Goal: Communication & Community: Answer question/provide support

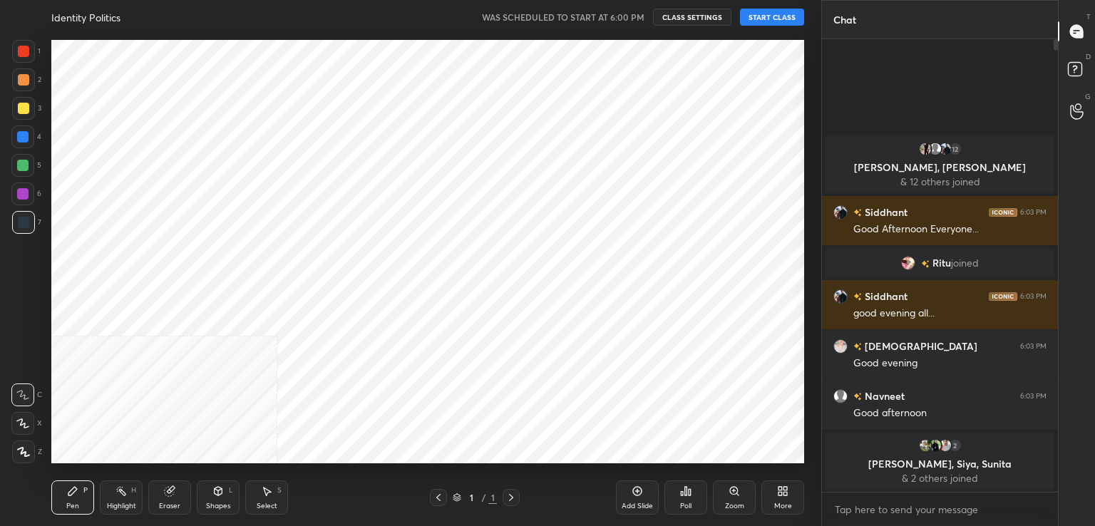
scroll to position [435, 764]
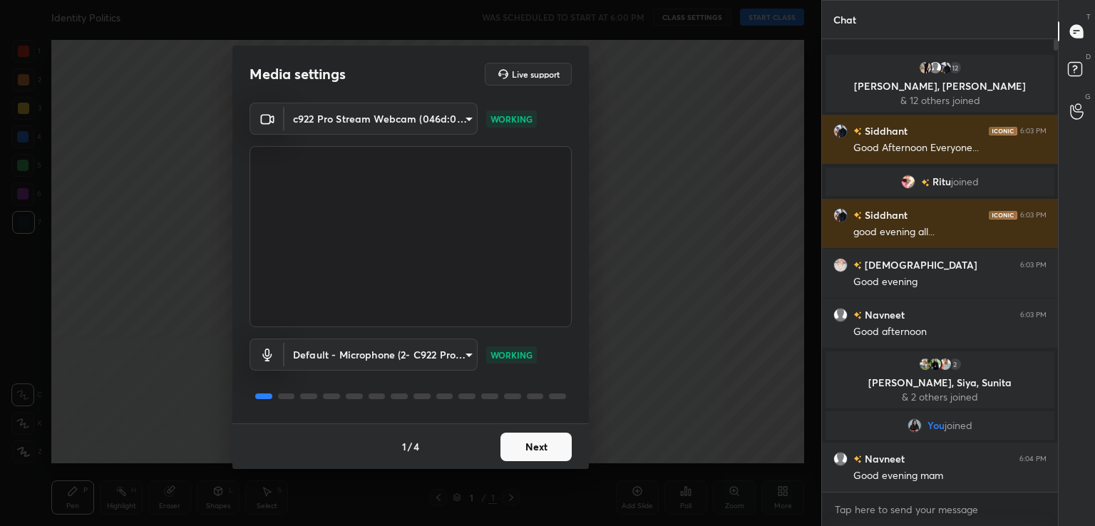
click at [543, 446] on button "Next" at bounding box center [536, 447] width 71 height 29
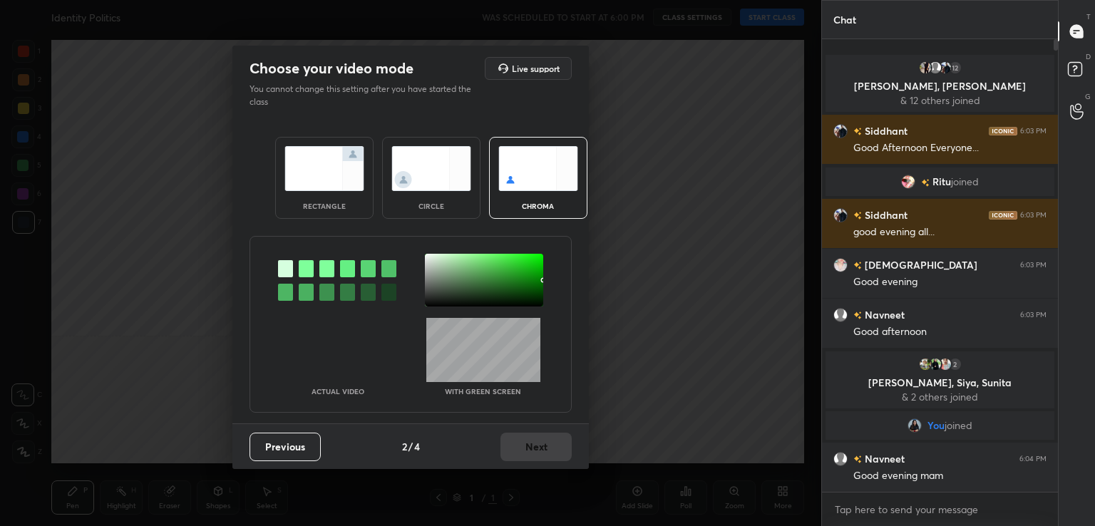
click at [307, 270] on div at bounding box center [306, 268] width 15 height 17
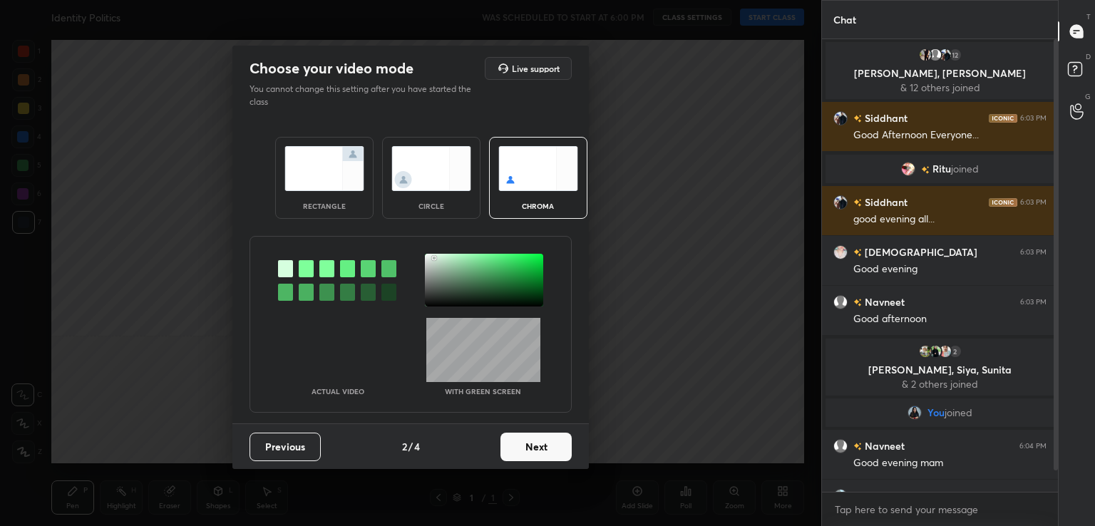
click at [434, 257] on div at bounding box center [484, 280] width 118 height 53
click at [548, 441] on button "Next" at bounding box center [536, 447] width 71 height 29
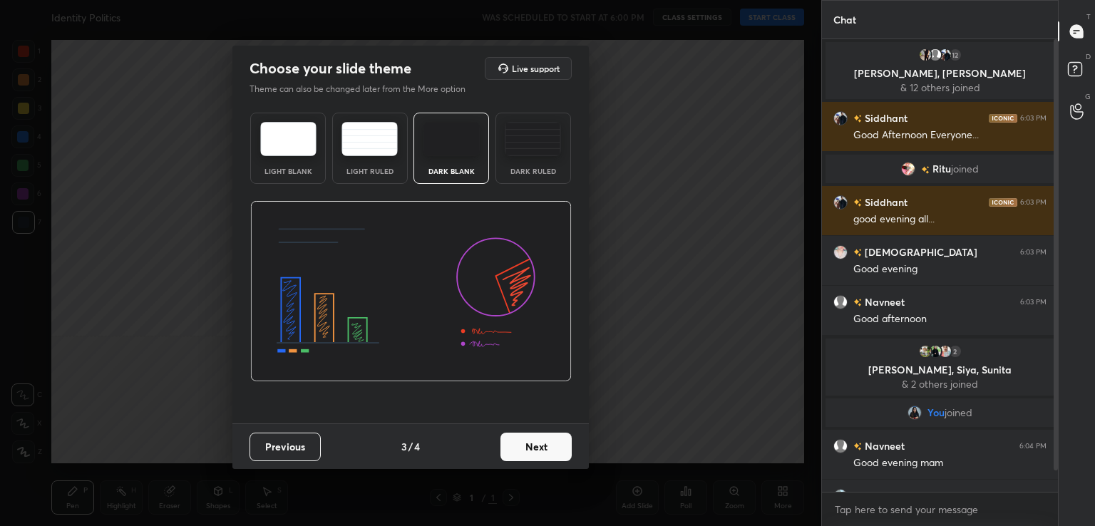
click at [548, 441] on button "Next" at bounding box center [536, 447] width 71 height 29
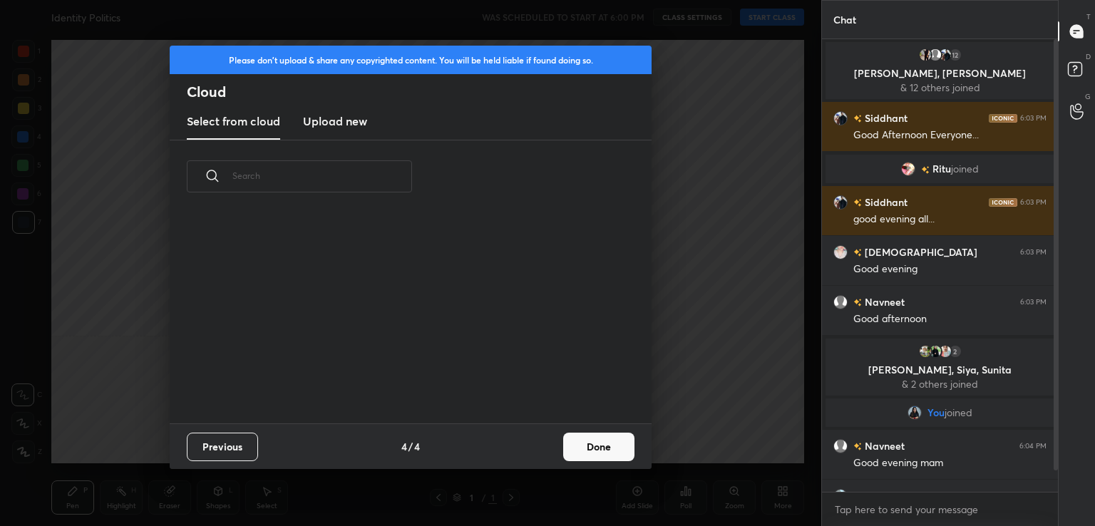
click at [573, 449] on button "Done" at bounding box center [598, 447] width 71 height 29
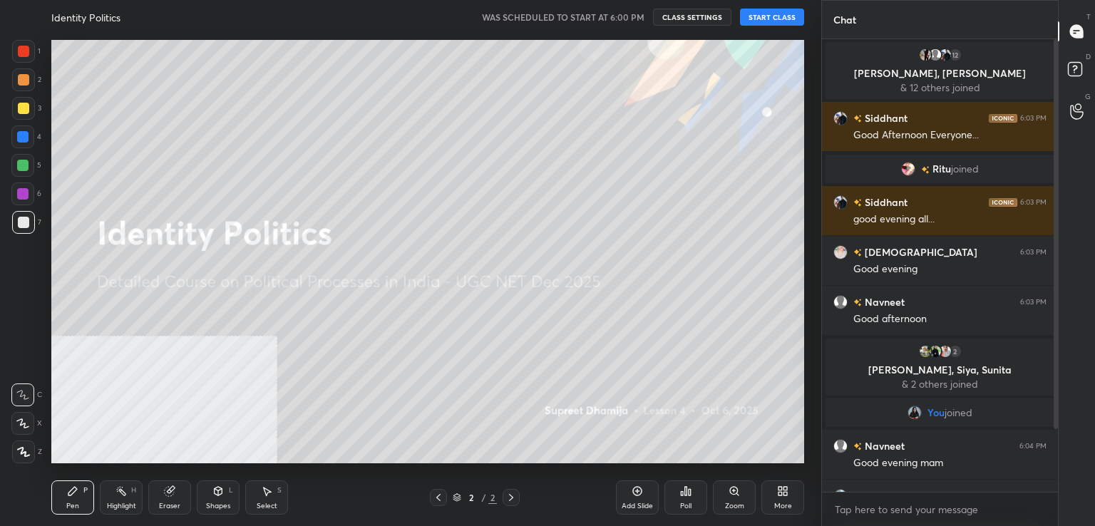
click at [779, 15] on button "START CLASS" at bounding box center [772, 17] width 64 height 17
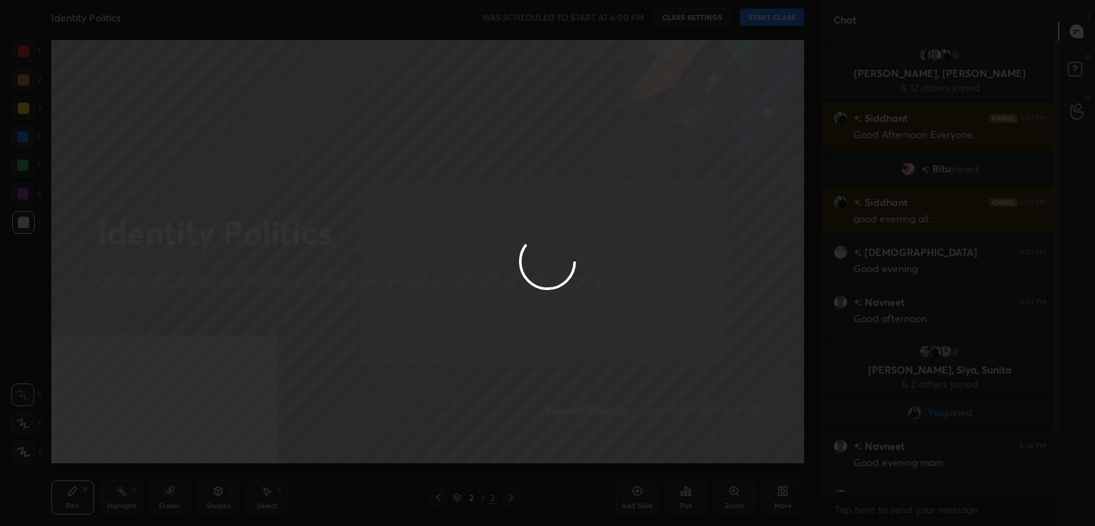
type textarea "x"
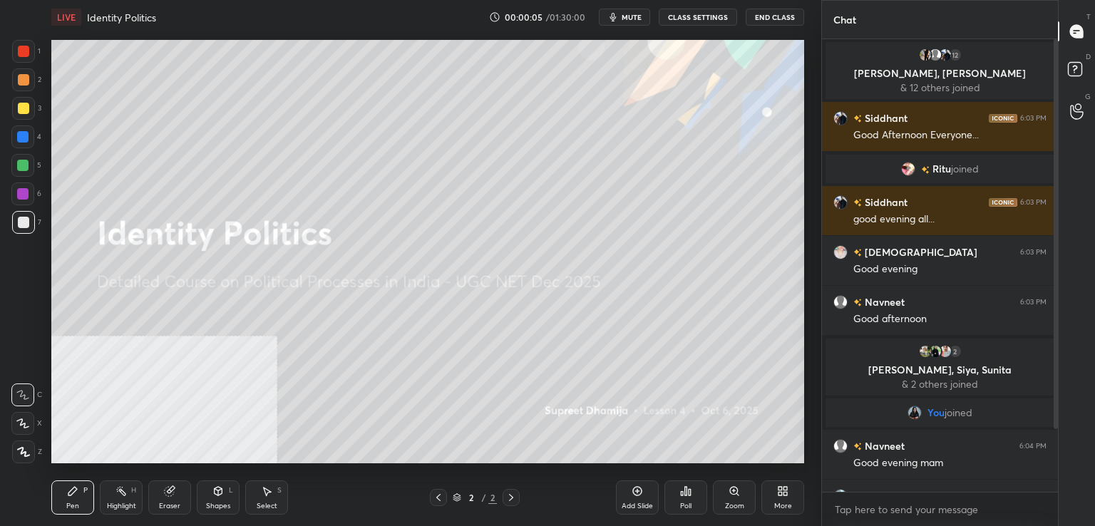
click at [770, 498] on div "More" at bounding box center [783, 498] width 43 height 34
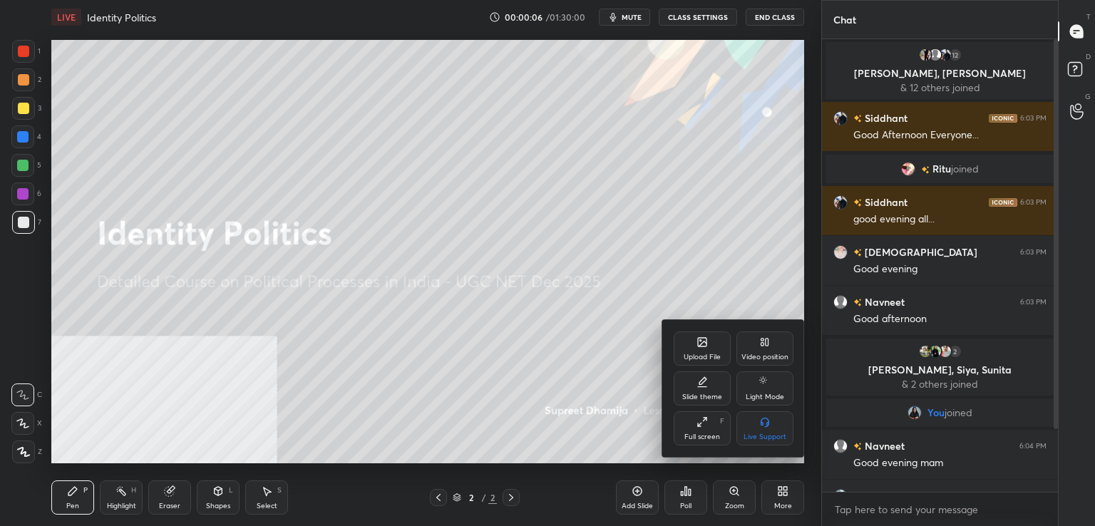
click at [764, 357] on div "Video position" at bounding box center [765, 357] width 47 height 7
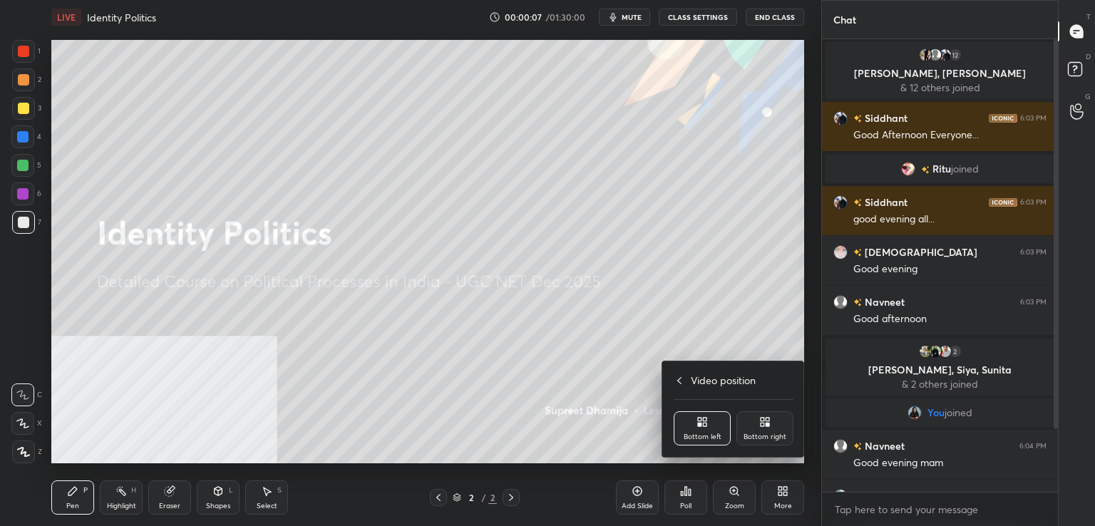
click at [772, 445] on div "Bottom right" at bounding box center [765, 428] width 57 height 34
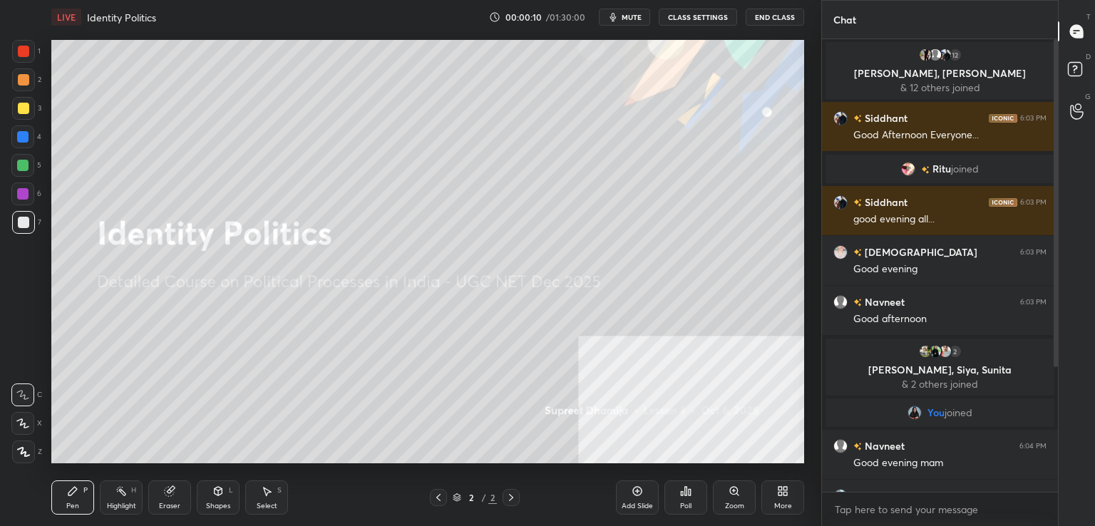
drag, startPoint x: 1053, startPoint y: 374, endPoint x: 1055, endPoint y: 330, distance: 44.3
click at [1055, 330] on div at bounding box center [1054, 265] width 9 height 453
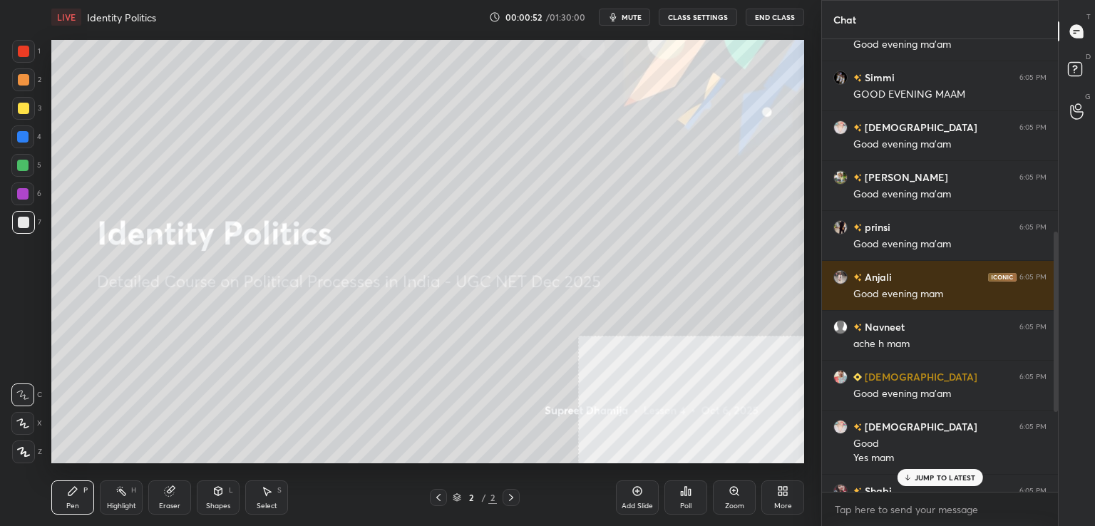
scroll to position [453, 0]
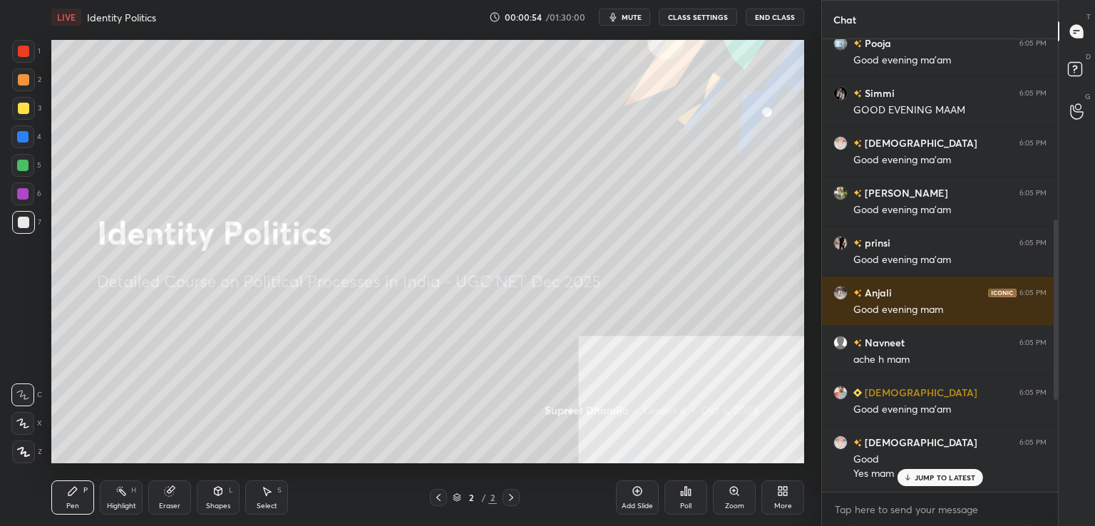
click at [930, 477] on p "JUMP TO LATEST" at bounding box center [945, 478] width 61 height 9
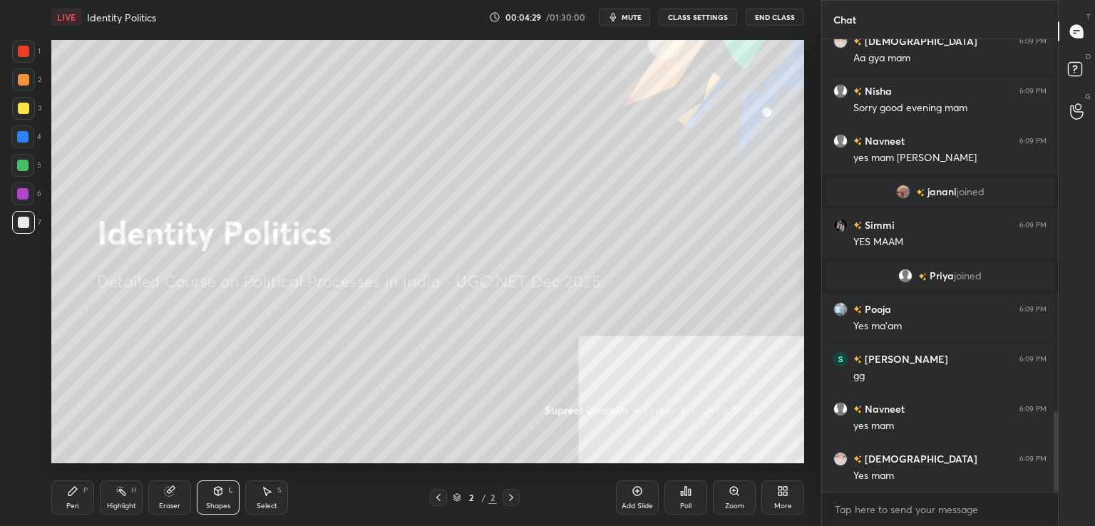
scroll to position [2095, 0]
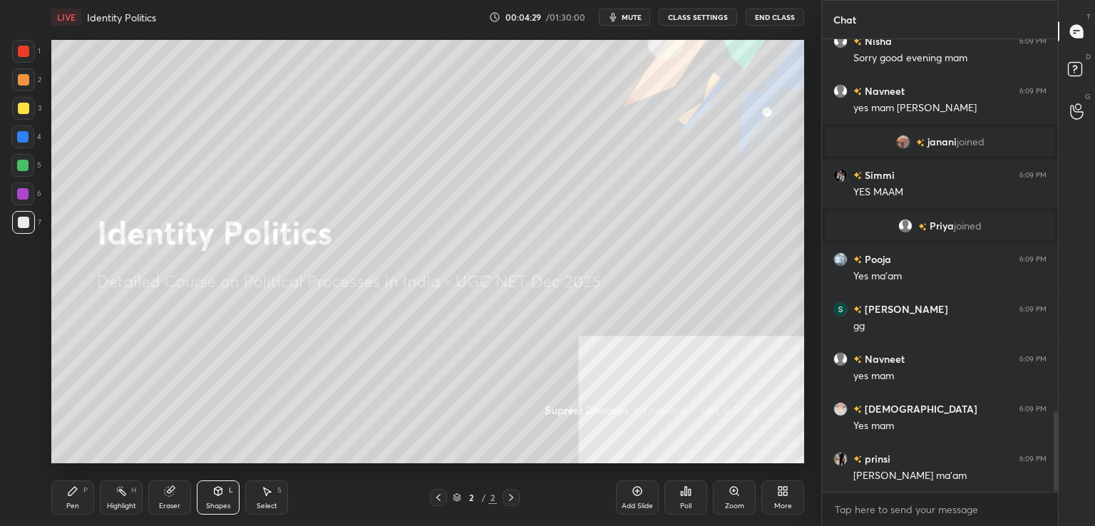
click at [23, 156] on div at bounding box center [22, 165] width 23 height 23
click at [26, 140] on div at bounding box center [22, 136] width 11 height 11
click at [94, 490] on div "Pen P Highlight H Eraser Shapes L Select S" at bounding box center [192, 498] width 282 height 34
click at [62, 497] on div "Pen P" at bounding box center [72, 498] width 43 height 34
click at [220, 495] on icon at bounding box center [219, 491] width 8 height 9
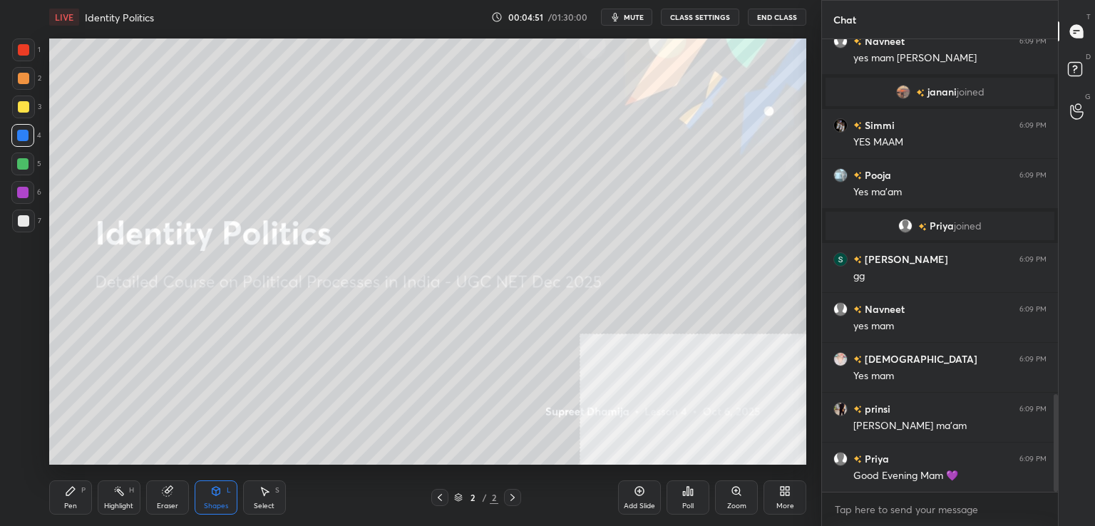
scroll to position [70879, 70550]
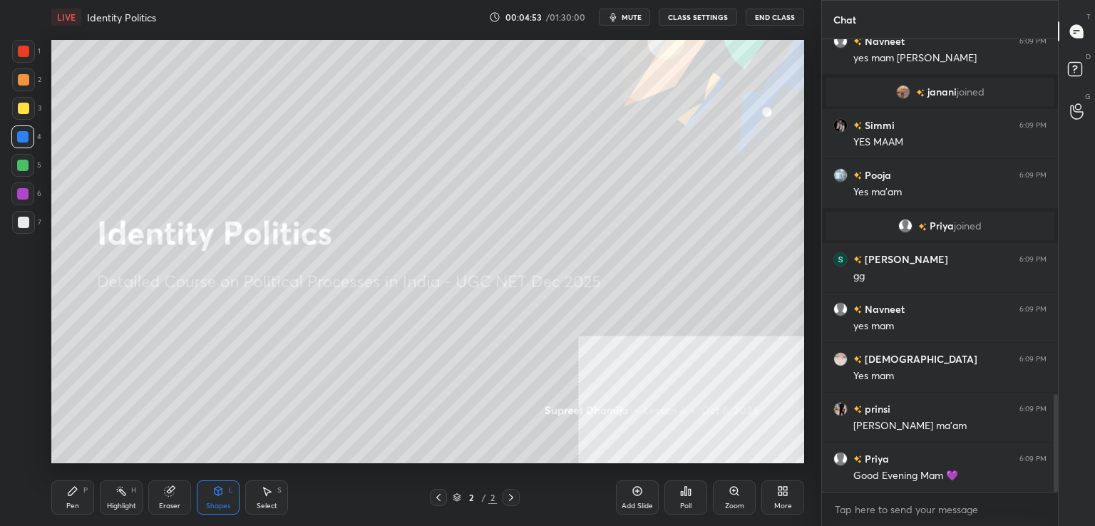
click at [68, 501] on div "Pen P" at bounding box center [72, 498] width 43 height 34
click at [10, 454] on div "1 2 3 4 5 6 7 C X Z C X Z E E Erase all H H" at bounding box center [23, 252] width 46 height 424
click at [26, 225] on div at bounding box center [23, 222] width 11 height 11
click at [770, 499] on div "More" at bounding box center [783, 498] width 43 height 34
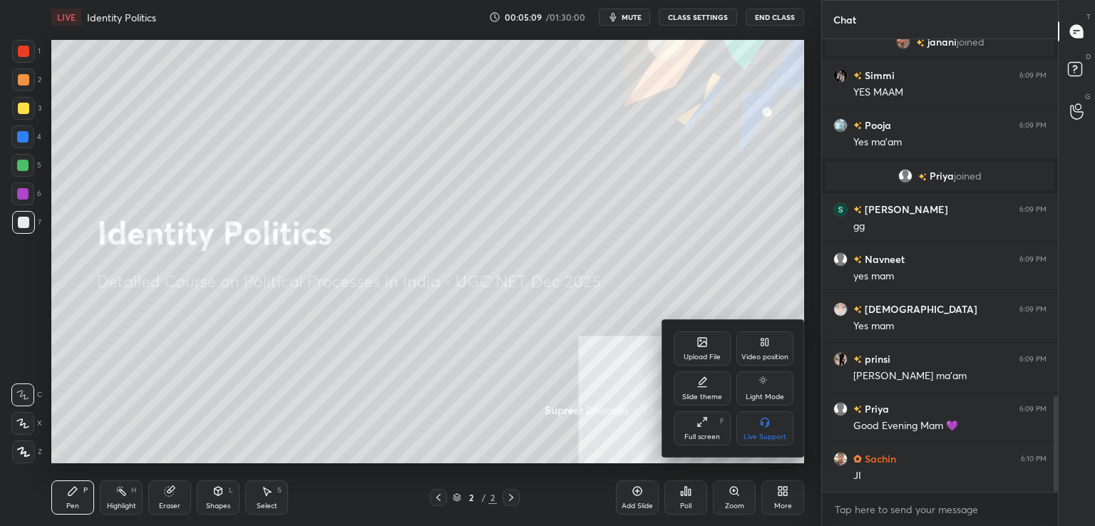
click at [702, 345] on icon at bounding box center [703, 344] width 8 height 5
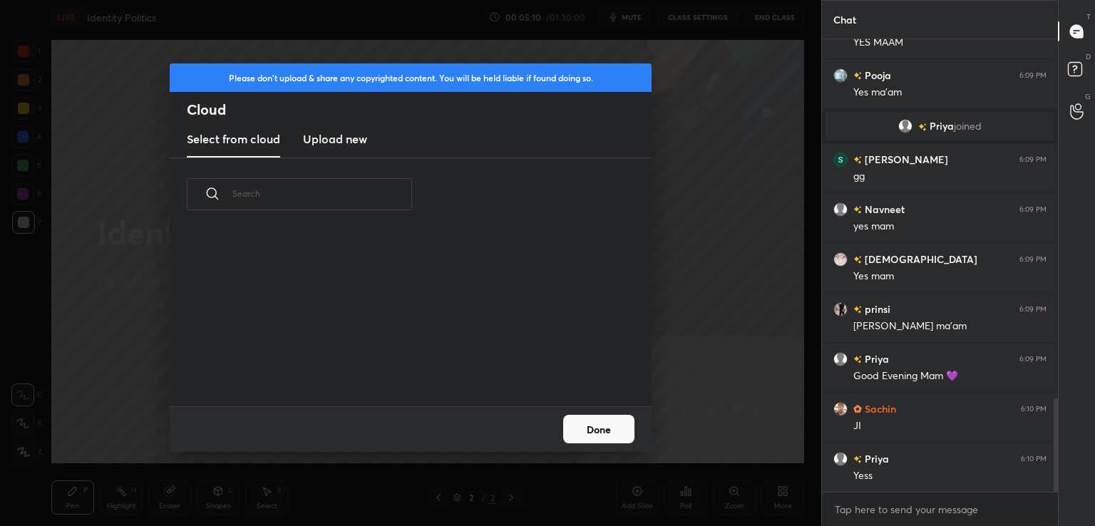
scroll to position [175, 458]
click at [345, 140] on h3 "Upload new" at bounding box center [335, 139] width 64 height 17
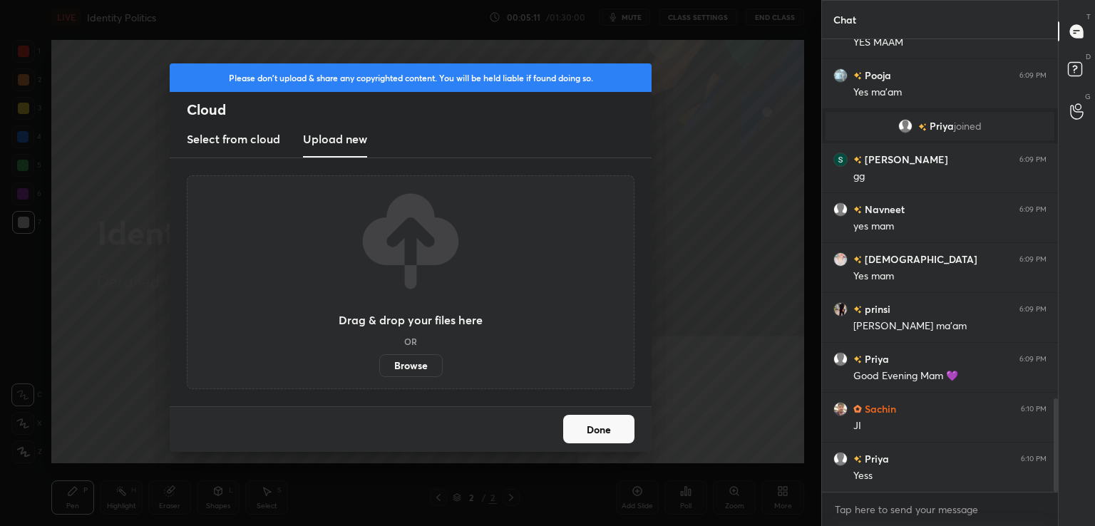
click at [405, 358] on label "Browse" at bounding box center [410, 365] width 63 height 23
click at [379, 358] on input "Browse" at bounding box center [379, 365] width 0 height 23
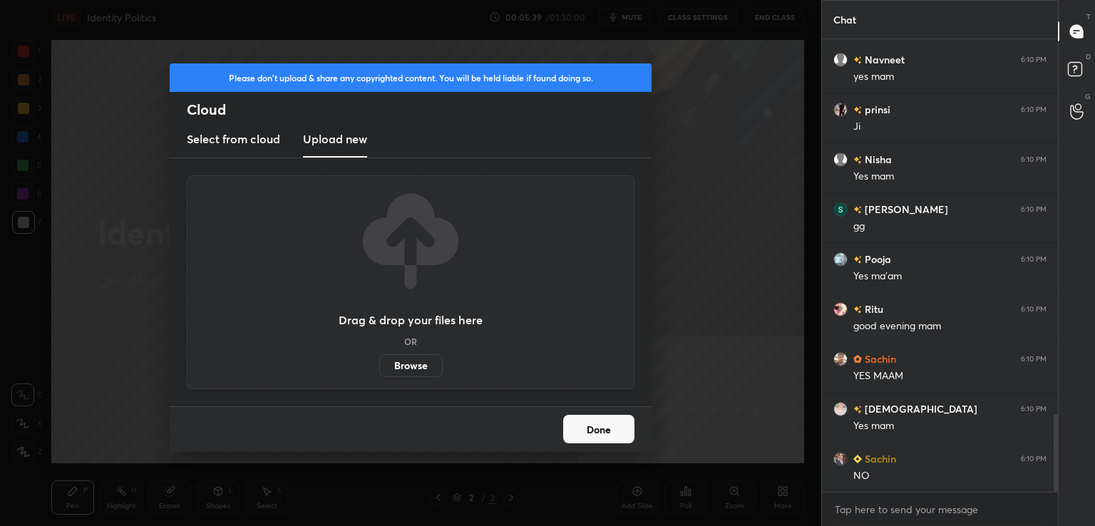
scroll to position [2278, 0]
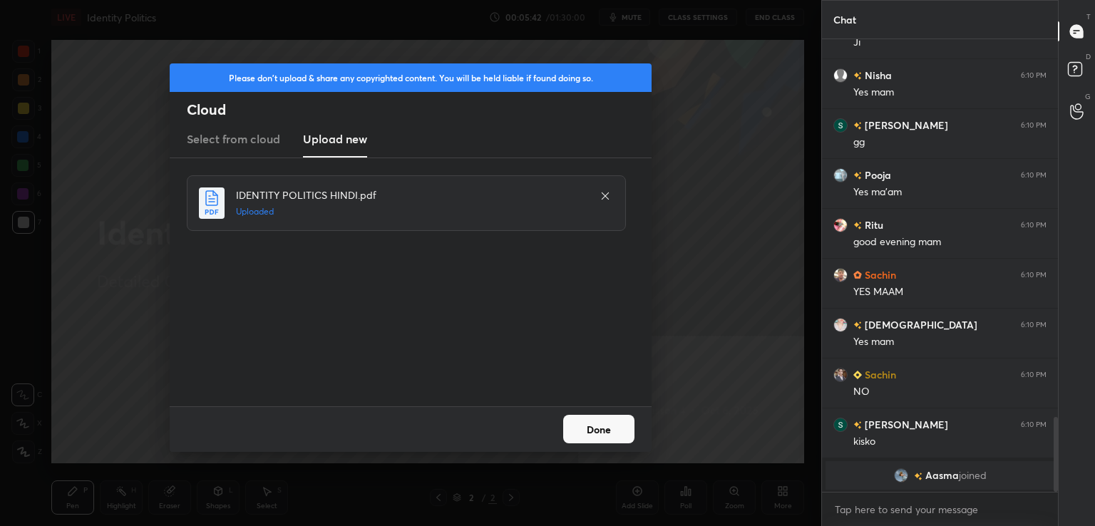
click at [605, 434] on button "Done" at bounding box center [598, 429] width 71 height 29
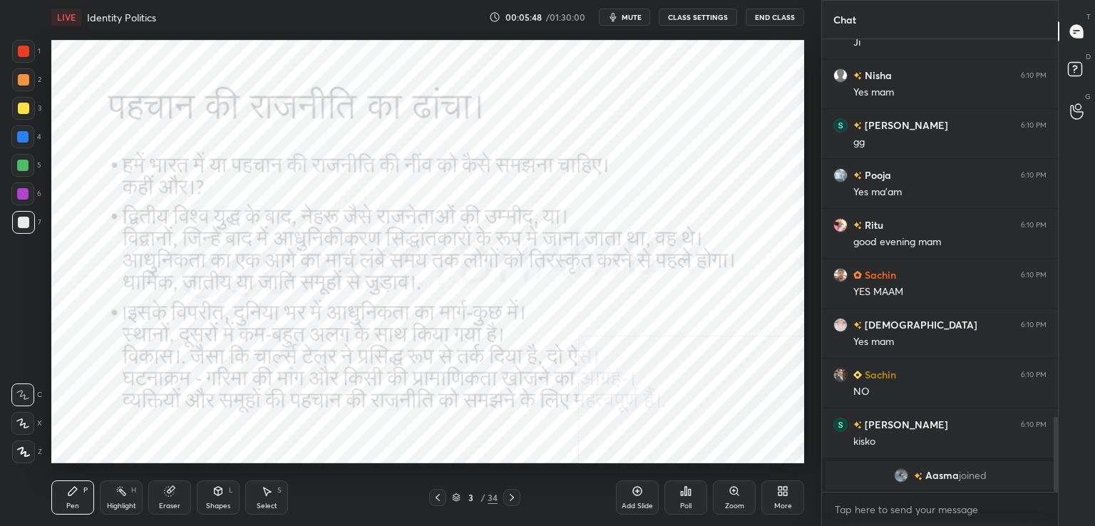
click at [753, 489] on div "Zoom" at bounding box center [734, 498] width 43 height 34
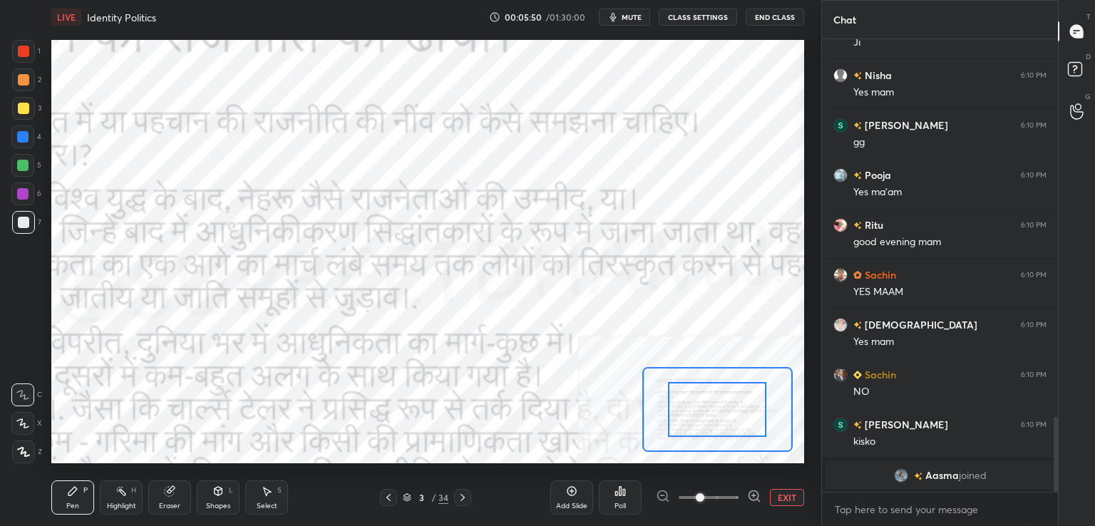
click at [784, 501] on button "EXIT" at bounding box center [787, 497] width 34 height 17
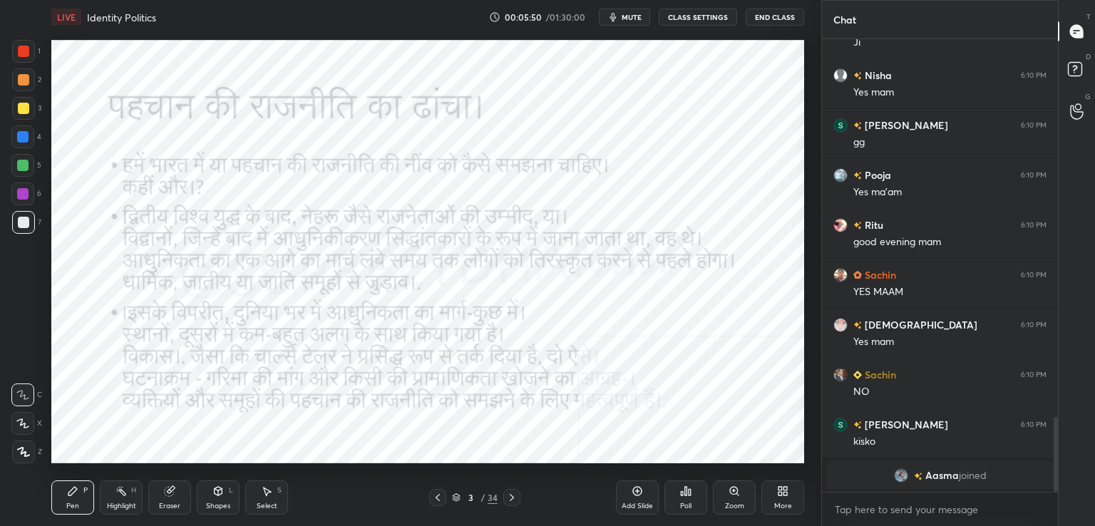
click at [786, 486] on icon at bounding box center [782, 491] width 11 height 11
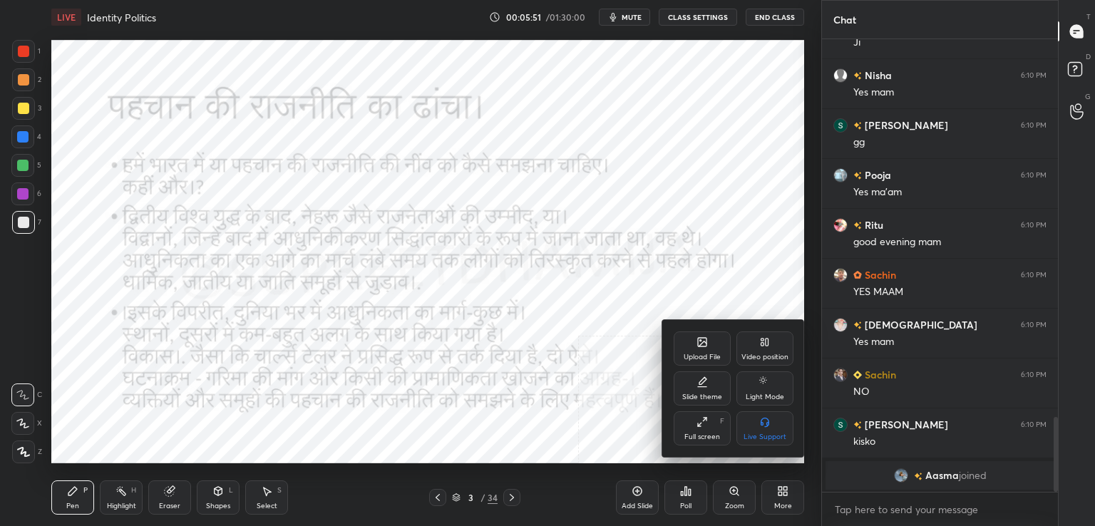
click at [701, 358] on div "Upload File" at bounding box center [702, 357] width 37 height 7
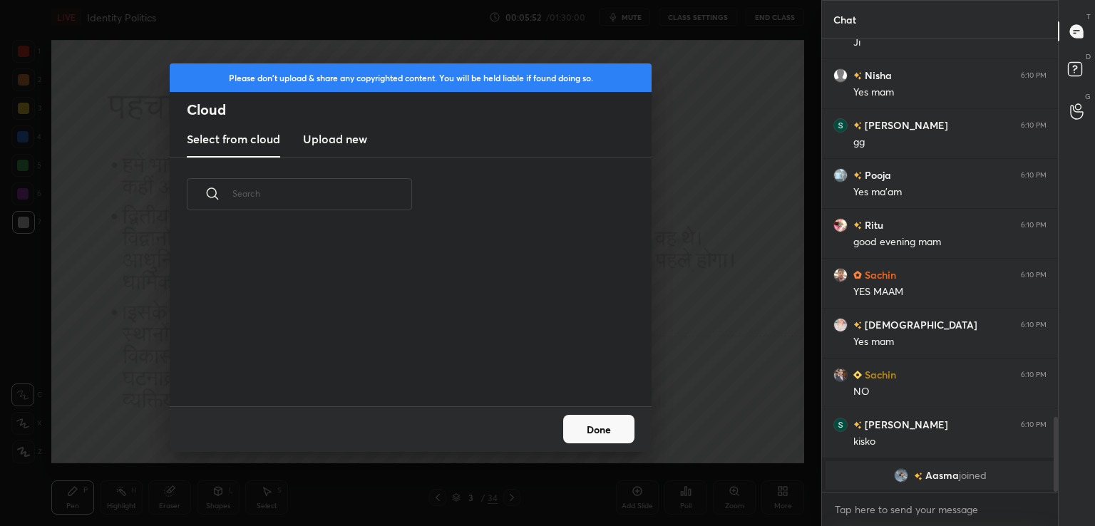
scroll to position [175, 458]
click at [336, 143] on h3 "Upload new" at bounding box center [335, 139] width 64 height 17
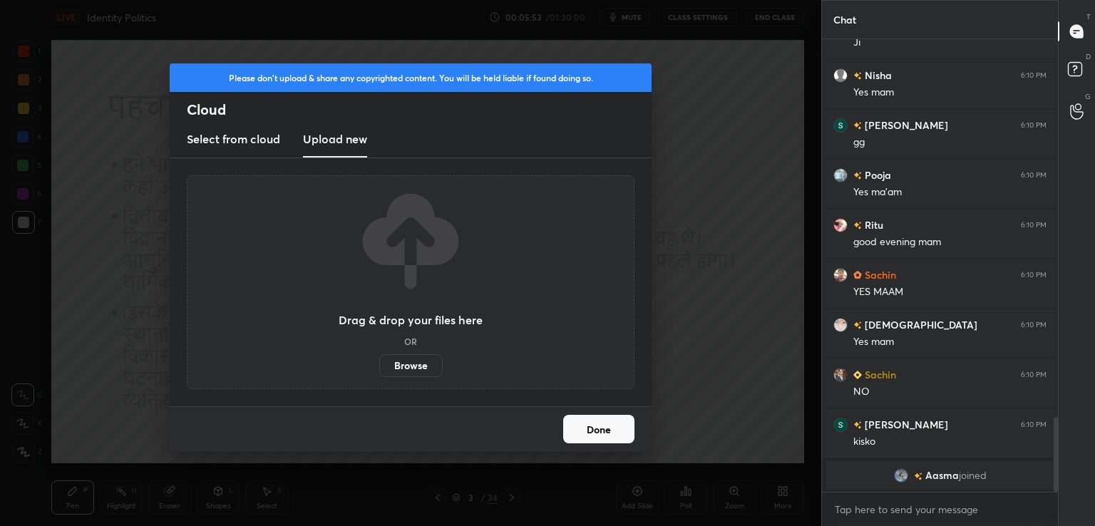
click at [421, 363] on label "Browse" at bounding box center [410, 365] width 63 height 23
click at [379, 363] on input "Browse" at bounding box center [379, 365] width 0 height 23
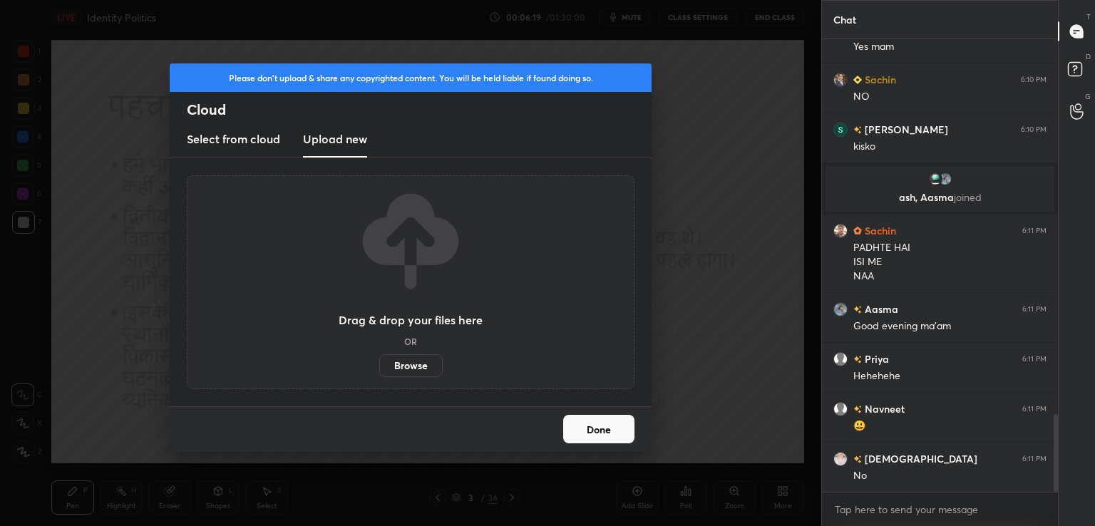
scroll to position [2228, 0]
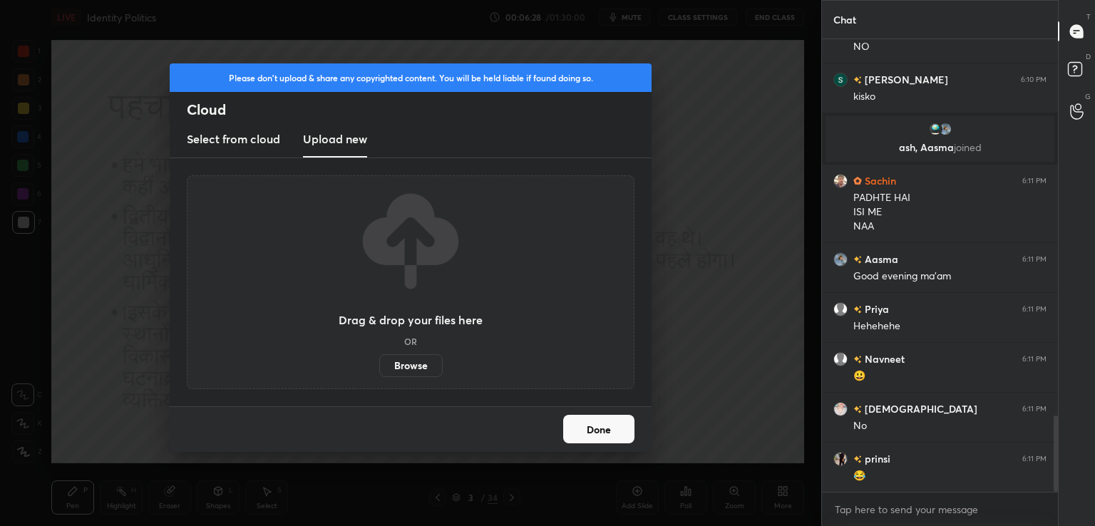
click at [417, 358] on label "Browse" at bounding box center [410, 365] width 63 height 23
click at [379, 358] on input "Browse" at bounding box center [379, 365] width 0 height 23
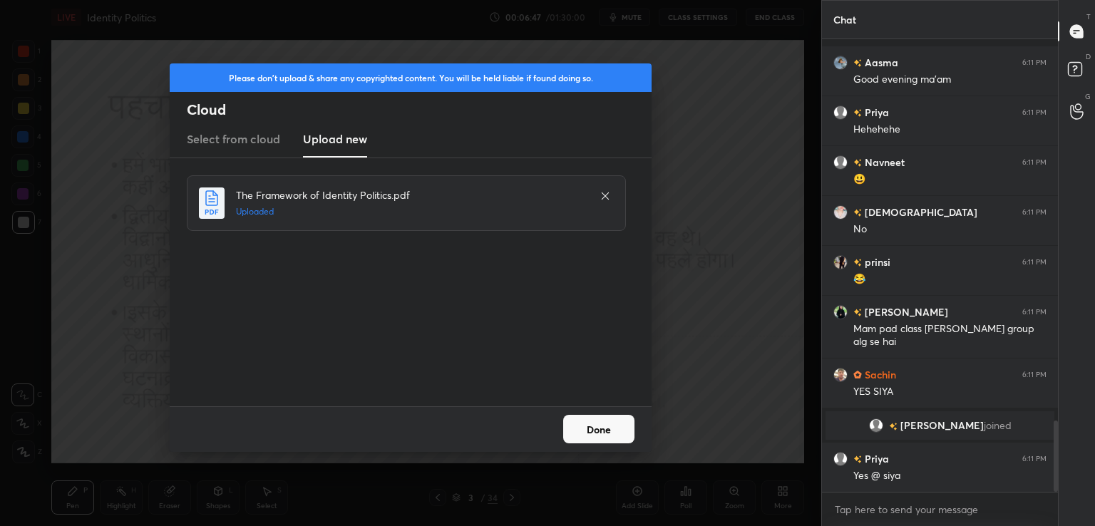
scroll to position [2412, 0]
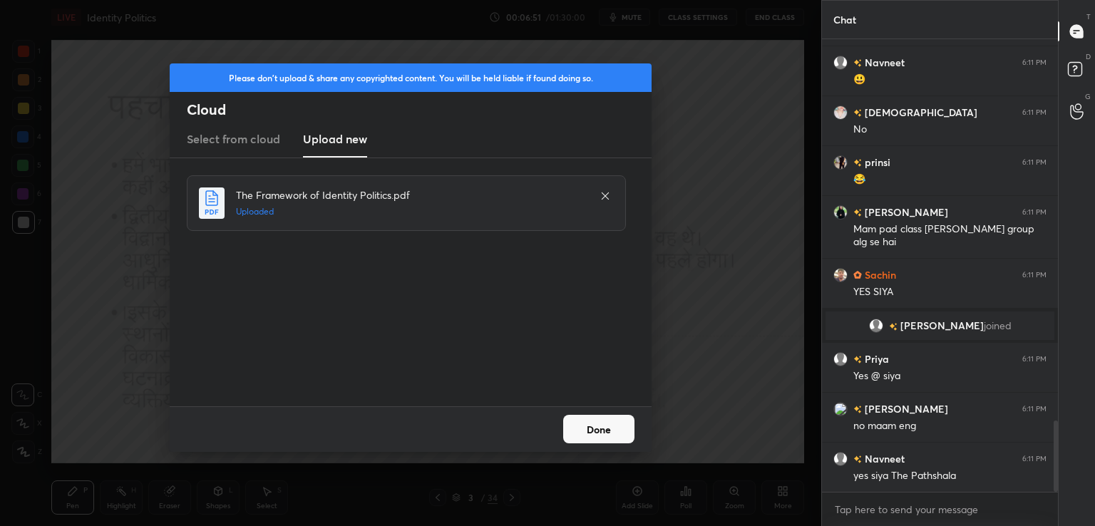
click at [595, 446] on div "Done" at bounding box center [411, 429] width 482 height 46
click at [598, 441] on button "Done" at bounding box center [598, 429] width 71 height 29
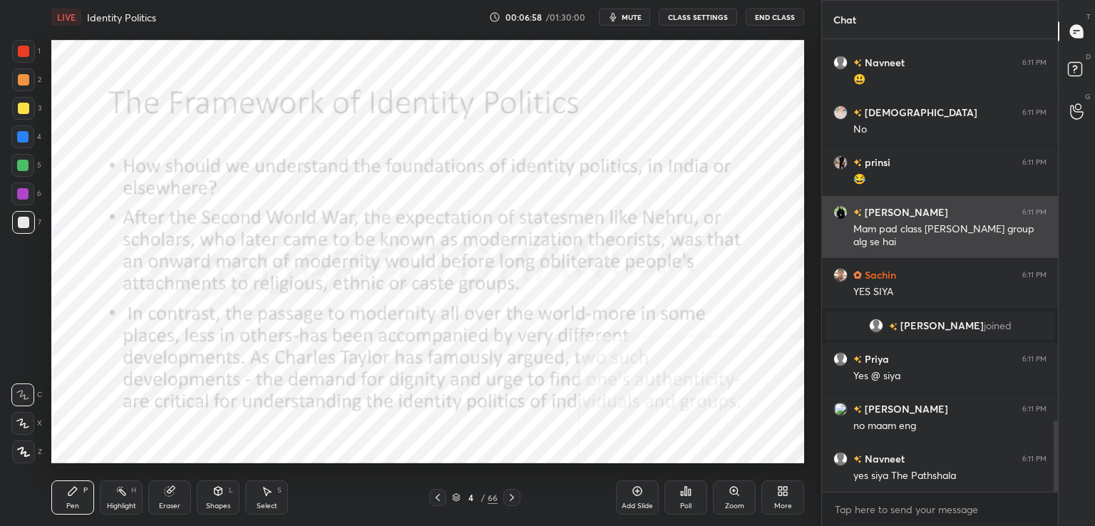
scroll to position [2462, 0]
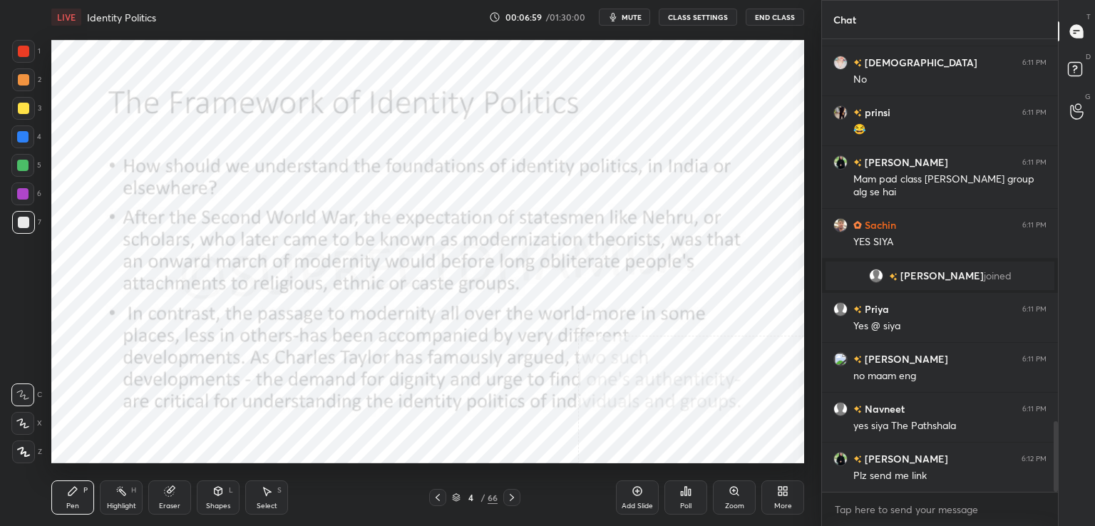
click at [510, 500] on icon at bounding box center [511, 497] width 11 height 11
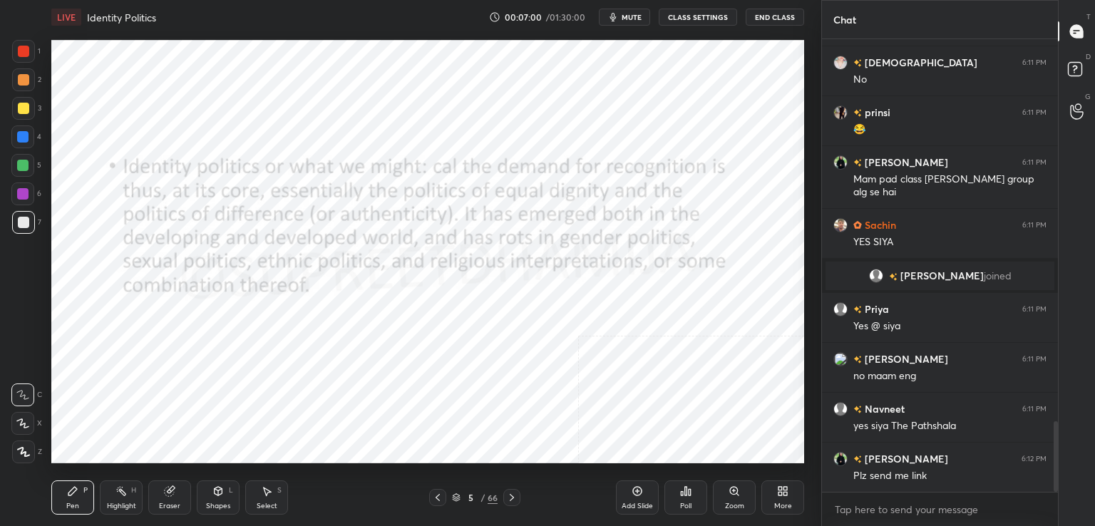
click at [510, 500] on icon at bounding box center [511, 497] width 11 height 11
click at [511, 501] on icon at bounding box center [512, 497] width 4 height 7
click at [511, 502] on icon at bounding box center [511, 497] width 11 height 11
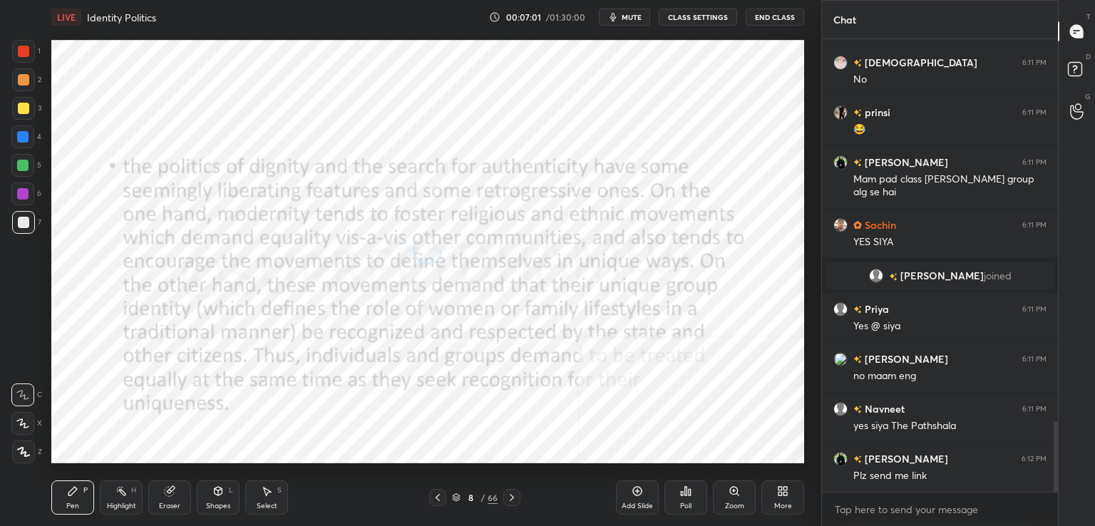
click at [511, 501] on icon at bounding box center [511, 497] width 11 height 11
click at [513, 503] on icon at bounding box center [511, 497] width 11 height 11
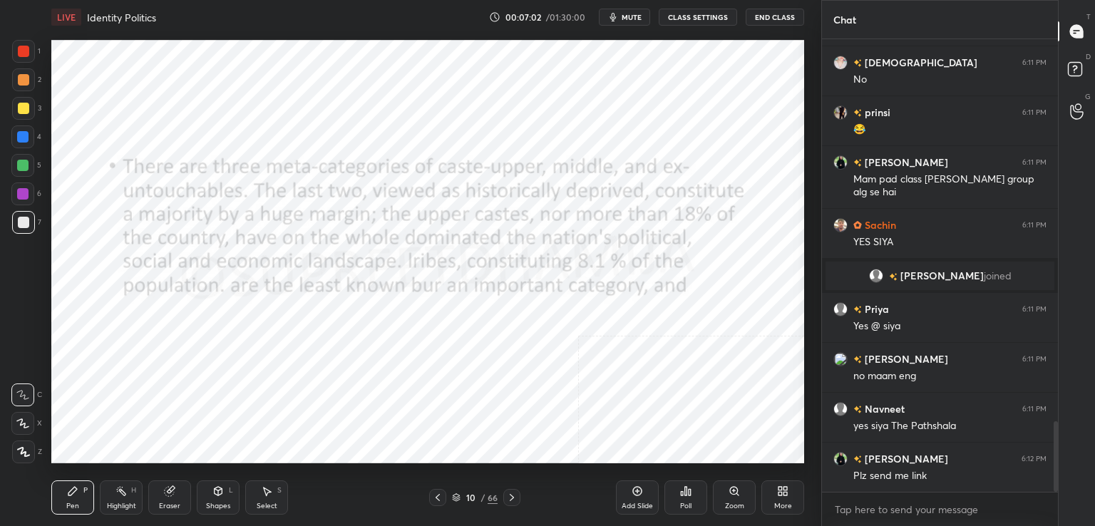
click at [513, 498] on icon at bounding box center [511, 497] width 11 height 11
click at [513, 500] on icon at bounding box center [511, 497] width 11 height 11
click at [513, 502] on icon at bounding box center [511, 497] width 11 height 11
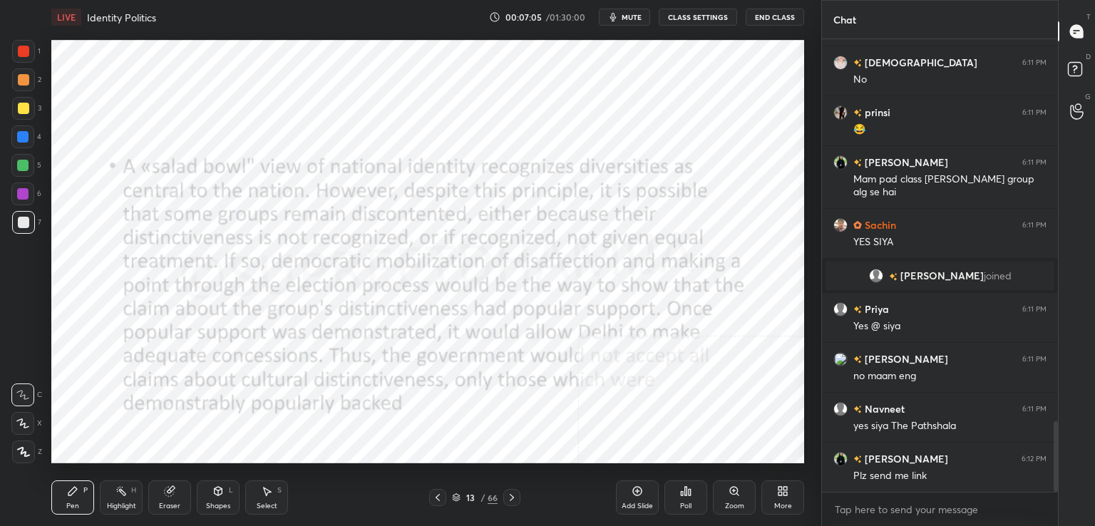
click at [511, 503] on div at bounding box center [511, 497] width 17 height 17
click at [508, 503] on icon at bounding box center [511, 497] width 11 height 11
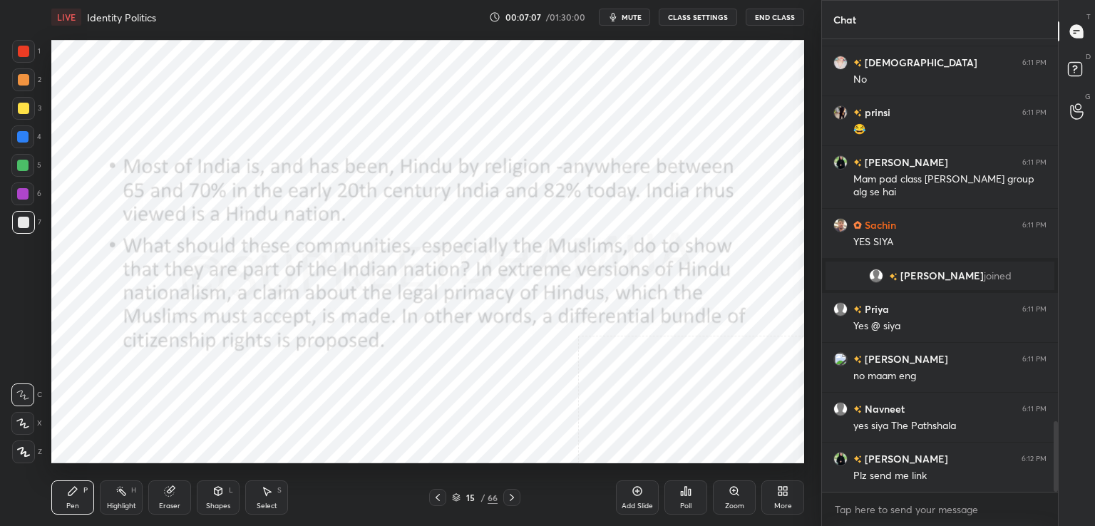
click at [512, 506] on div at bounding box center [511, 497] width 17 height 17
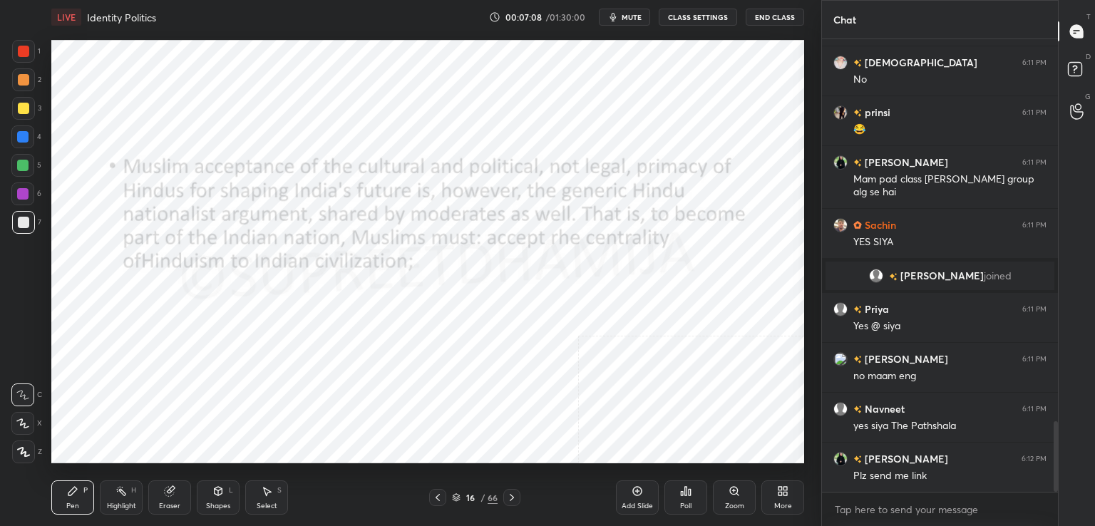
click at [514, 499] on icon at bounding box center [511, 497] width 11 height 11
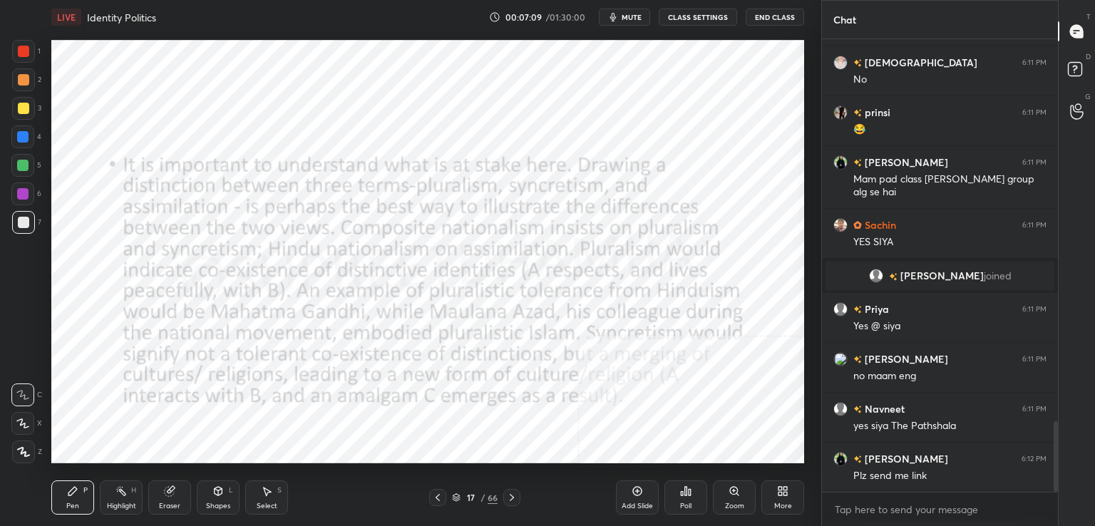
click at [511, 500] on icon at bounding box center [512, 497] width 4 height 7
click at [513, 500] on icon at bounding box center [511, 497] width 11 height 11
click at [511, 503] on icon at bounding box center [511, 497] width 11 height 11
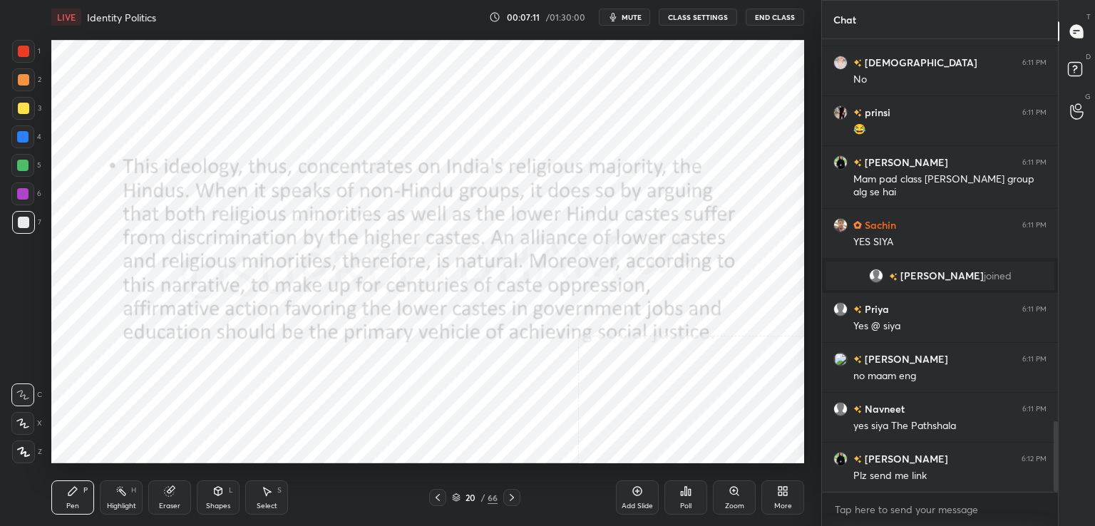
click at [514, 506] on div "Pen P Highlight H Eraser Shapes L Select S 20 / 66 Add Slide Poll Zoom More" at bounding box center [427, 497] width 753 height 57
click at [513, 496] on icon at bounding box center [511, 497] width 11 height 11
click at [513, 497] on icon at bounding box center [511, 497] width 11 height 11
click at [511, 501] on icon at bounding box center [511, 497] width 11 height 11
click at [511, 500] on icon at bounding box center [512, 497] width 4 height 7
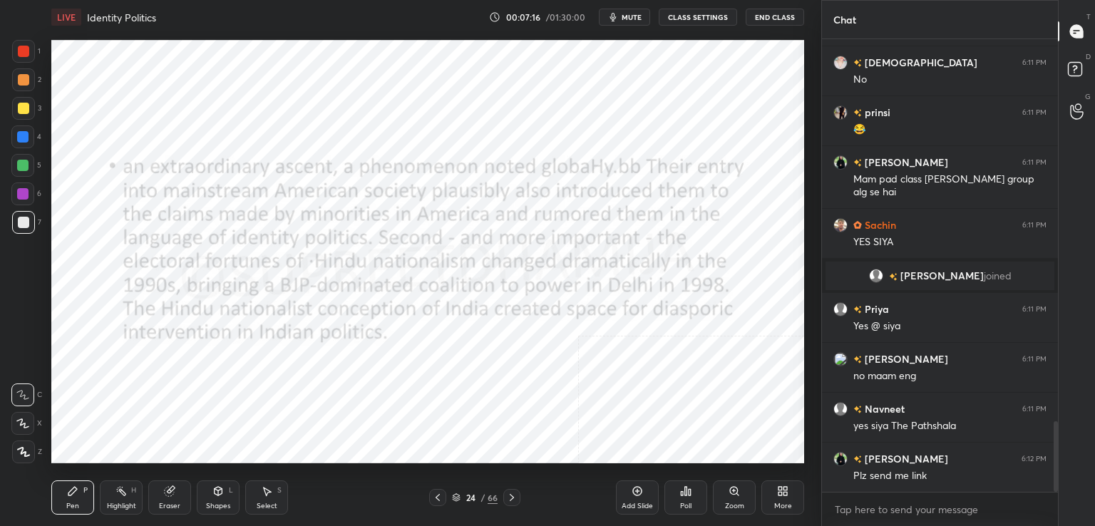
click at [513, 498] on icon at bounding box center [512, 497] width 4 height 7
click at [515, 499] on icon at bounding box center [511, 497] width 11 height 11
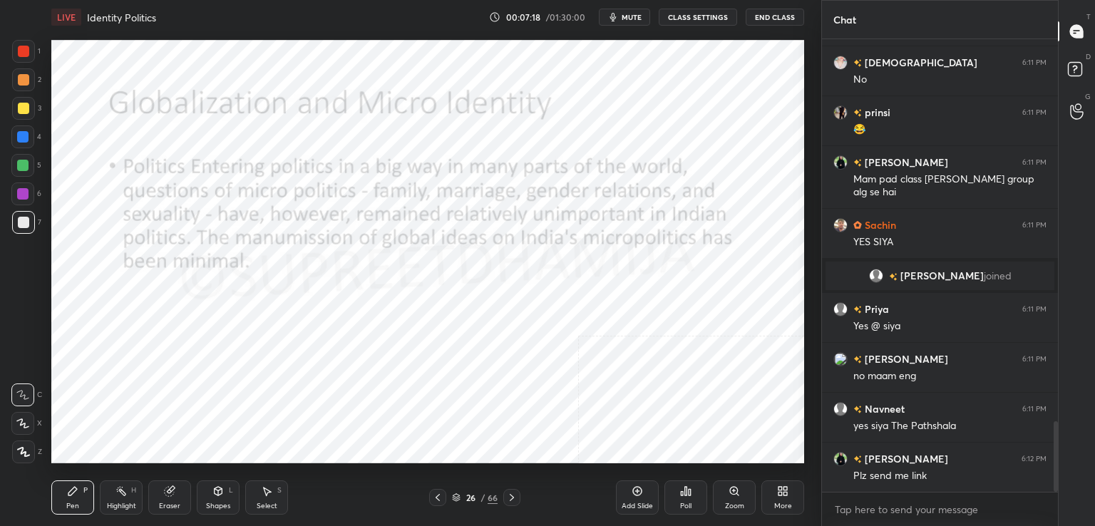
click at [517, 499] on icon at bounding box center [511, 497] width 11 height 11
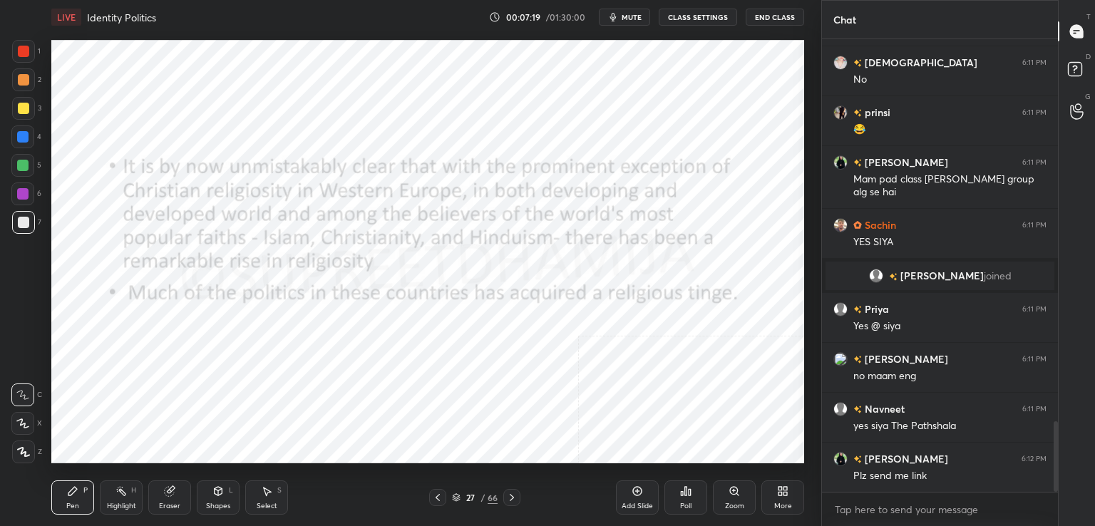
click at [516, 502] on icon at bounding box center [511, 497] width 11 height 11
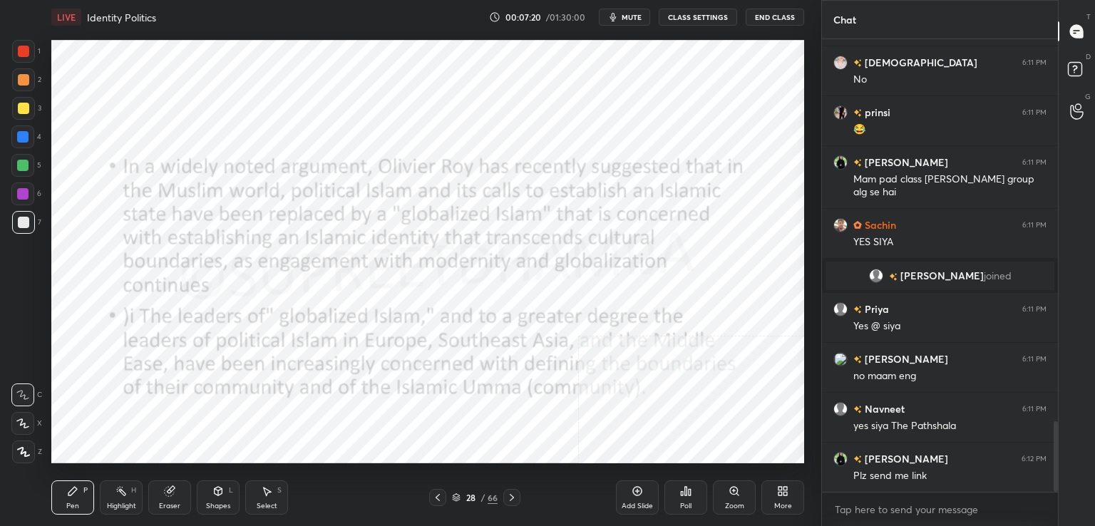
scroll to position [2525, 0]
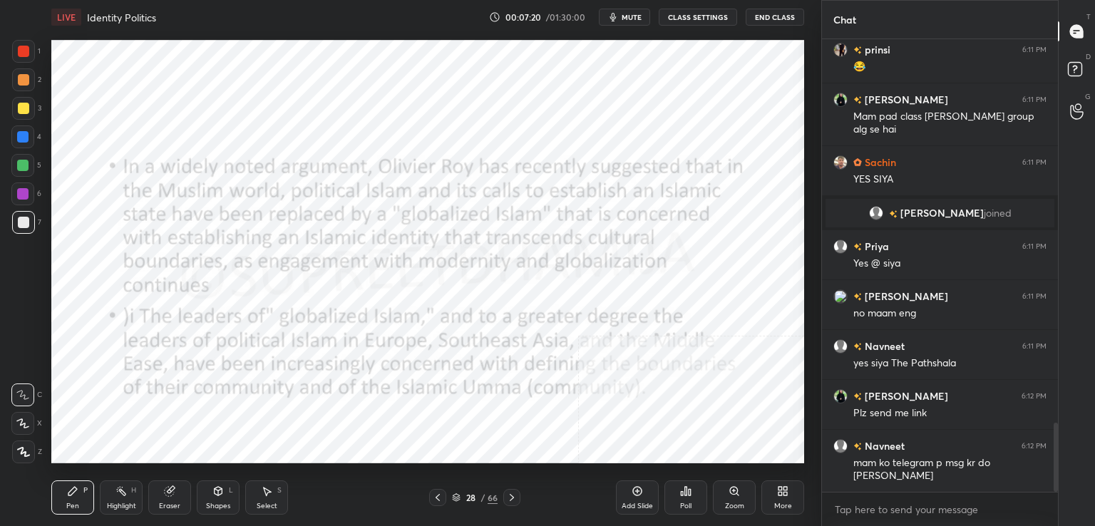
click at [513, 502] on icon at bounding box center [511, 497] width 11 height 11
click at [514, 500] on icon at bounding box center [511, 497] width 11 height 11
click at [514, 502] on icon at bounding box center [511, 497] width 11 height 11
click at [515, 501] on icon at bounding box center [511, 497] width 11 height 11
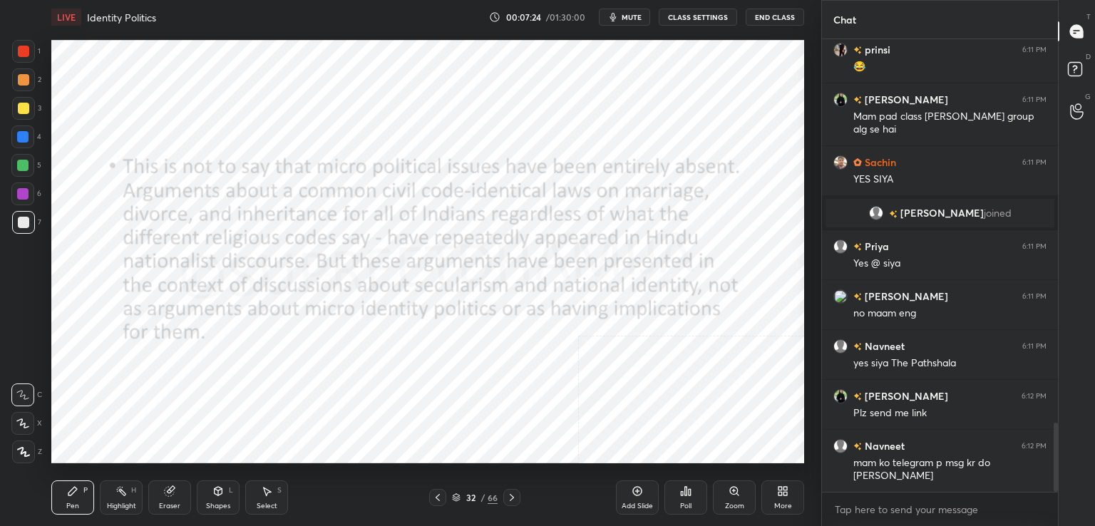
click at [516, 503] on icon at bounding box center [511, 497] width 11 height 11
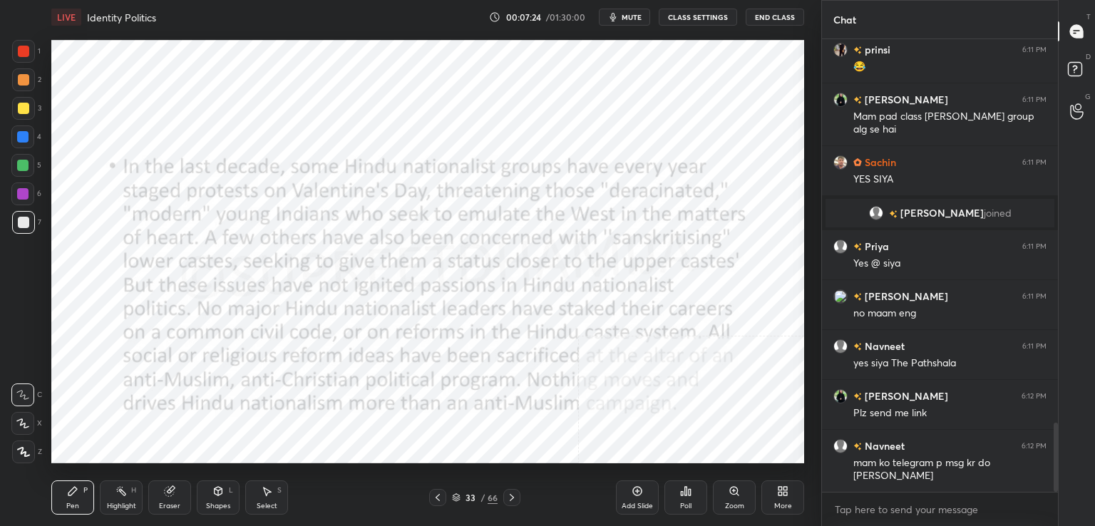
click at [514, 503] on icon at bounding box center [511, 497] width 11 height 11
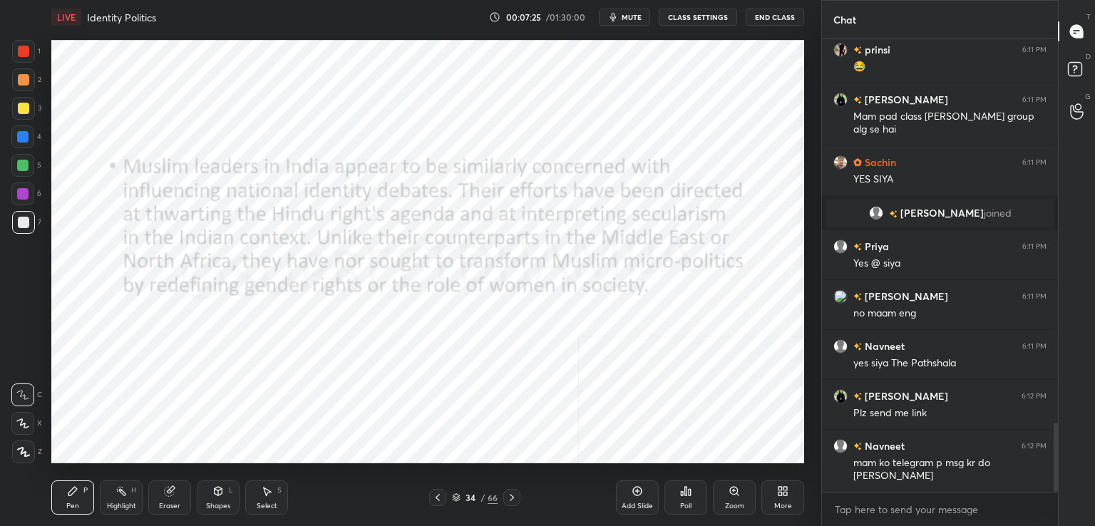
click at [513, 502] on icon at bounding box center [511, 497] width 11 height 11
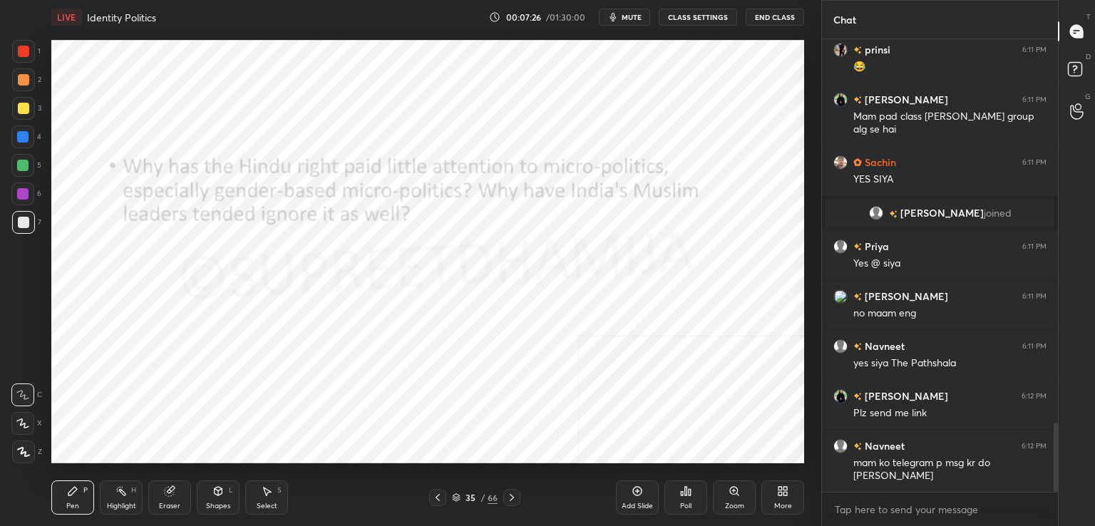
click at [515, 503] on icon at bounding box center [511, 497] width 11 height 11
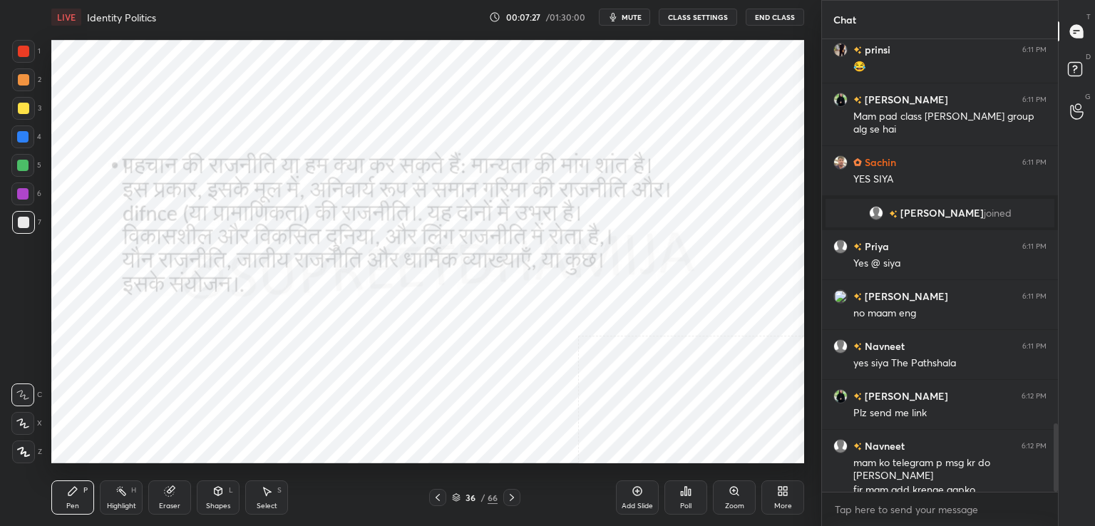
scroll to position [2539, 0]
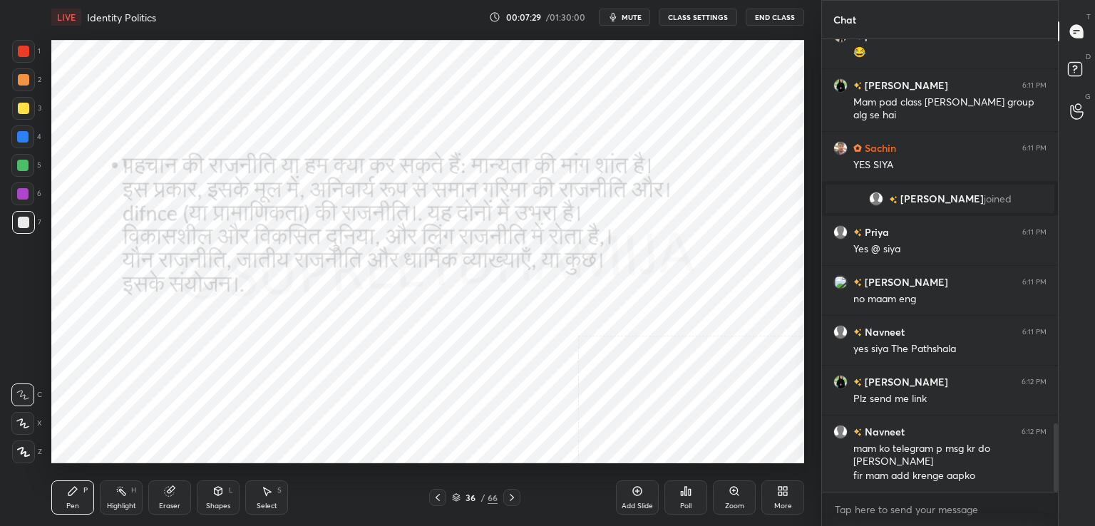
click at [462, 503] on div "36 / 66" at bounding box center [475, 497] width 46 height 13
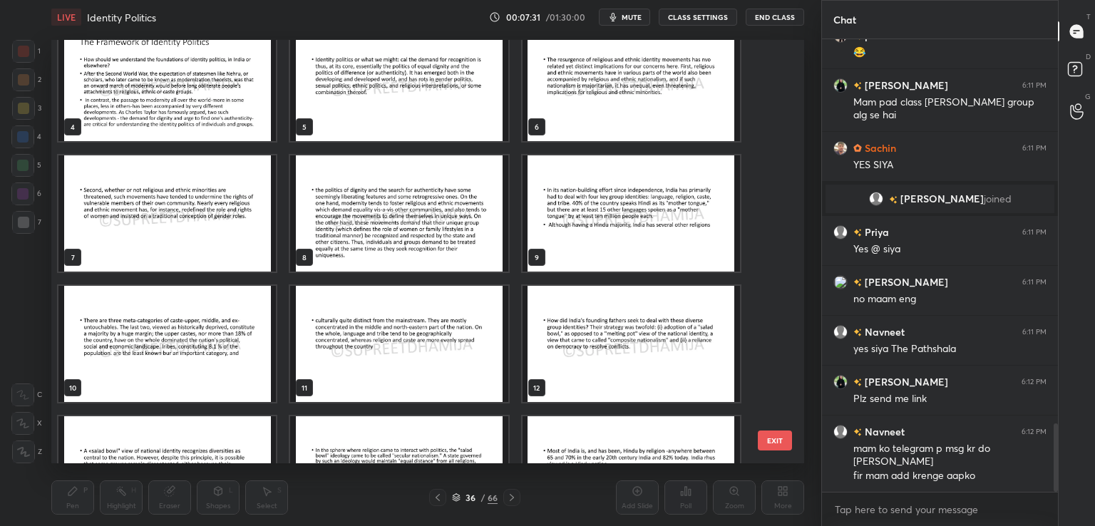
scroll to position [0, 0]
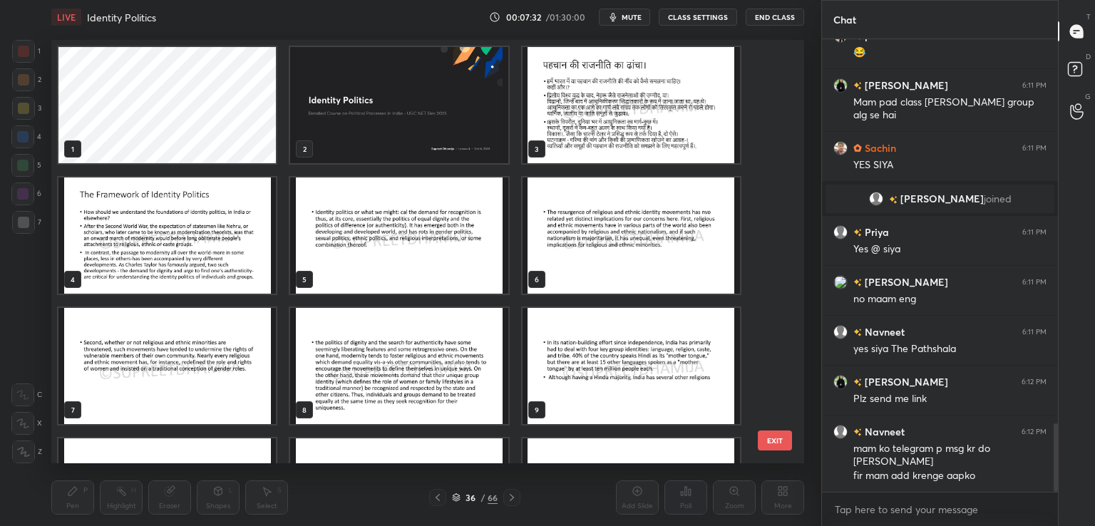
click at [610, 105] on img "grid" at bounding box center [632, 105] width 218 height 116
click at [616, 109] on img "grid" at bounding box center [632, 105] width 218 height 116
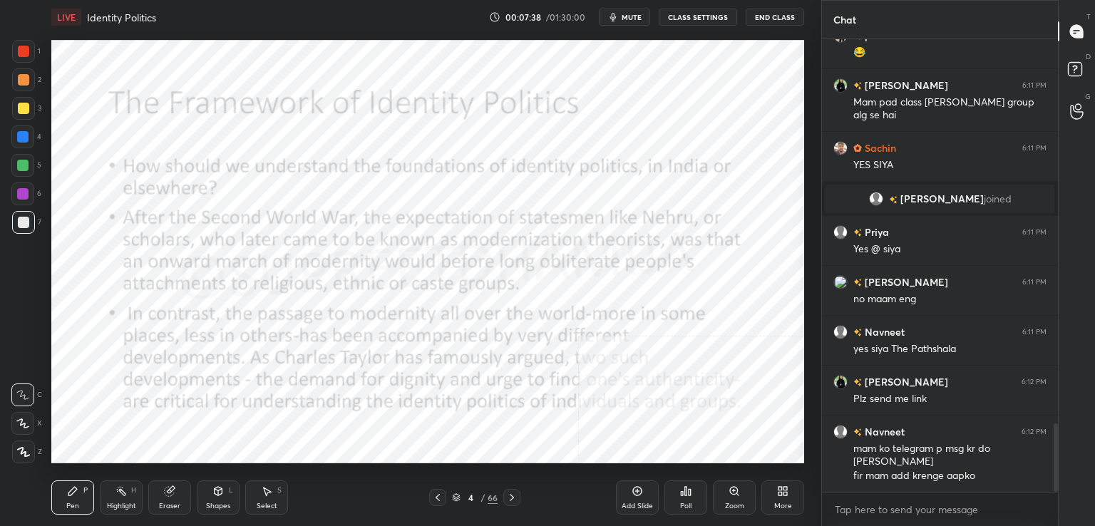
click at [17, 190] on div at bounding box center [22, 193] width 11 height 11
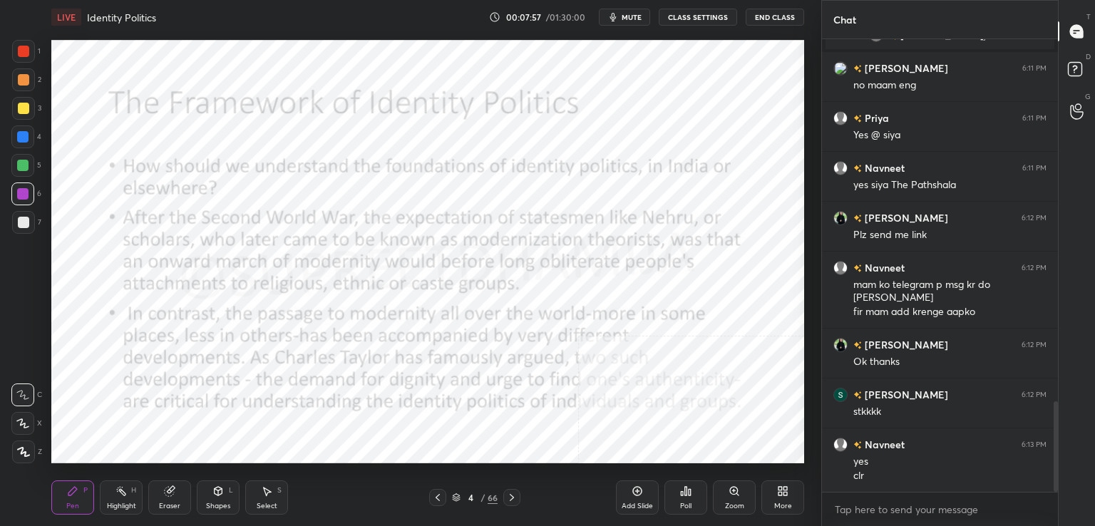
scroll to position [1873, 0]
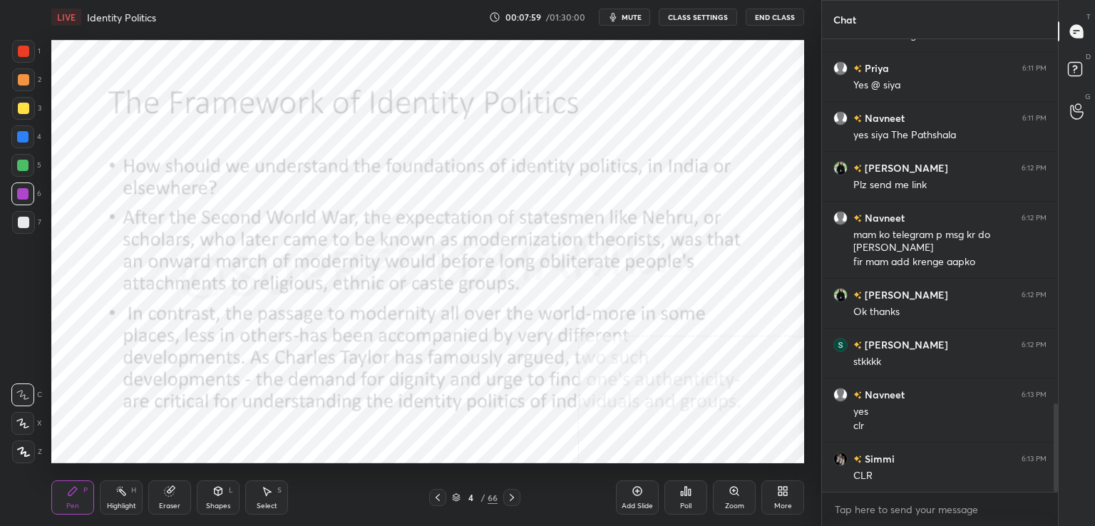
click at [25, 456] on icon at bounding box center [23, 452] width 11 height 9
click at [774, 489] on div "More" at bounding box center [783, 498] width 43 height 34
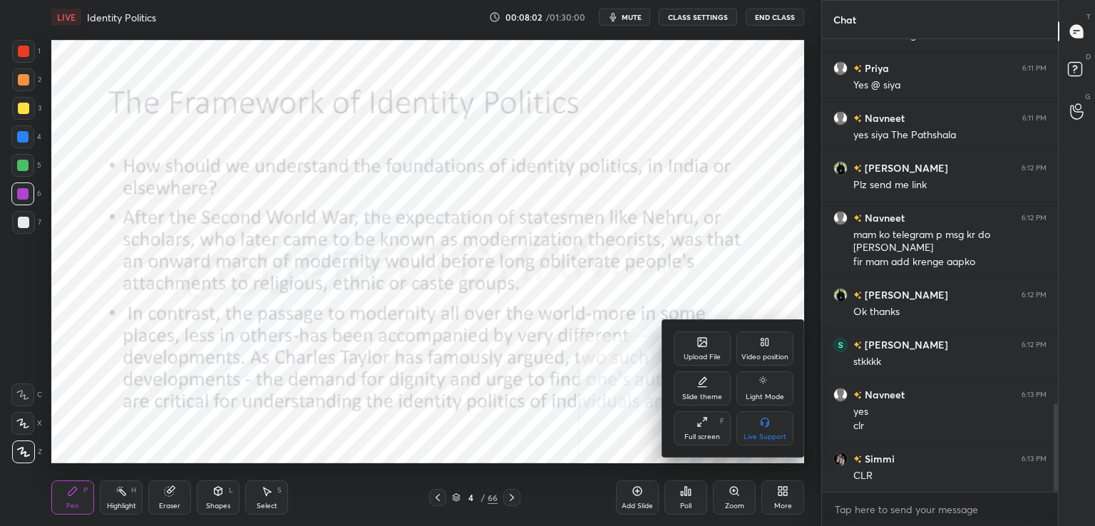
click at [690, 426] on div "Full screen F" at bounding box center [702, 428] width 57 height 34
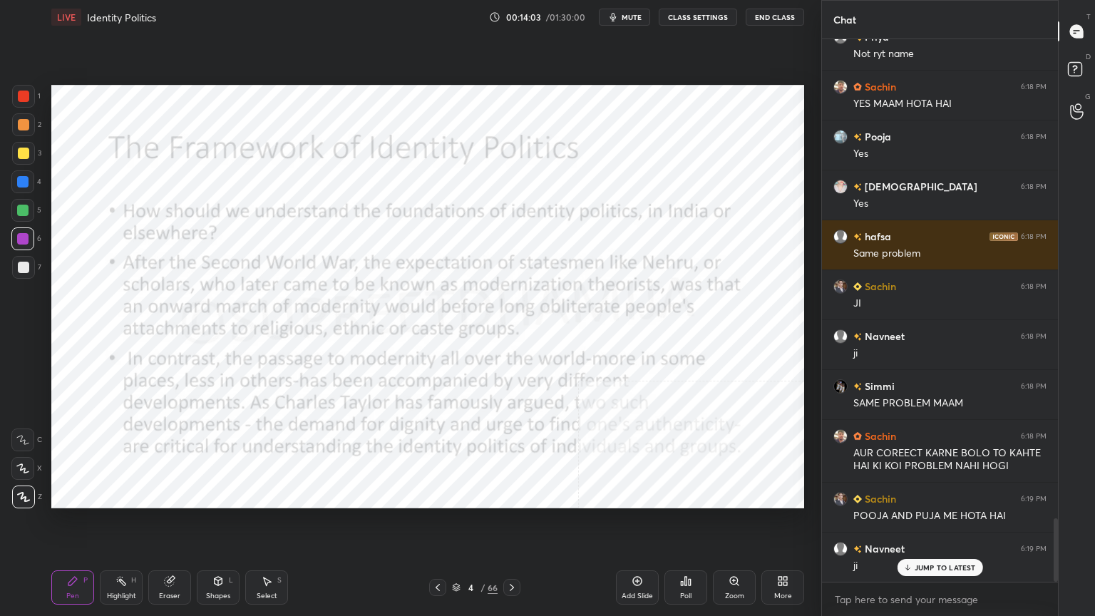
scroll to position [4130, 0]
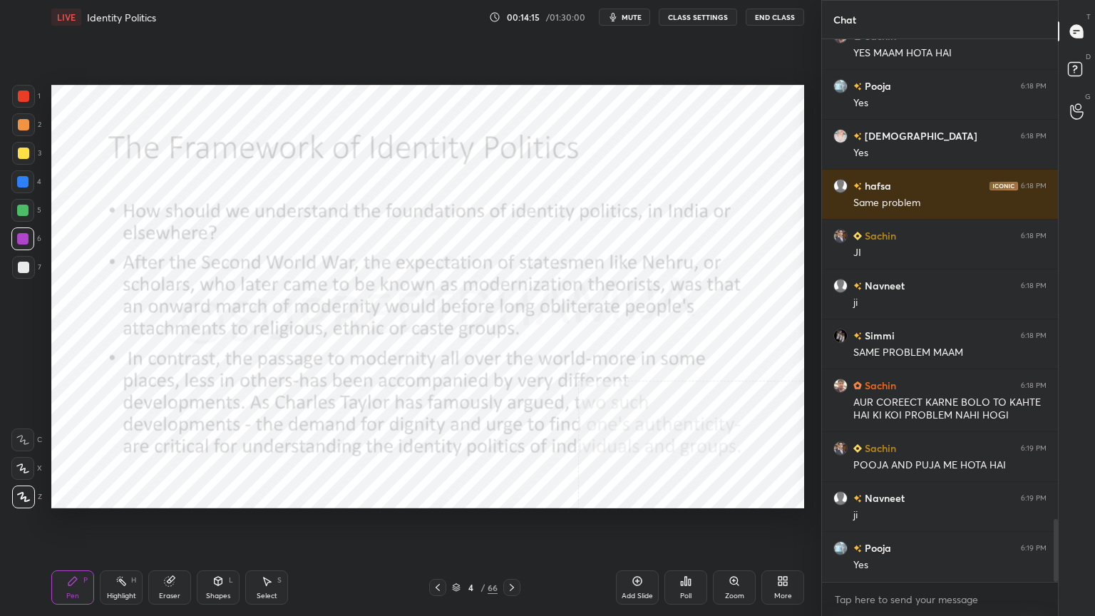
click at [630, 526] on div "Add Slide" at bounding box center [637, 588] width 43 height 34
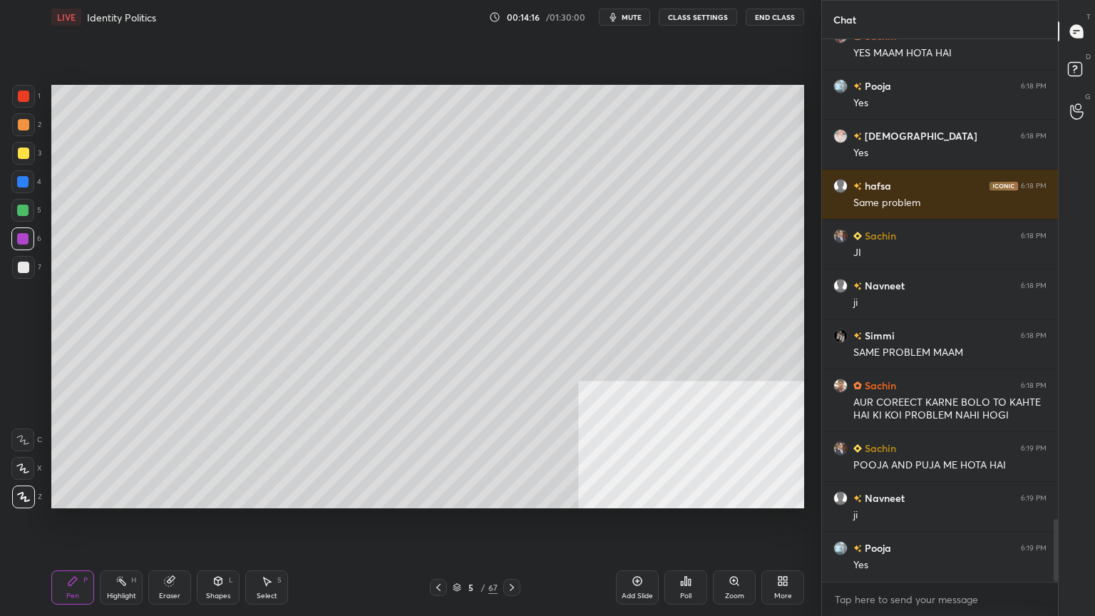
click at [29, 260] on div at bounding box center [23, 267] width 23 height 23
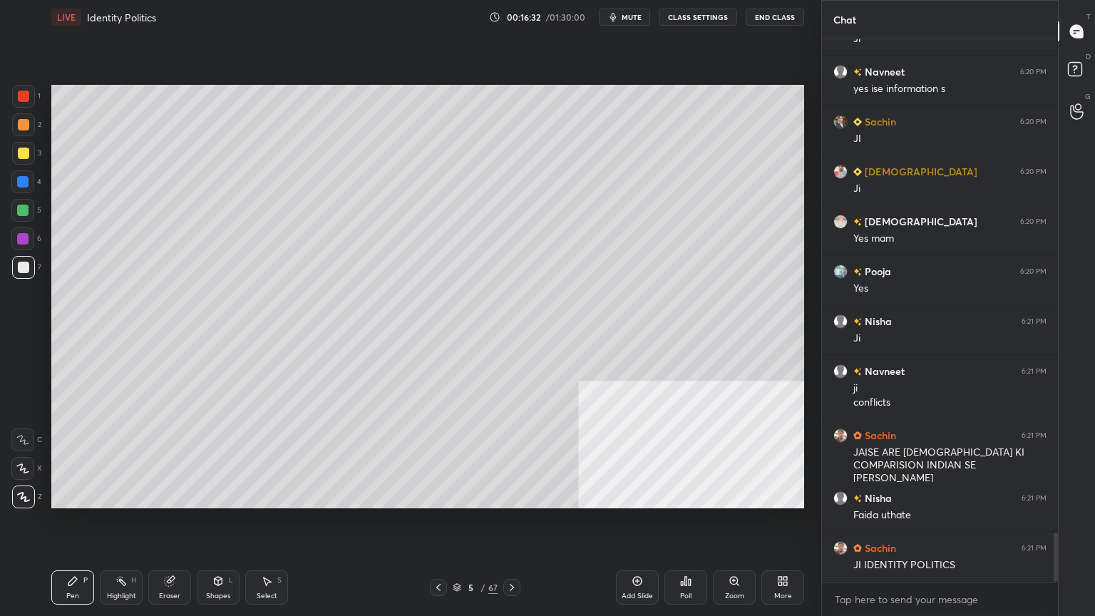
scroll to position [5491, 0]
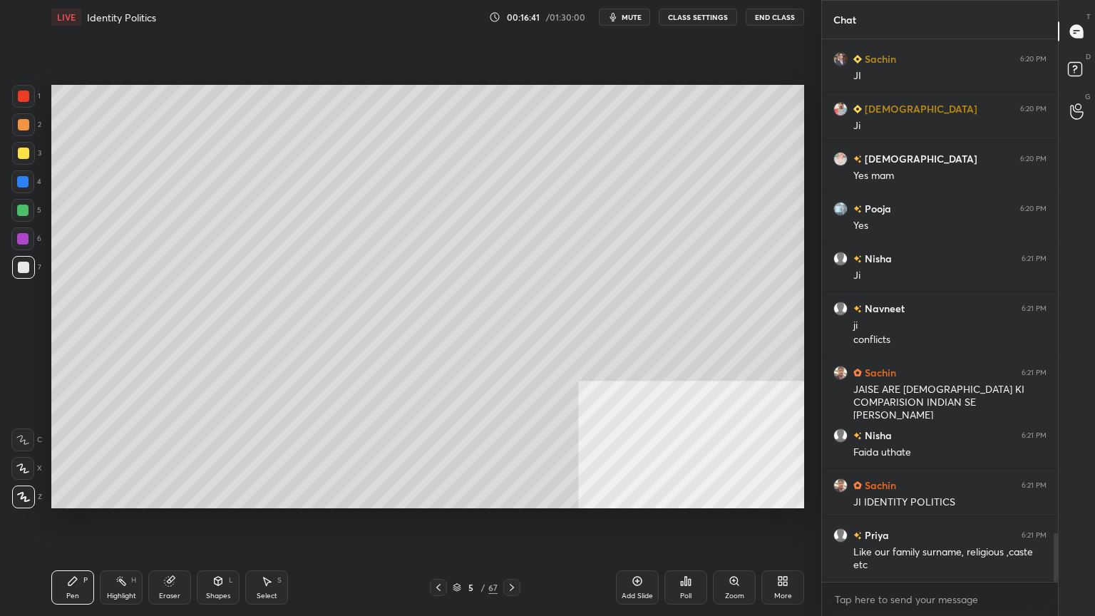
click at [177, 526] on div "Eraser" at bounding box center [169, 588] width 43 height 34
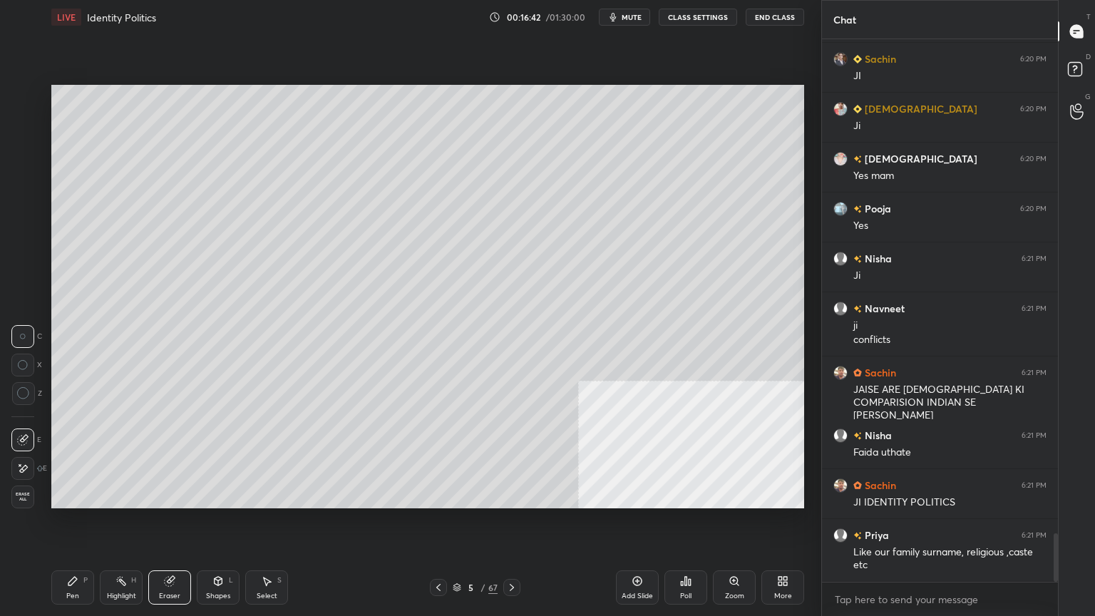
click at [26, 496] on span "Erase all" at bounding box center [22, 497] width 21 height 10
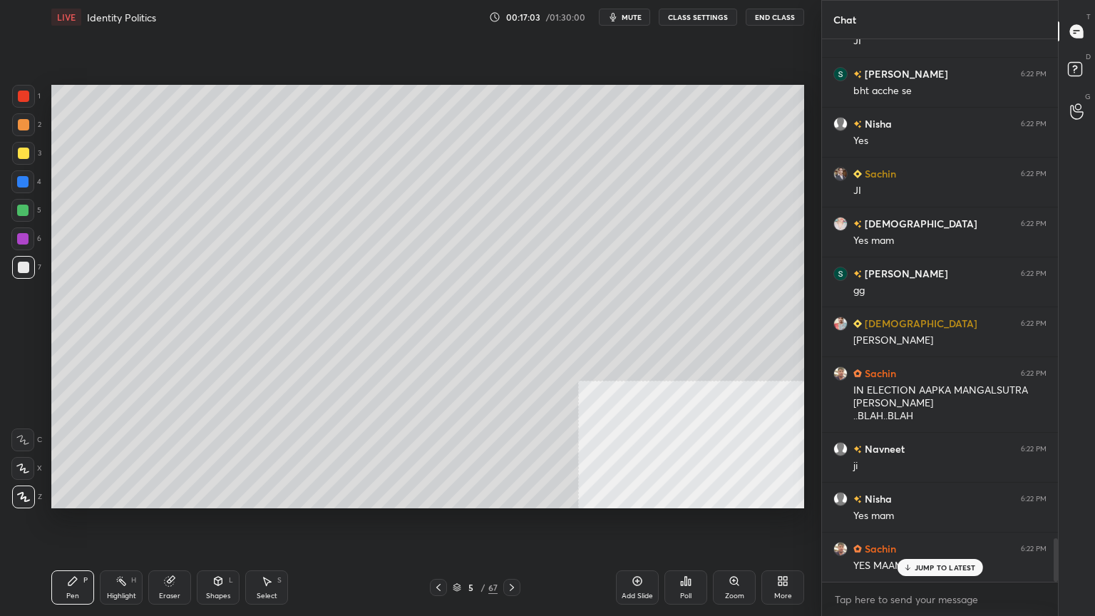
scroll to position [6329, 0]
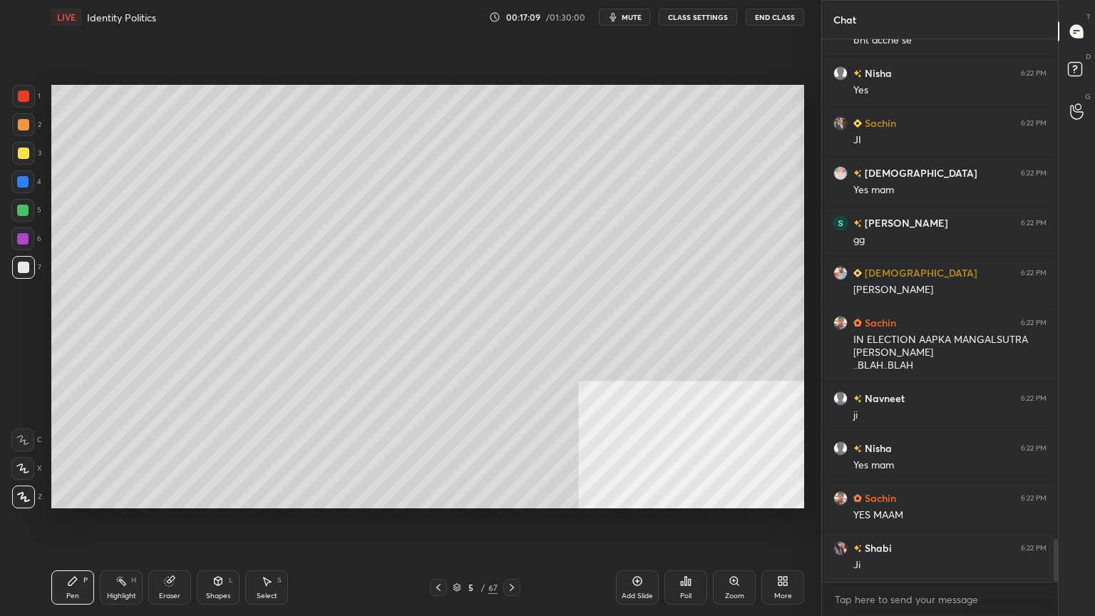
click at [15, 158] on div at bounding box center [23, 153] width 23 height 23
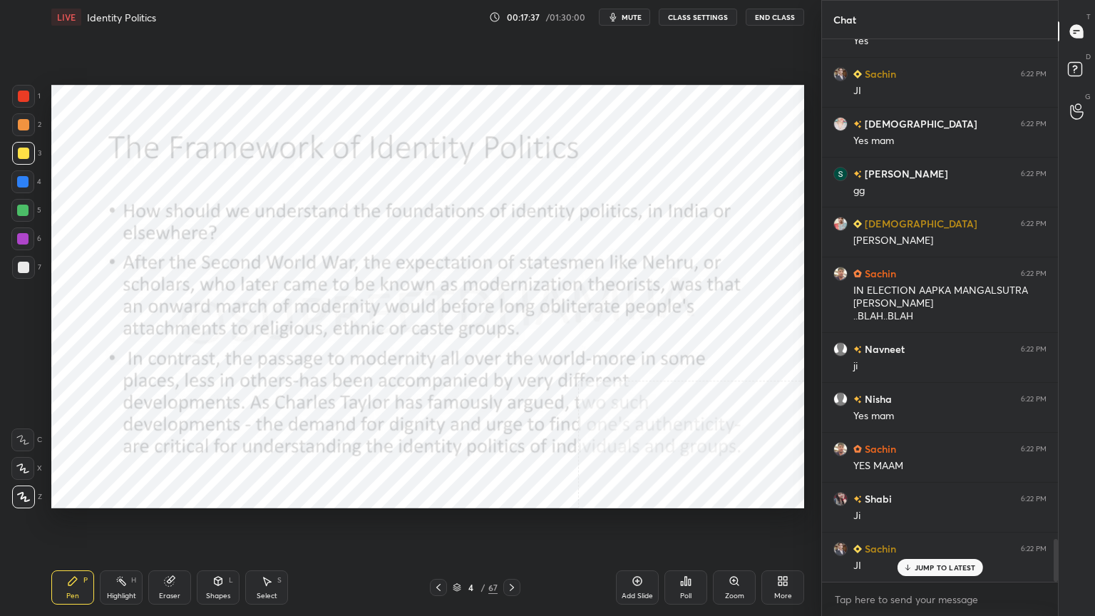
click at [24, 96] on div at bounding box center [23, 96] width 11 height 11
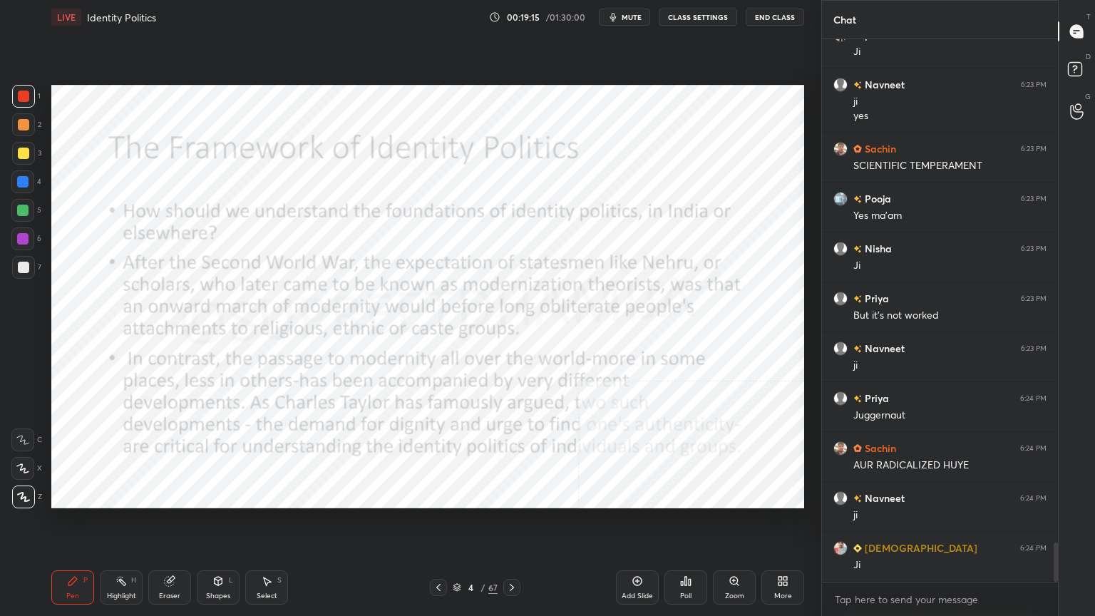
scroll to position [7005, 0]
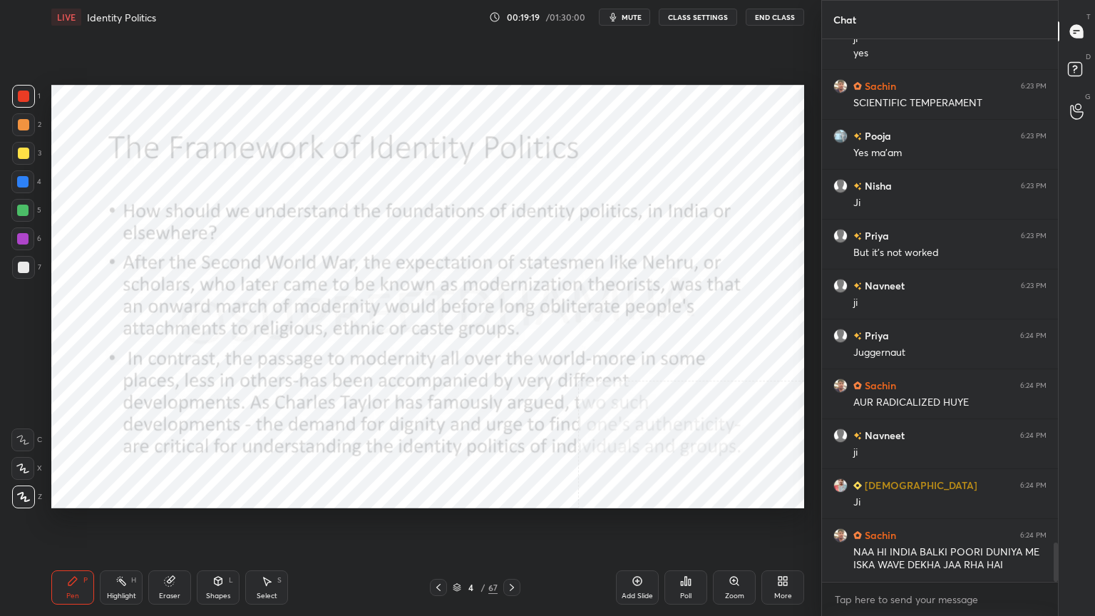
click at [438, 526] on icon at bounding box center [438, 587] width 4 height 7
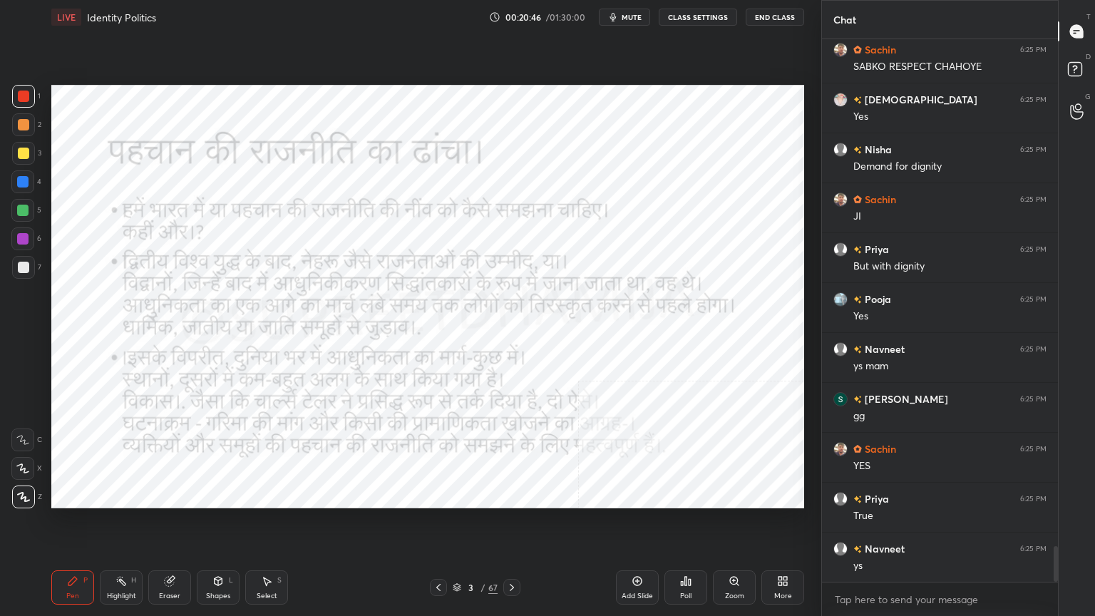
scroll to position [7833, 0]
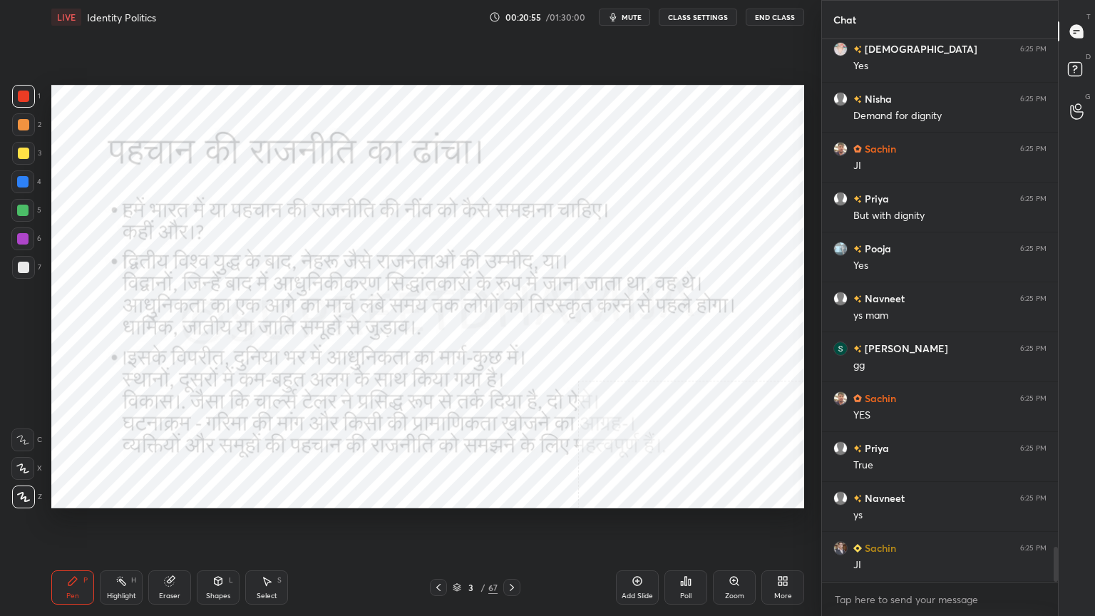
click at [506, 526] on icon at bounding box center [511, 587] width 11 height 11
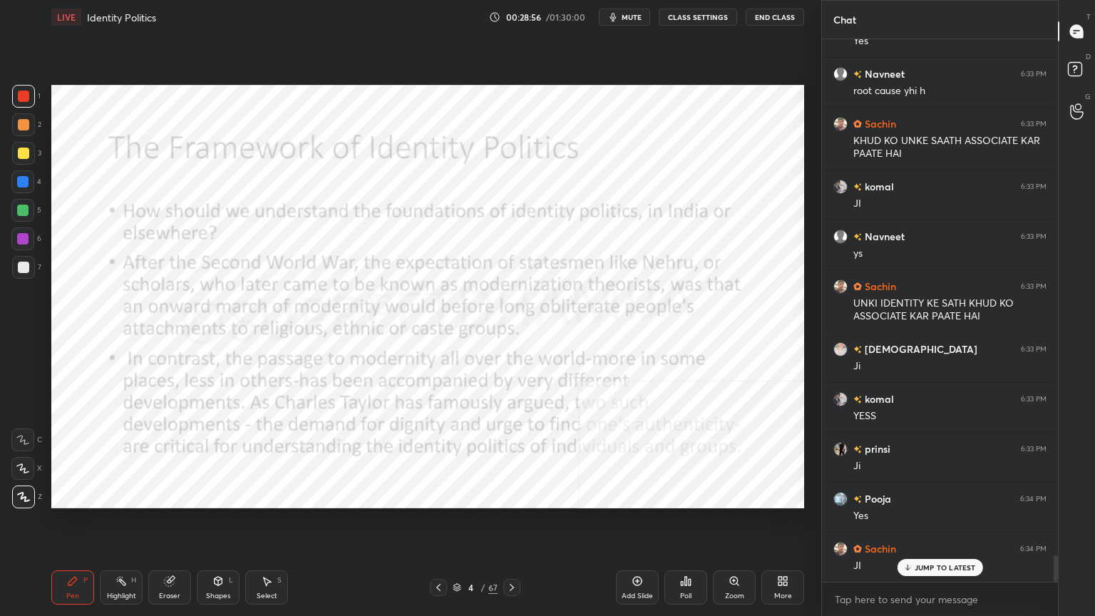
scroll to position [10542, 0]
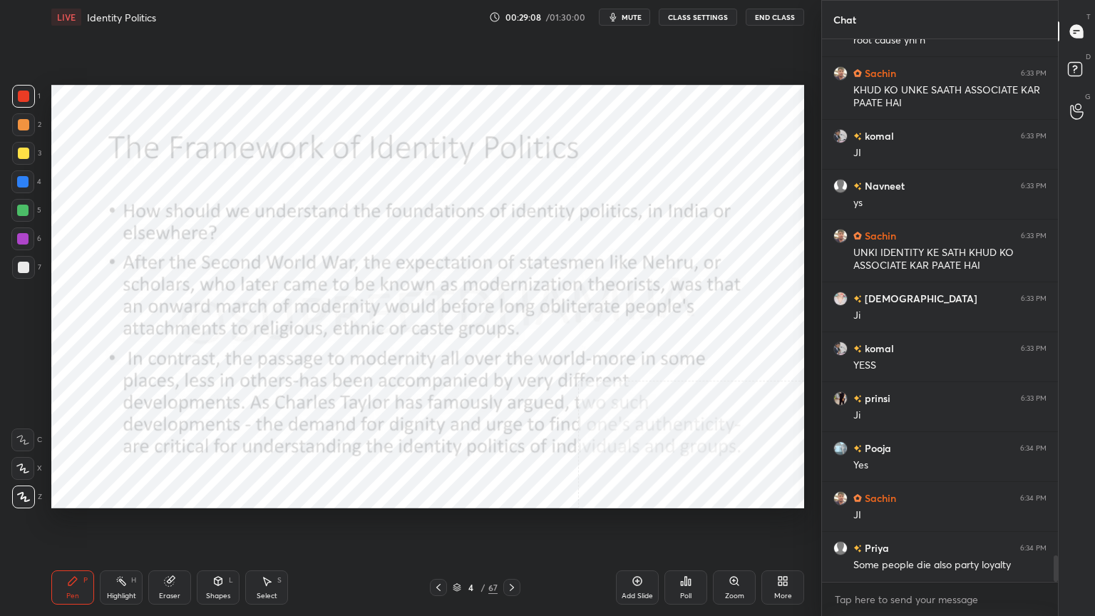
click at [641, 526] on icon at bounding box center [637, 581] width 11 height 11
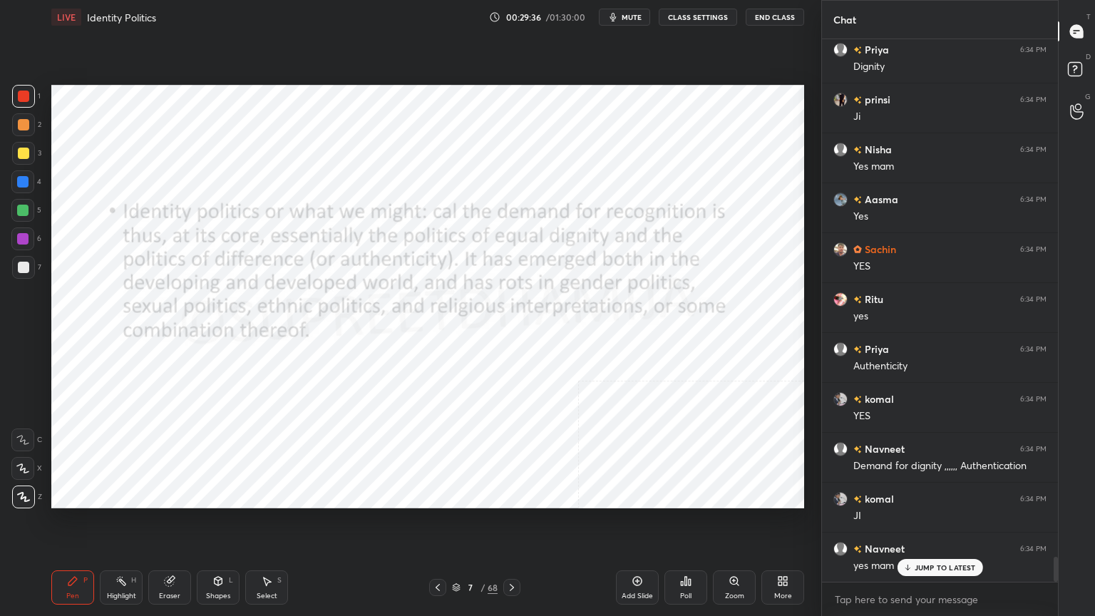
scroll to position [11291, 0]
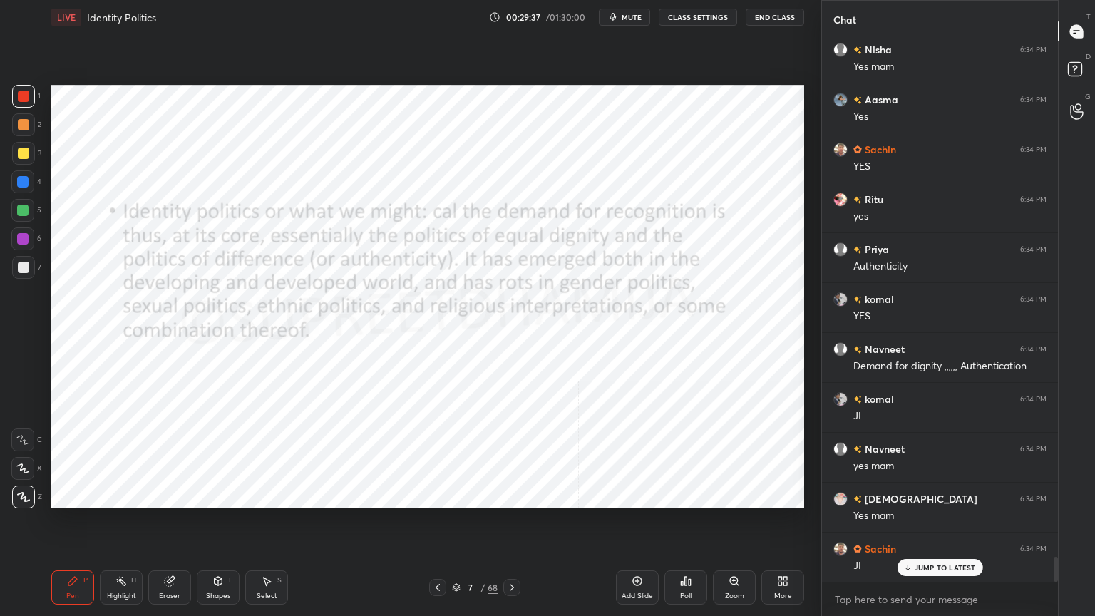
click at [19, 185] on div at bounding box center [22, 181] width 11 height 11
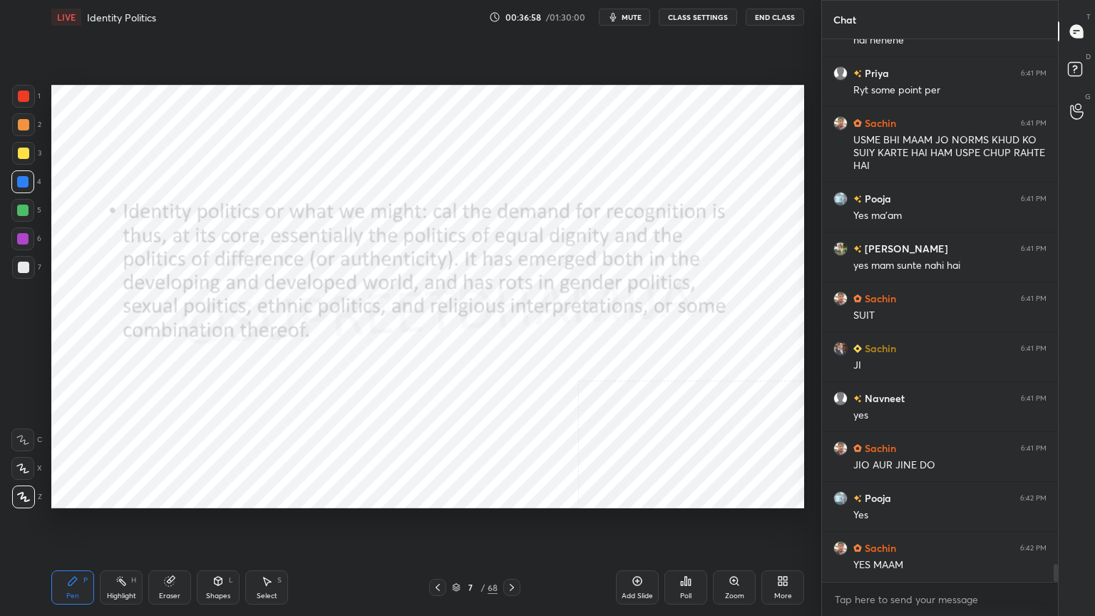
scroll to position [16160, 0]
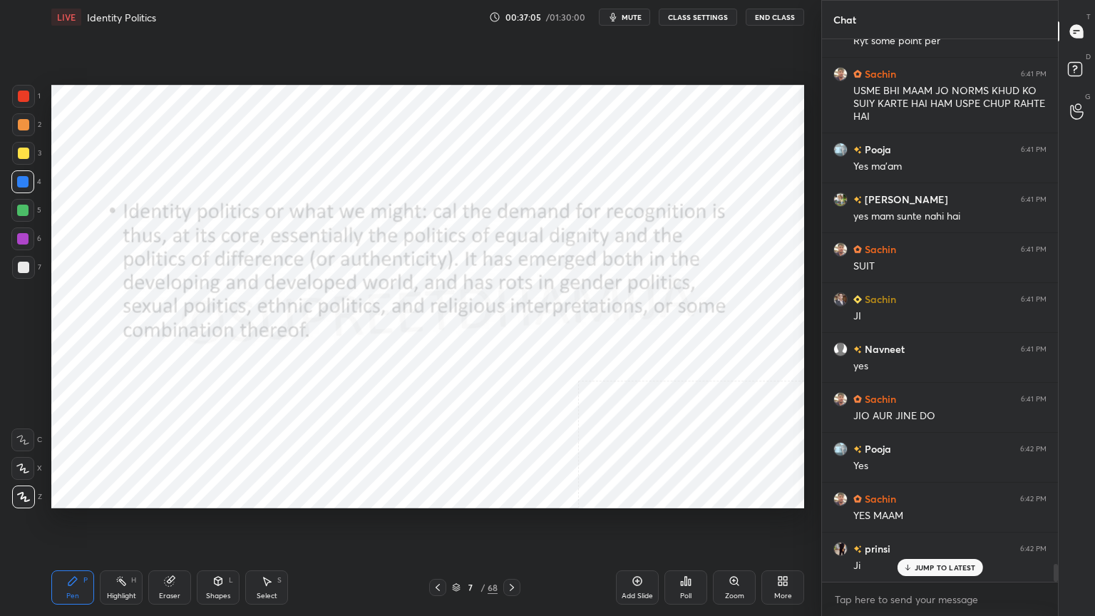
click at [648, 526] on div "Add Slide" at bounding box center [637, 588] width 43 height 34
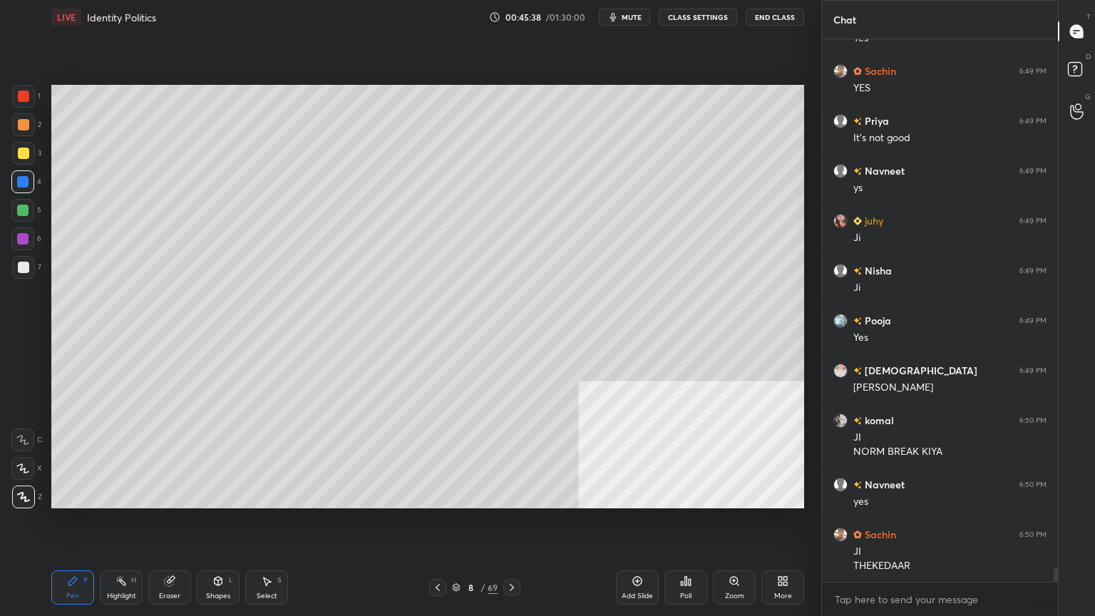
scroll to position [21371, 0]
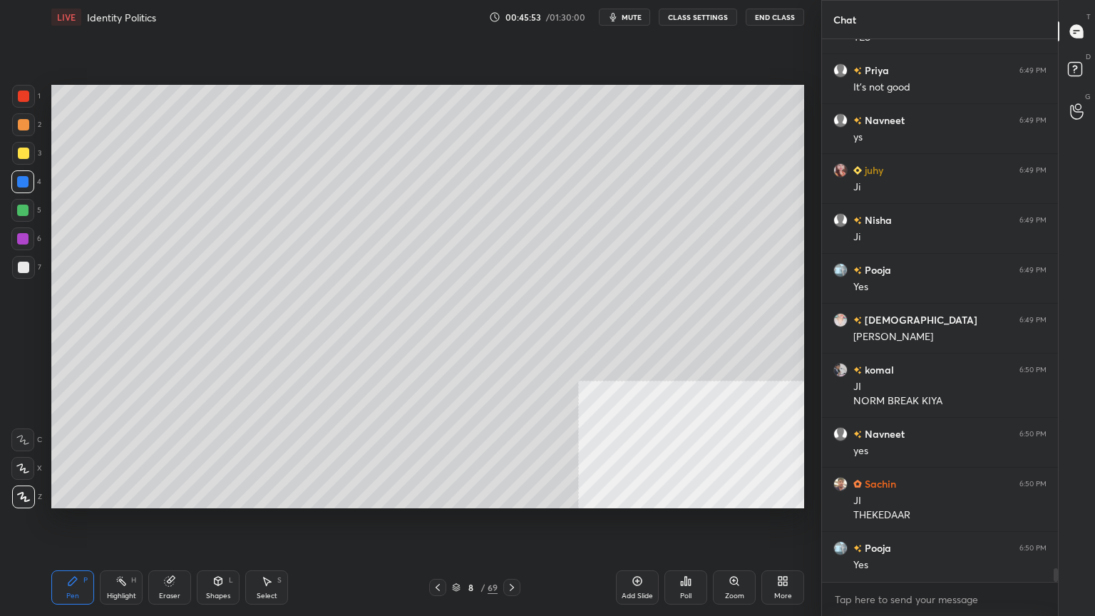
click at [644, 526] on div "Add Slide" at bounding box center [637, 596] width 31 height 7
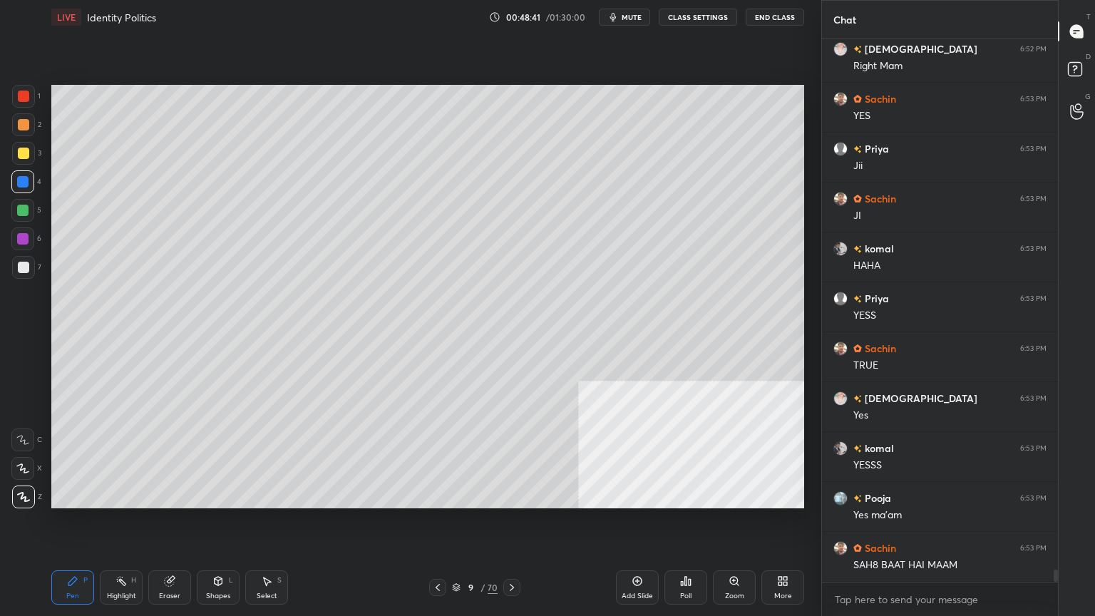
scroll to position [23280, 0]
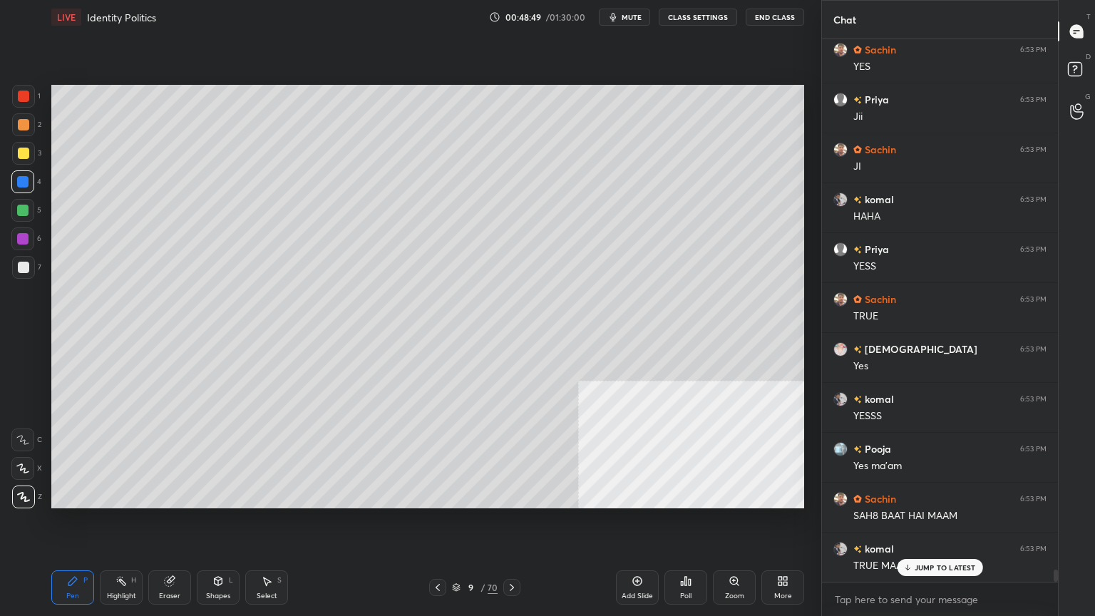
click at [653, 526] on div "Add Slide" at bounding box center [637, 588] width 43 height 34
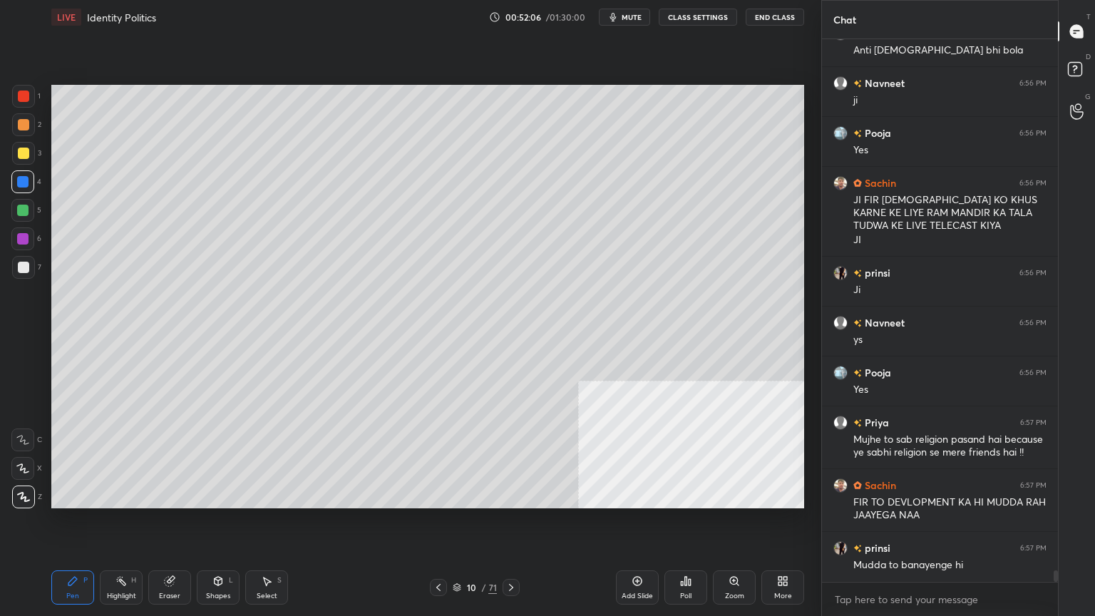
scroll to position [24795, 0]
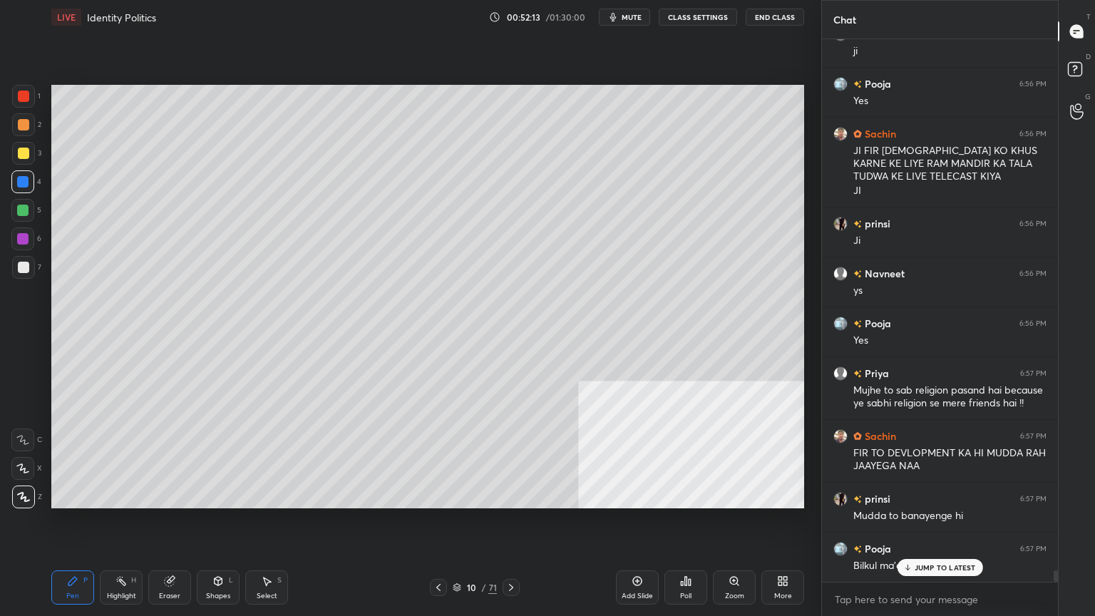
click at [163, 526] on div "Eraser" at bounding box center [169, 588] width 43 height 34
click at [24, 502] on div "Erase all" at bounding box center [22, 497] width 23 height 23
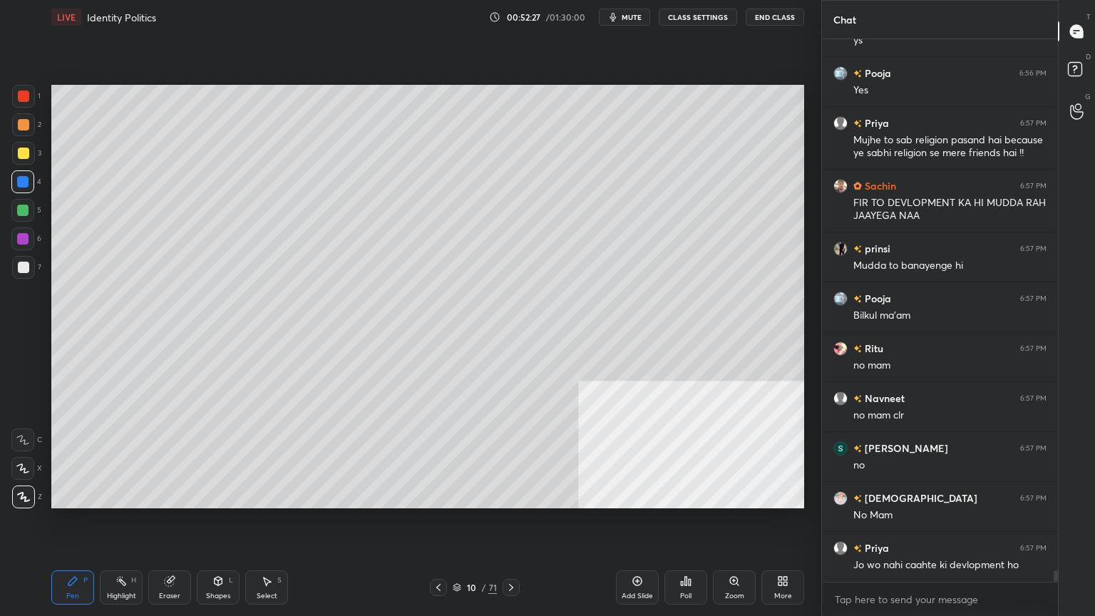
scroll to position [25108, 0]
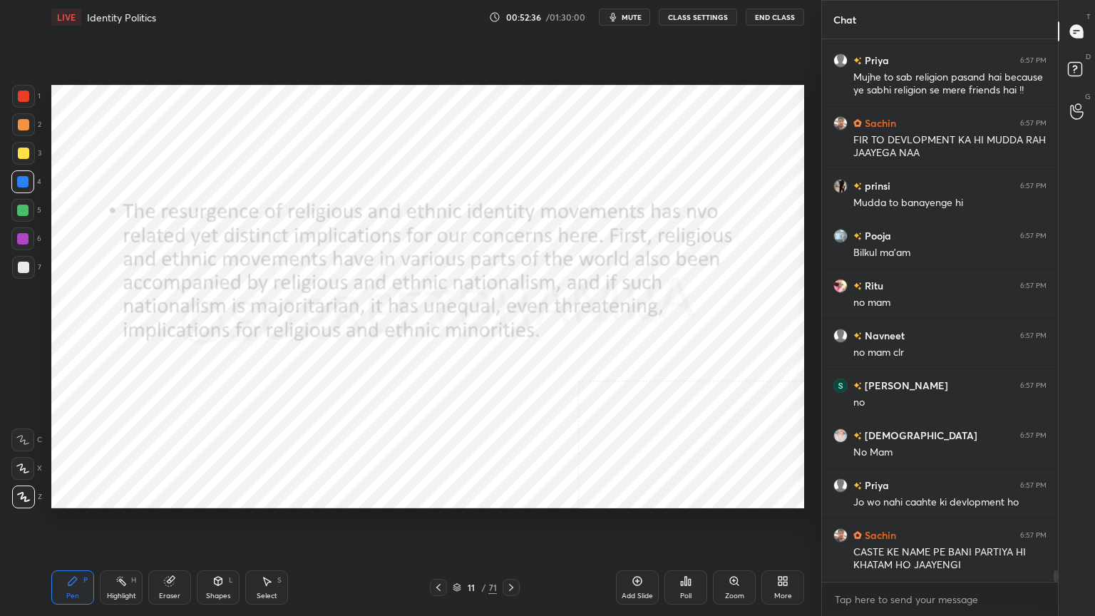
click at [27, 98] on div at bounding box center [23, 96] width 11 height 11
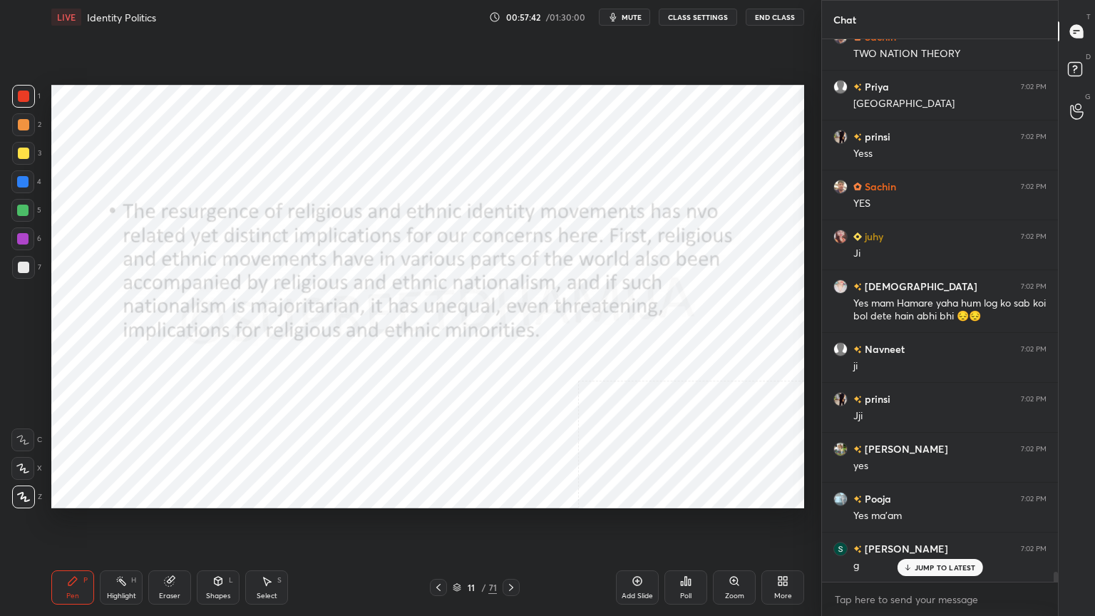
scroll to position [28231, 0]
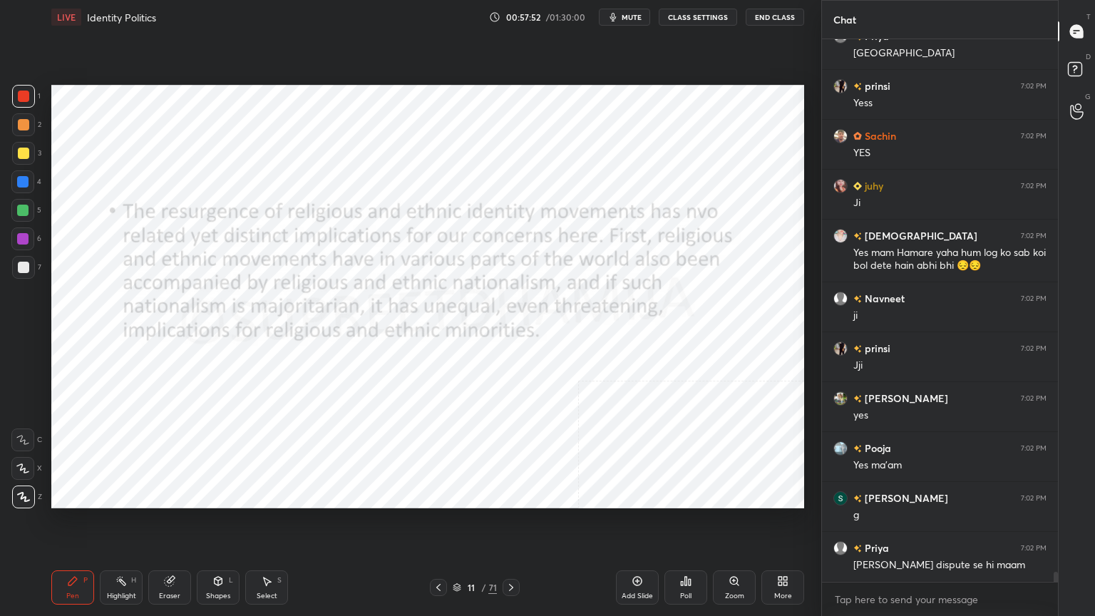
click at [170, 526] on icon at bounding box center [169, 581] width 9 height 9
click at [31, 496] on span "Erase all" at bounding box center [22, 497] width 21 height 10
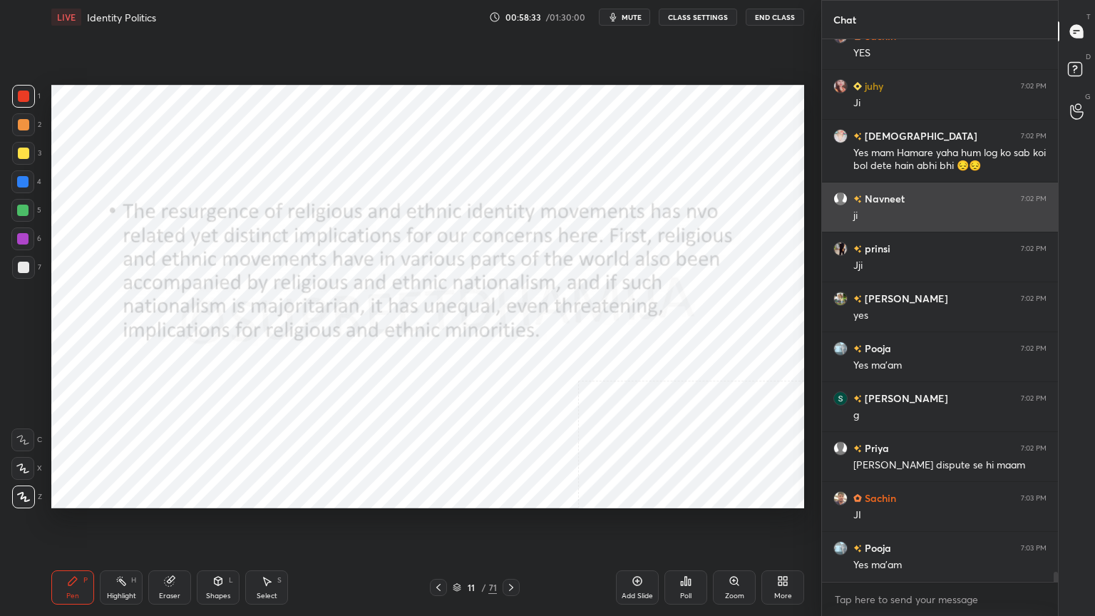
scroll to position [28380, 0]
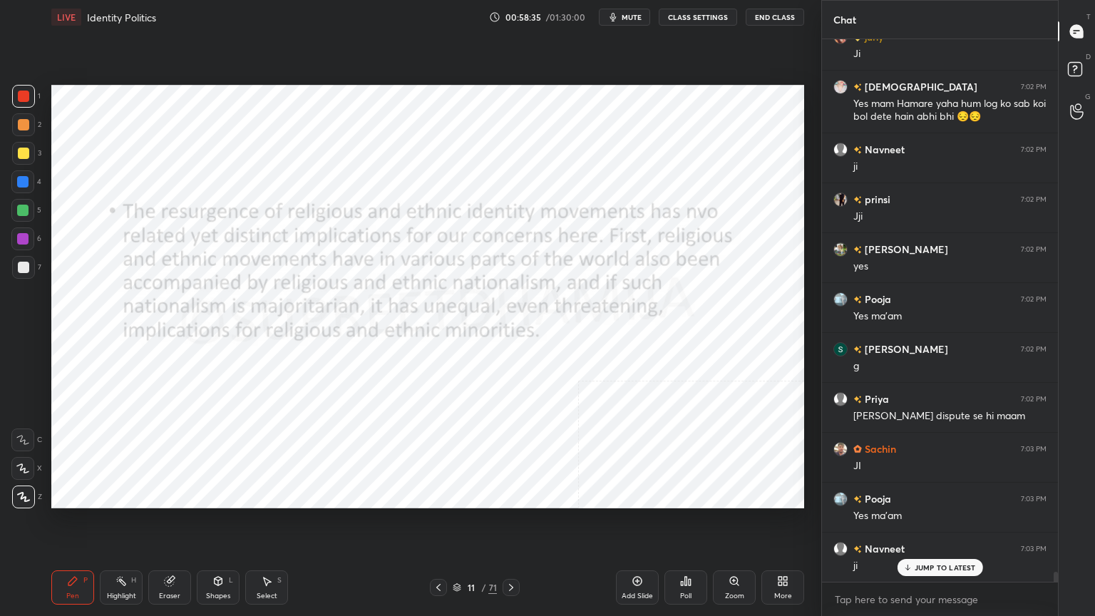
click at [509, 526] on div "Pen P Highlight H Eraser Shapes L Select S 11 / 71 Add Slide Poll Zoom More" at bounding box center [427, 587] width 753 height 57
click at [507, 526] on icon at bounding box center [511, 587] width 11 height 11
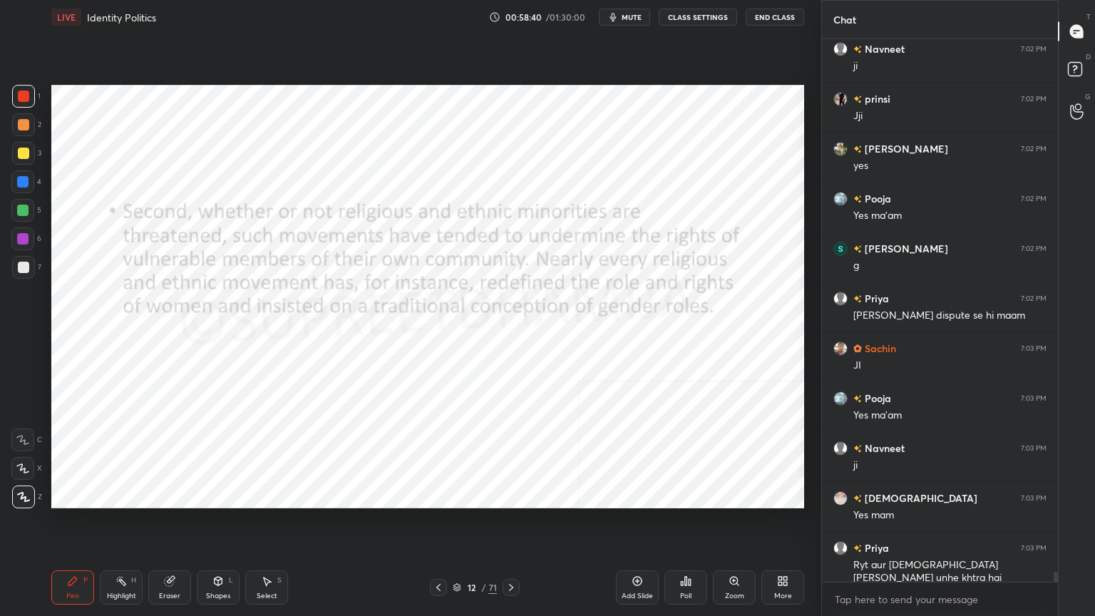
scroll to position [28531, 0]
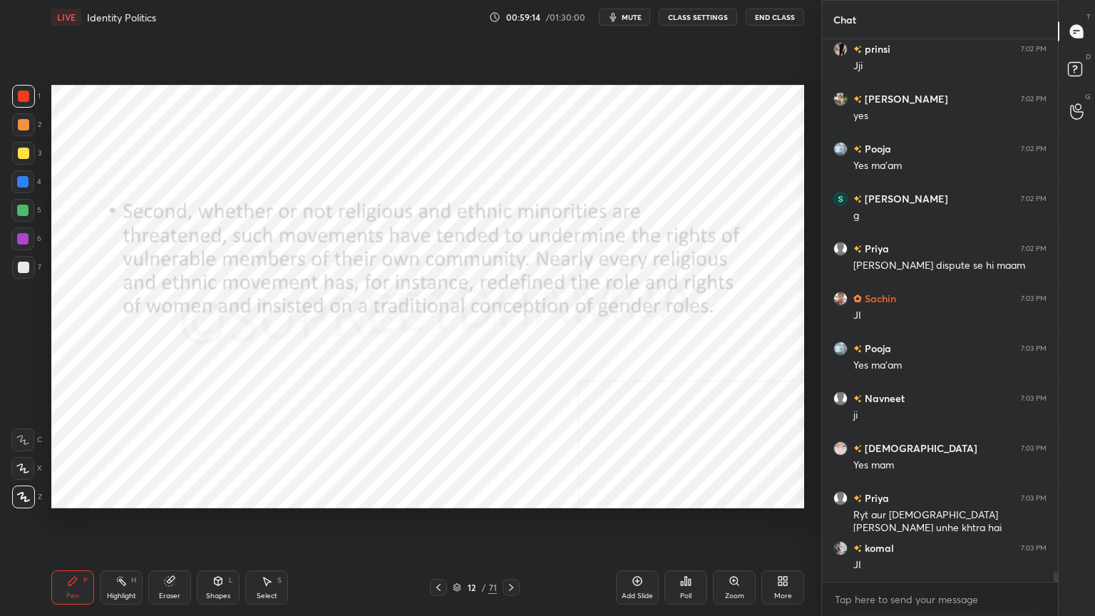
click at [436, 526] on icon at bounding box center [438, 587] width 11 height 11
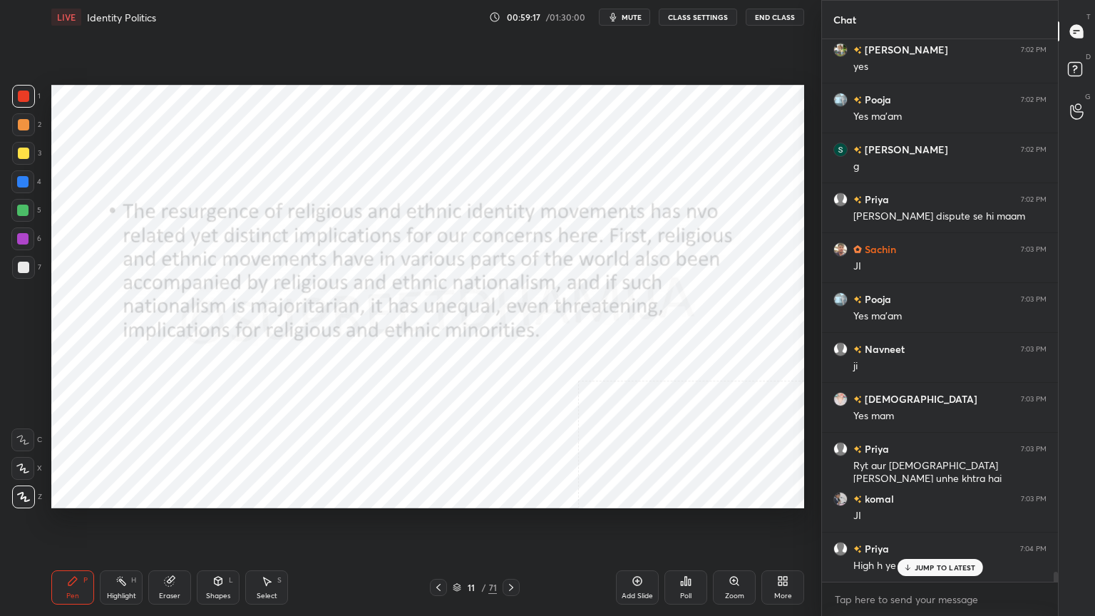
click at [516, 526] on icon at bounding box center [511, 587] width 11 height 11
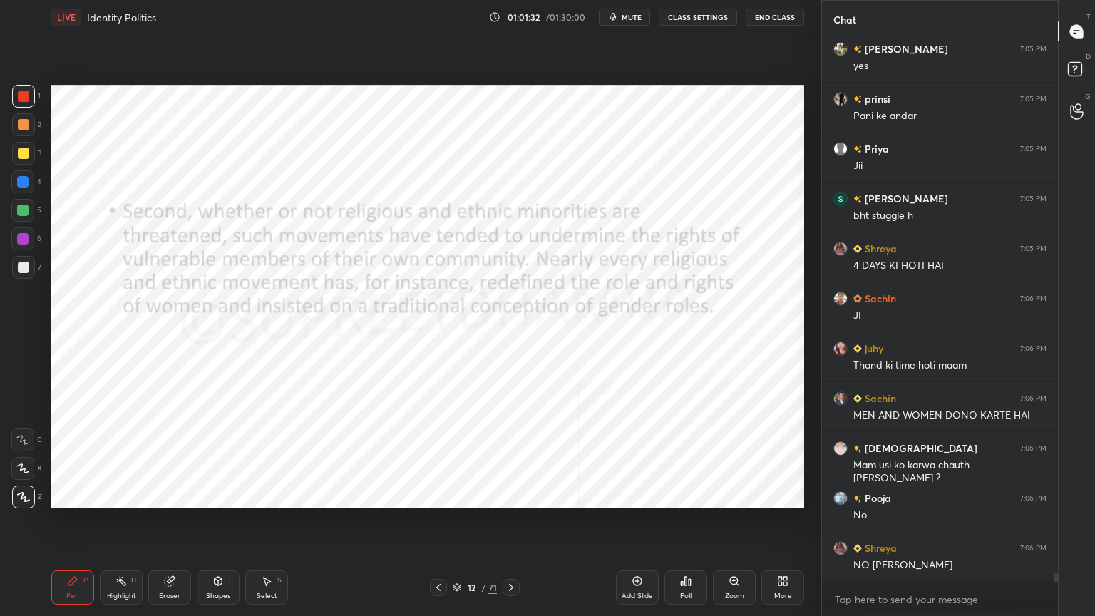
scroll to position [31016, 0]
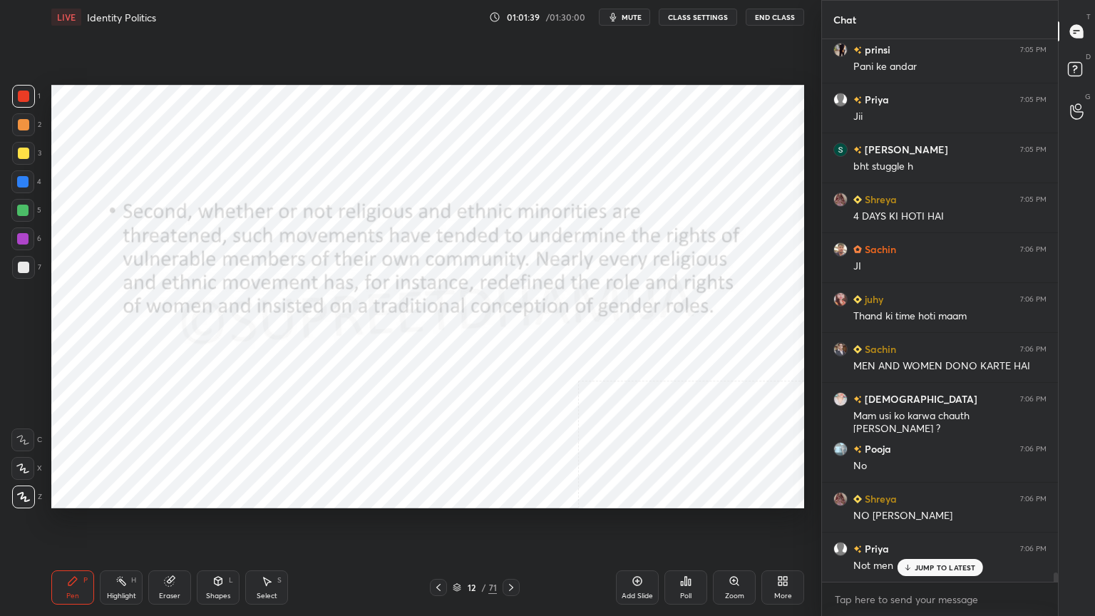
click at [508, 526] on icon at bounding box center [511, 587] width 11 height 11
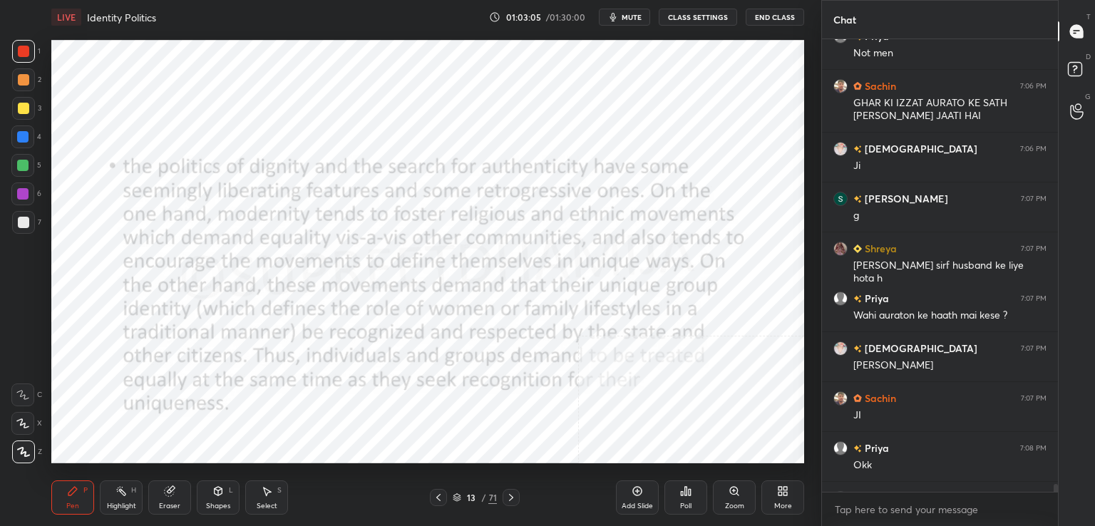
scroll to position [70879, 70550]
type textarea "x"
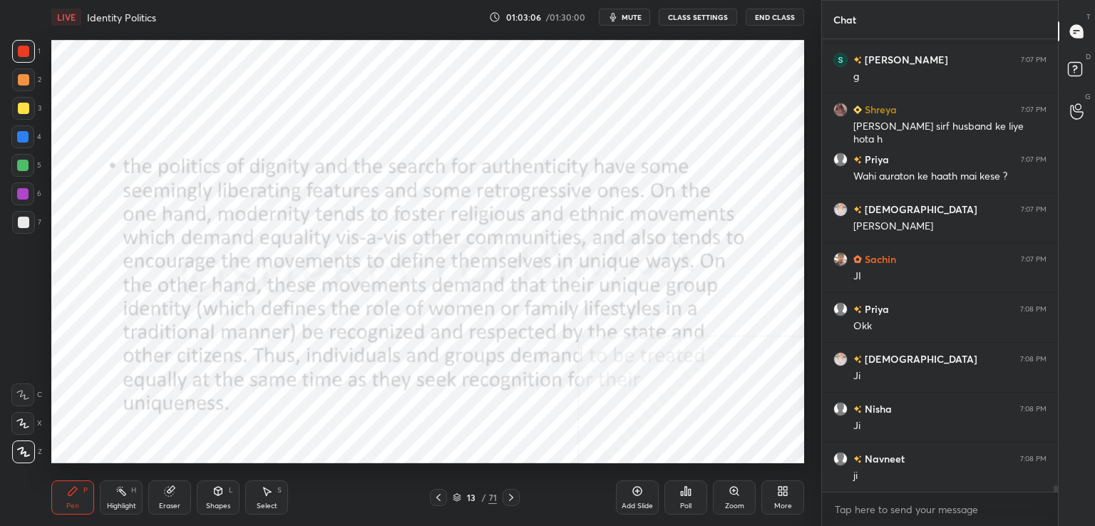
click at [642, 15] on span "mute" at bounding box center [632, 17] width 20 height 10
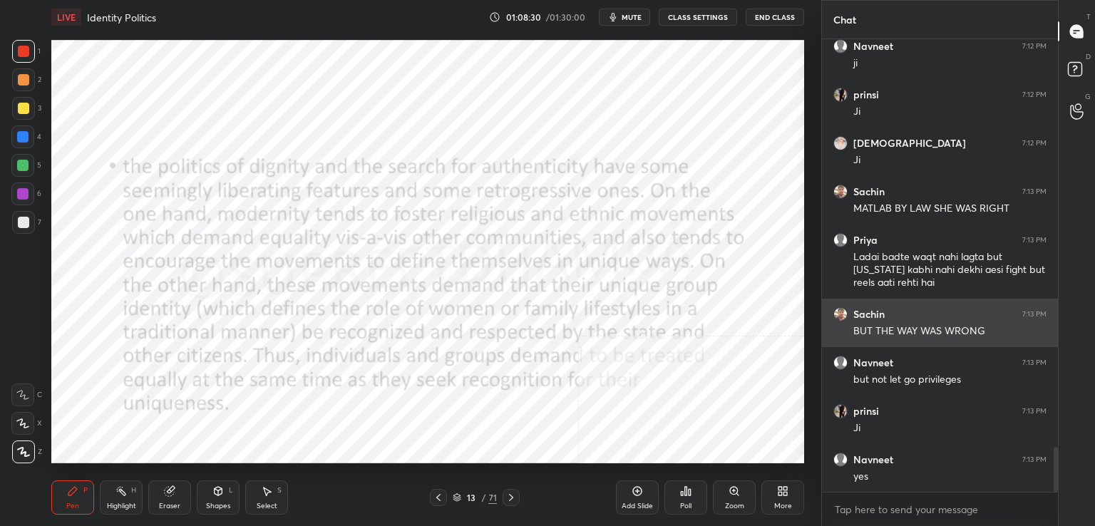
scroll to position [4112, 0]
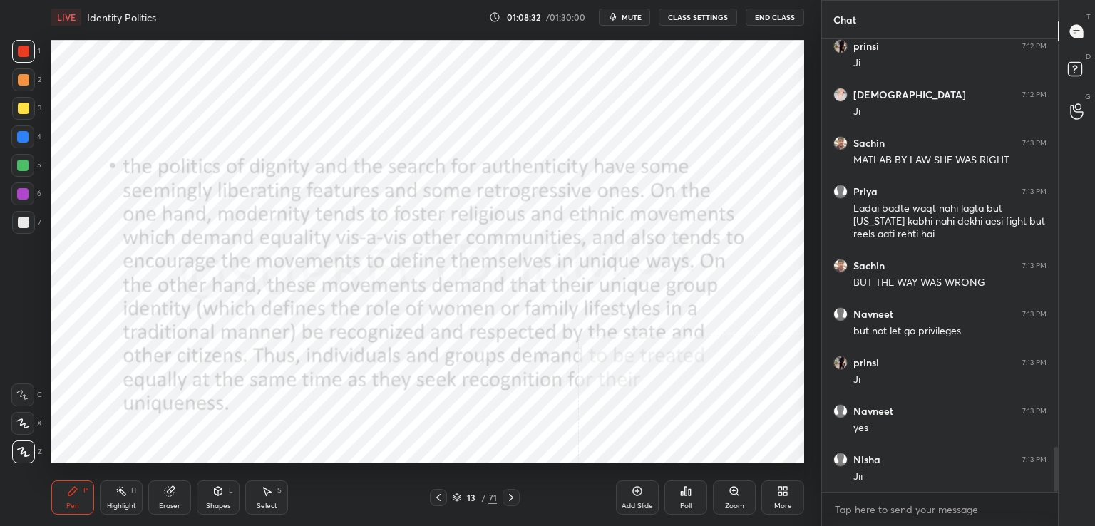
click at [633, 497] on div "Add Slide" at bounding box center [637, 498] width 43 height 34
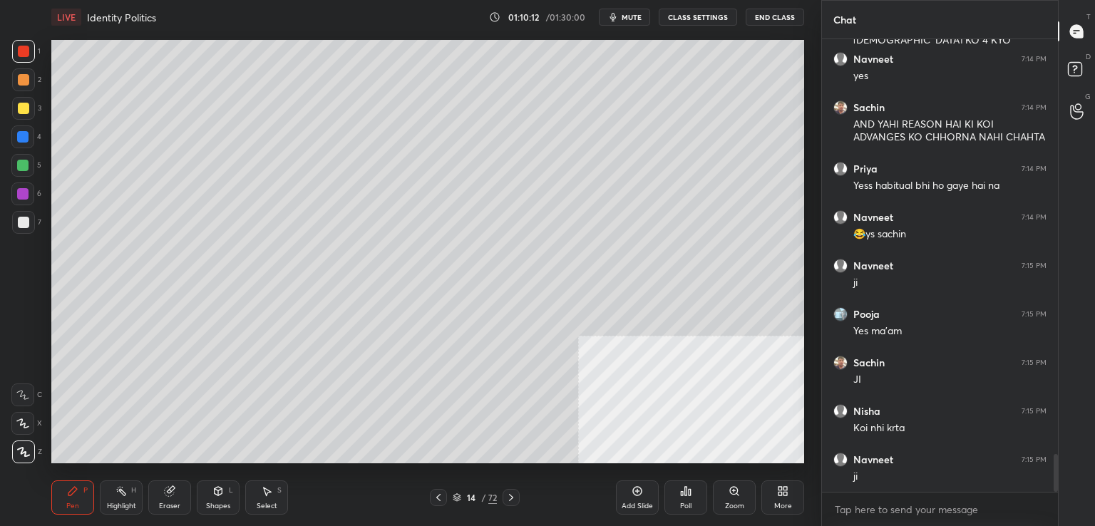
scroll to position [5015, 0]
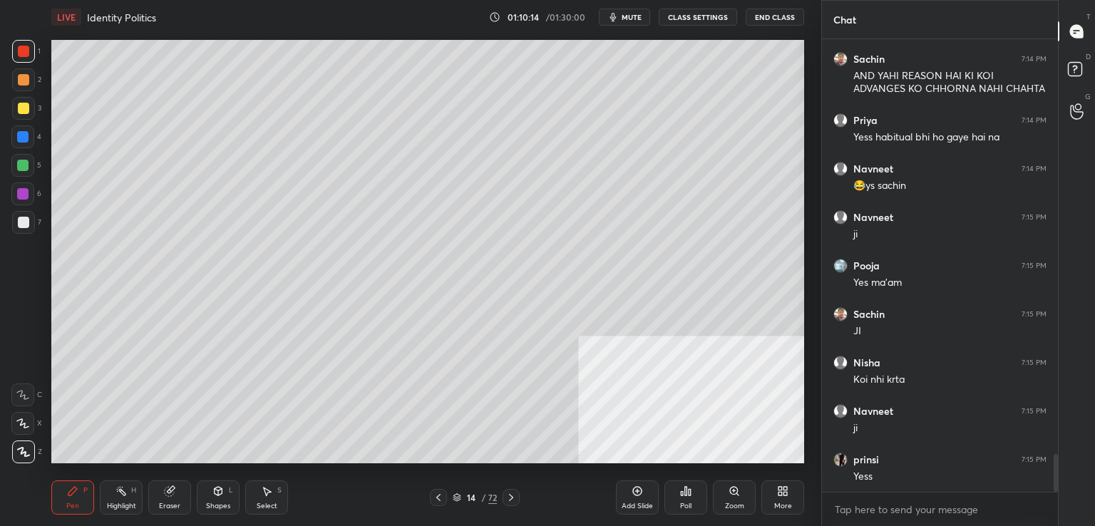
click at [440, 504] on div at bounding box center [438, 497] width 17 height 17
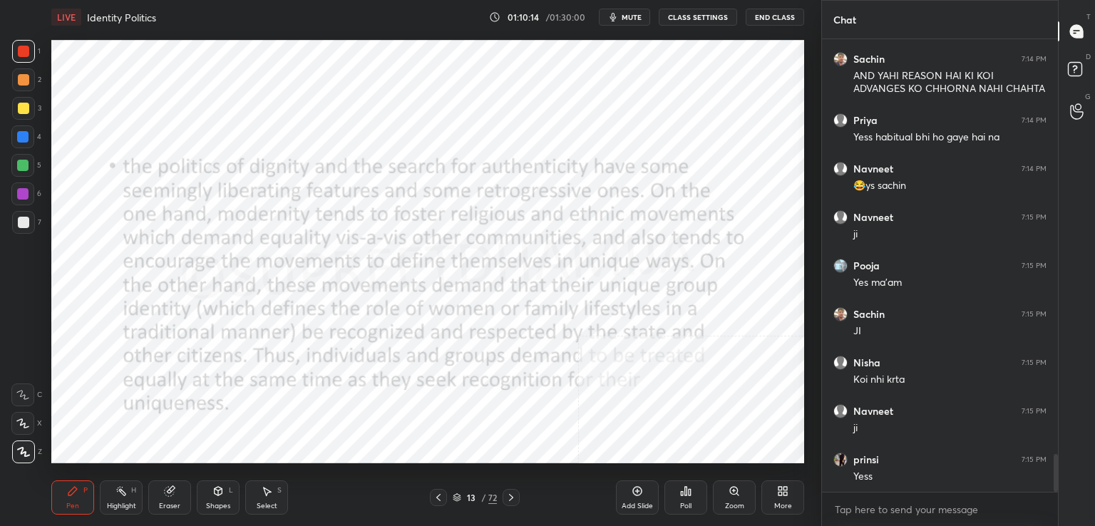
click at [521, 500] on div "13 / 72" at bounding box center [475, 497] width 282 height 17
click at [521, 499] on div "13 / 72" at bounding box center [475, 497] width 282 height 17
click at [522, 501] on div "13 / 72" at bounding box center [475, 497] width 282 height 17
click at [504, 497] on div at bounding box center [511, 497] width 17 height 17
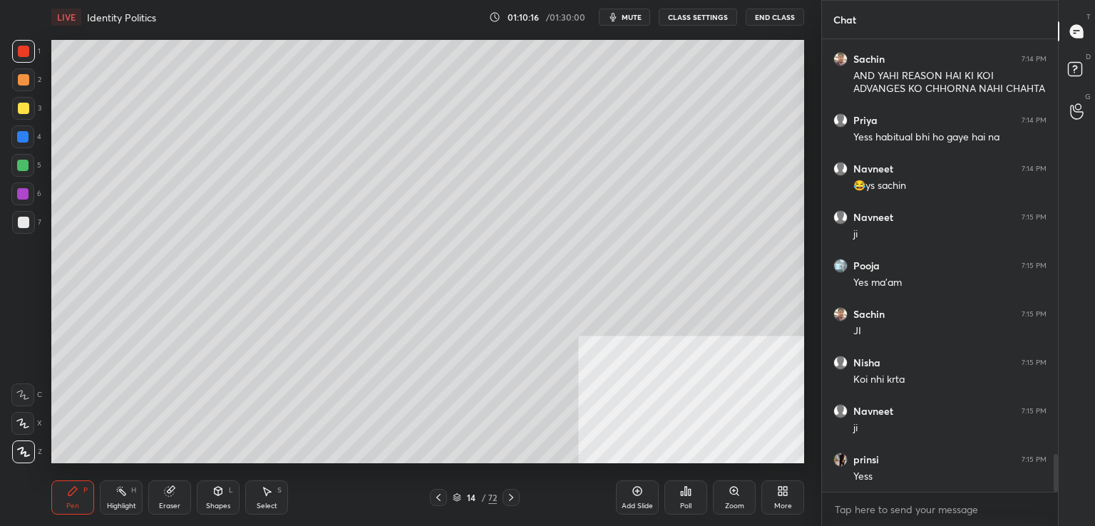
click at [505, 498] on div at bounding box center [511, 497] width 17 height 17
click at [508, 500] on icon at bounding box center [511, 497] width 11 height 11
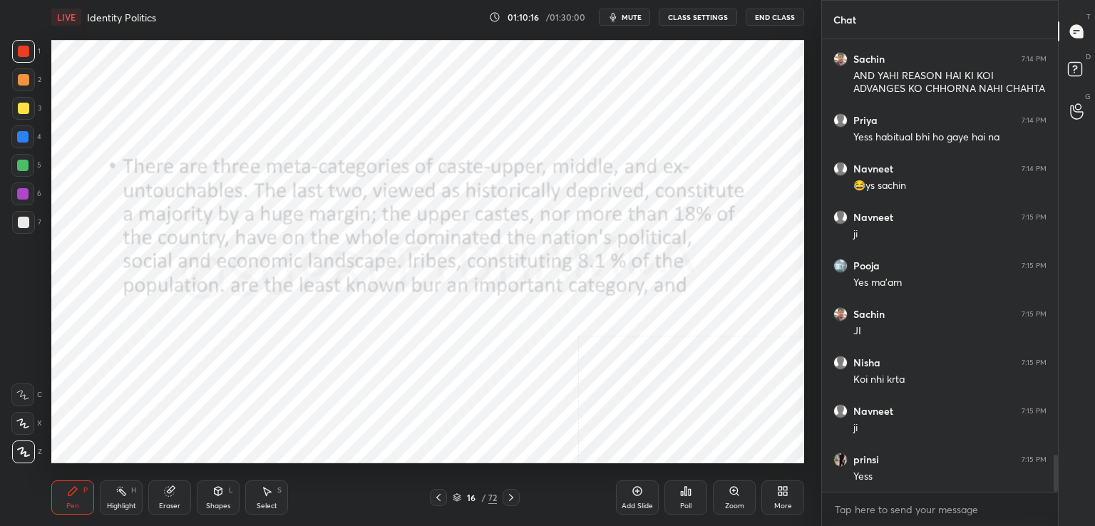
scroll to position [5063, 0]
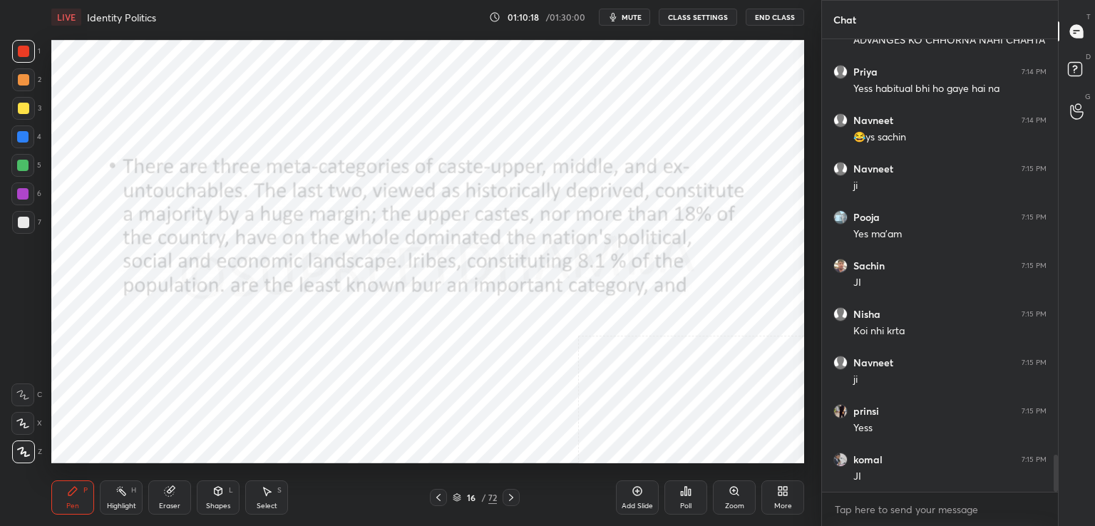
click at [440, 497] on icon at bounding box center [438, 497] width 11 height 11
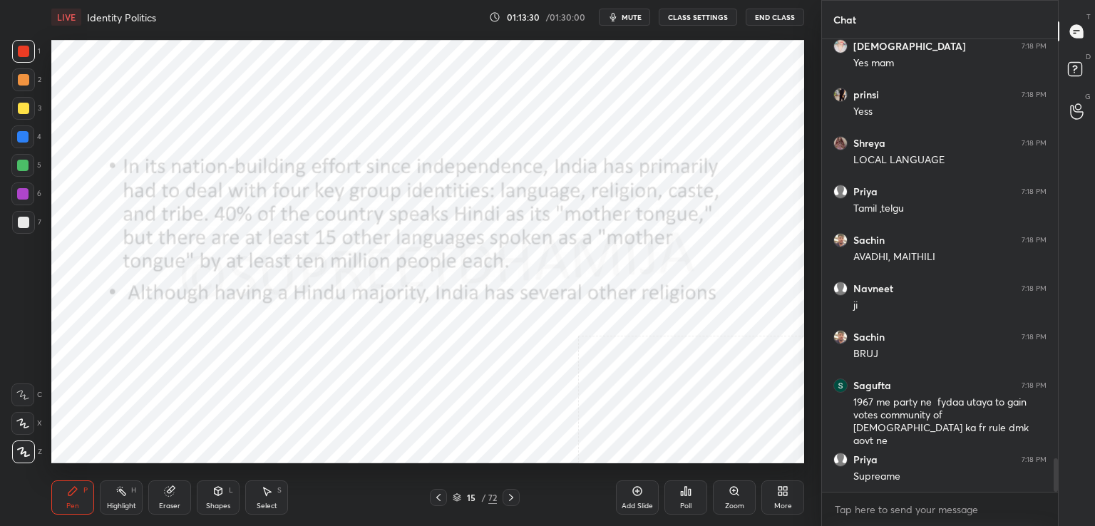
scroll to position [5692, 0]
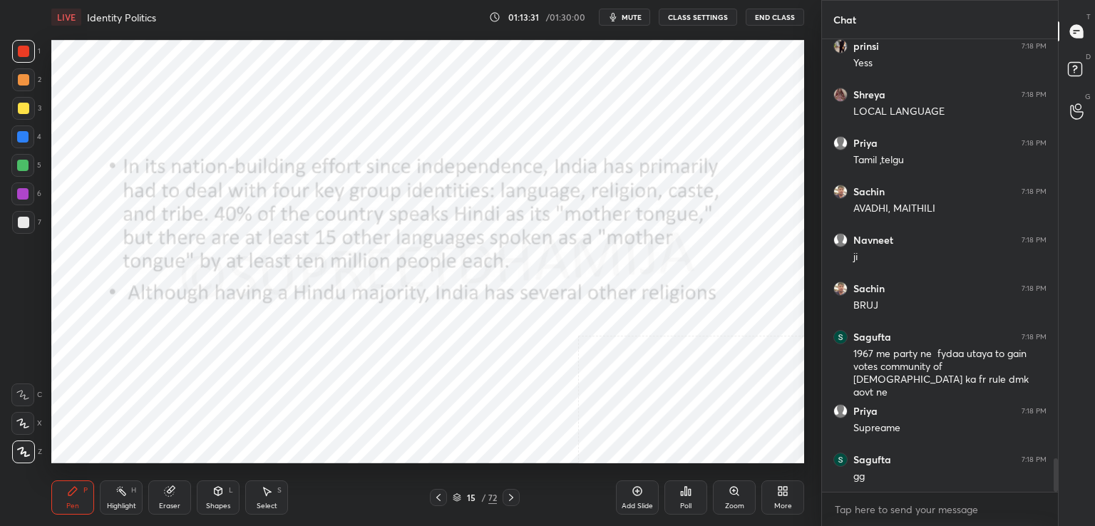
click at [509, 497] on icon at bounding box center [511, 497] width 11 height 11
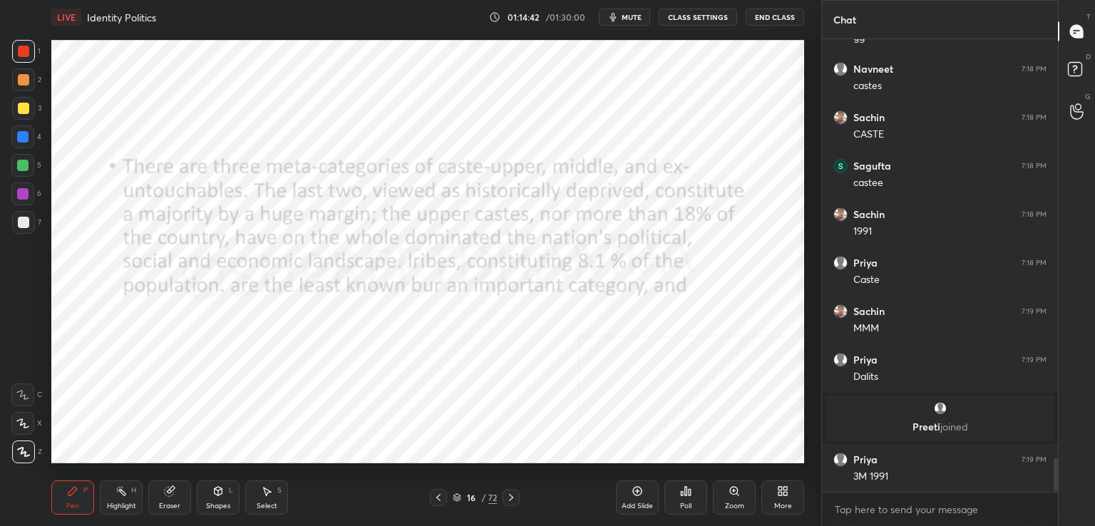
scroll to position [5754, 0]
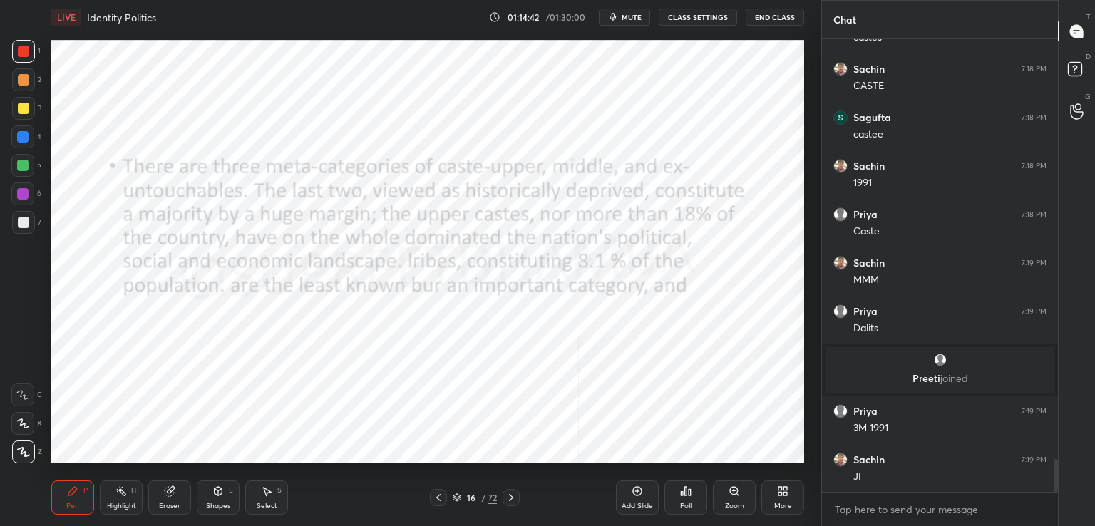
click at [508, 499] on icon at bounding box center [511, 497] width 11 height 11
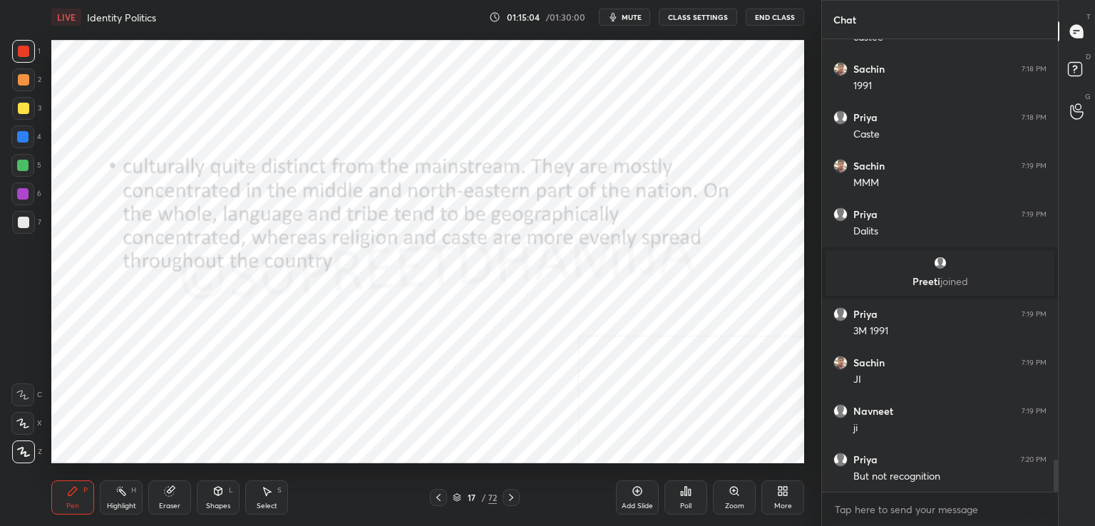
scroll to position [5899, 0]
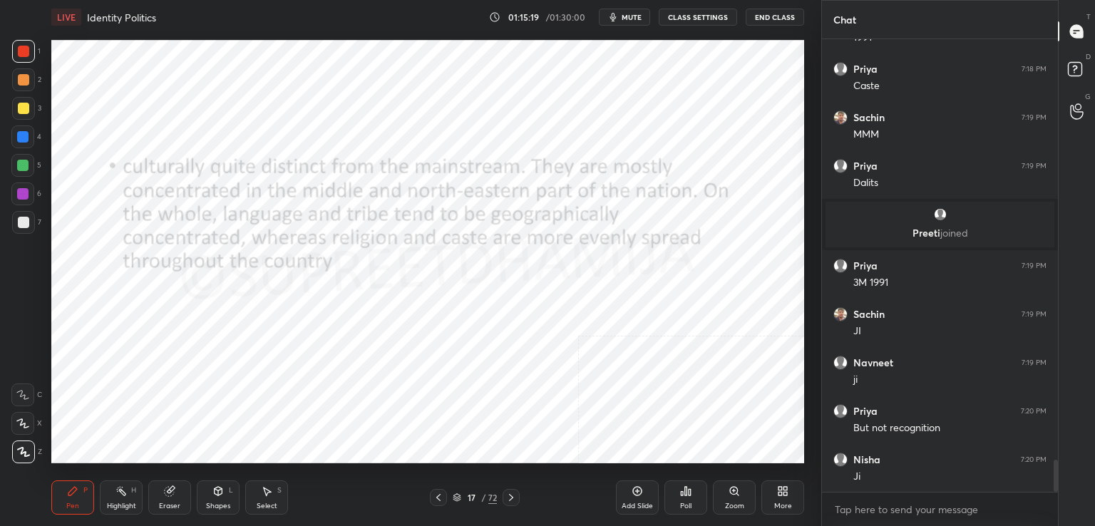
click at [506, 500] on icon at bounding box center [511, 497] width 11 height 11
click at [430, 493] on div at bounding box center [438, 497] width 17 height 17
click at [180, 493] on div "Eraser" at bounding box center [169, 498] width 43 height 34
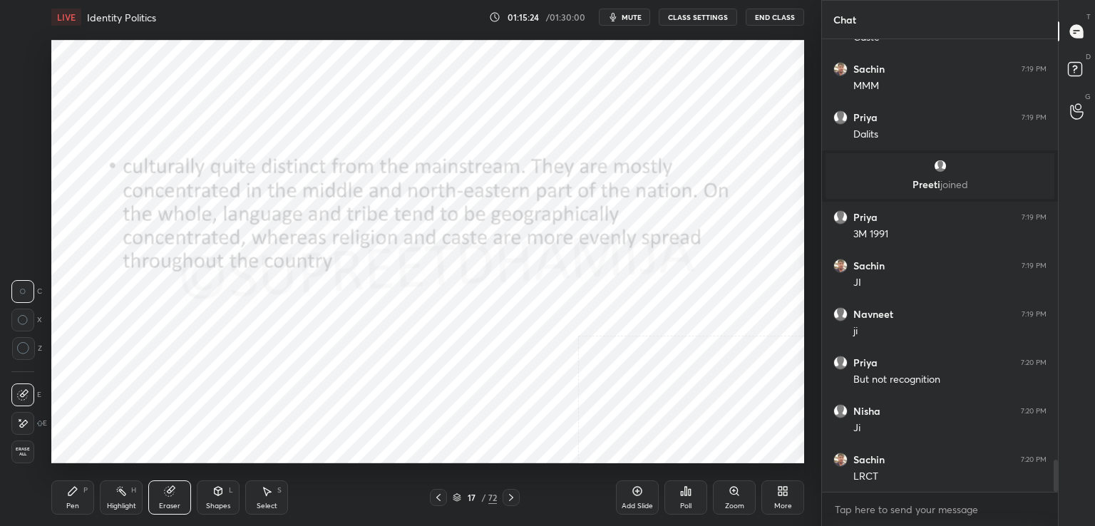
click at [30, 451] on span "Erase all" at bounding box center [22, 452] width 21 height 10
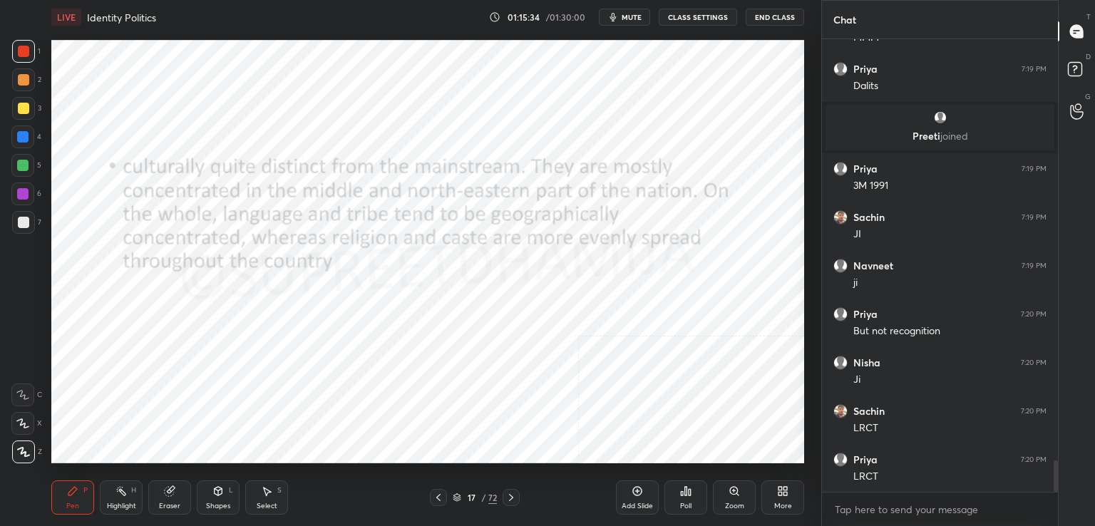
scroll to position [6045, 0]
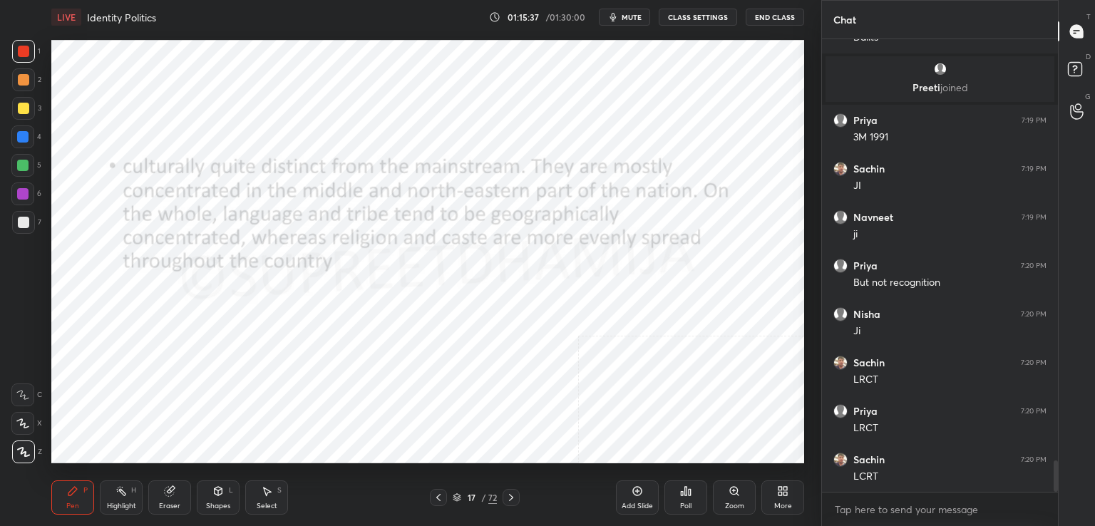
click at [513, 501] on icon at bounding box center [511, 497] width 11 height 11
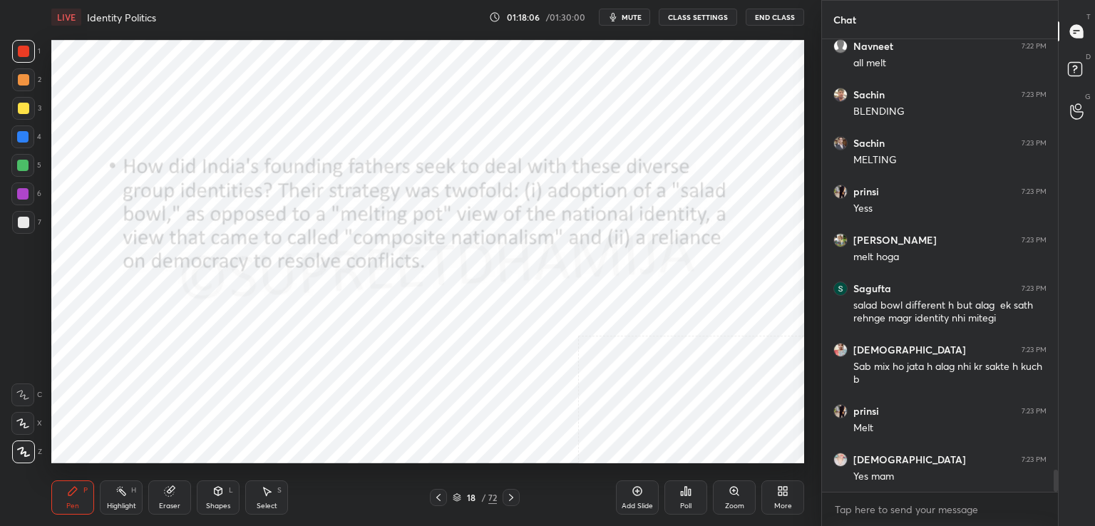
scroll to position [8757, 0]
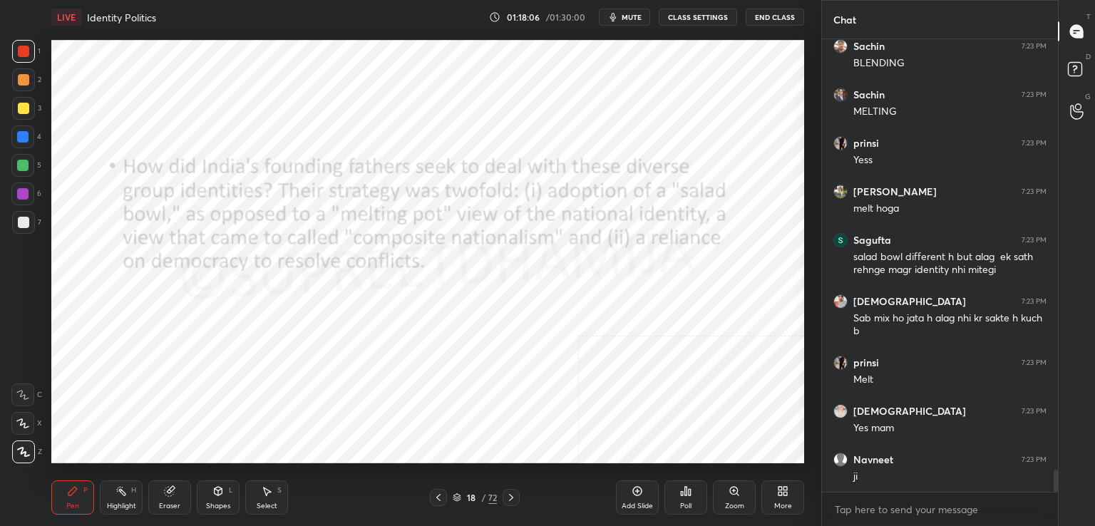
click at [169, 489] on icon at bounding box center [169, 491] width 9 height 9
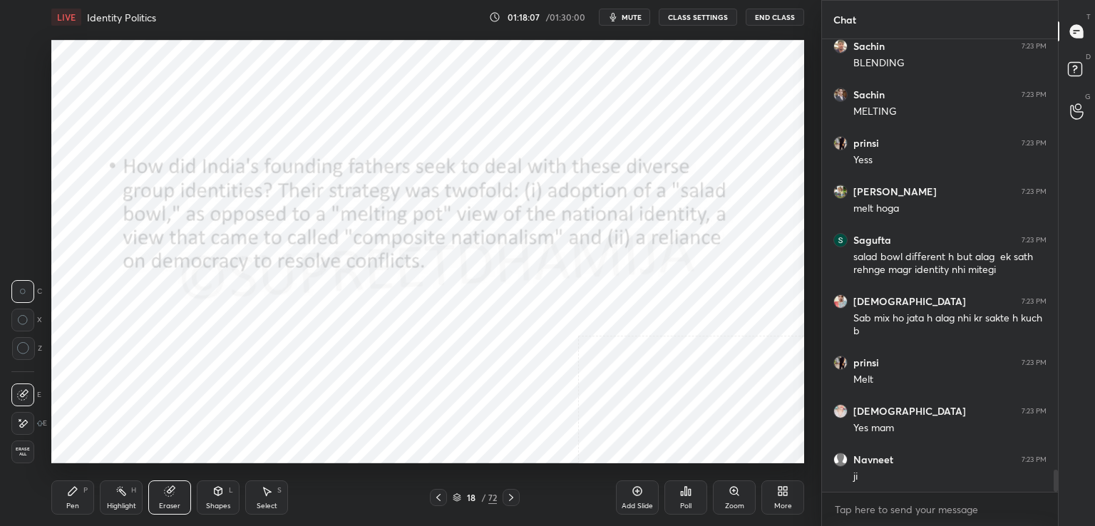
click at [33, 455] on span "Erase all" at bounding box center [22, 452] width 21 height 10
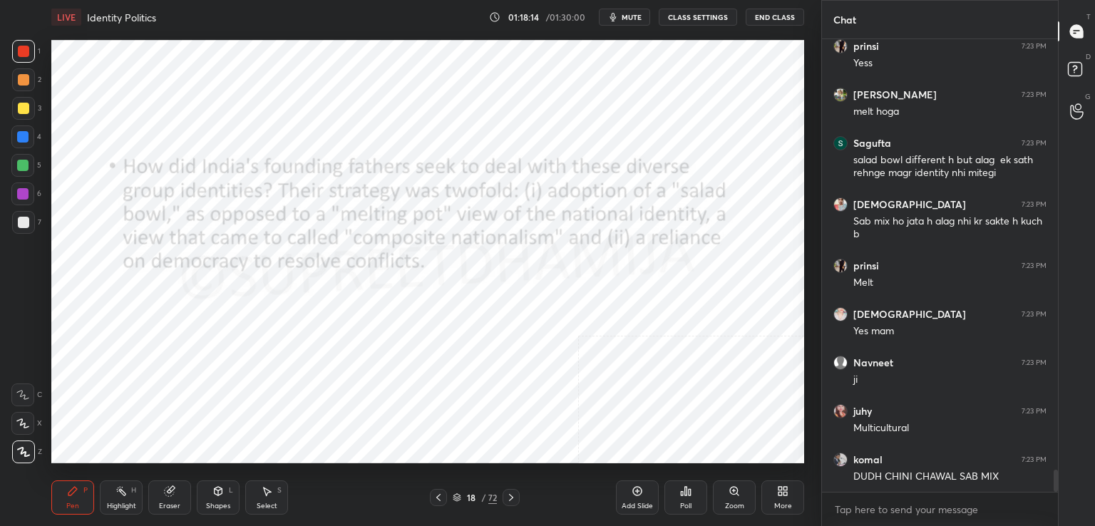
scroll to position [8916, 0]
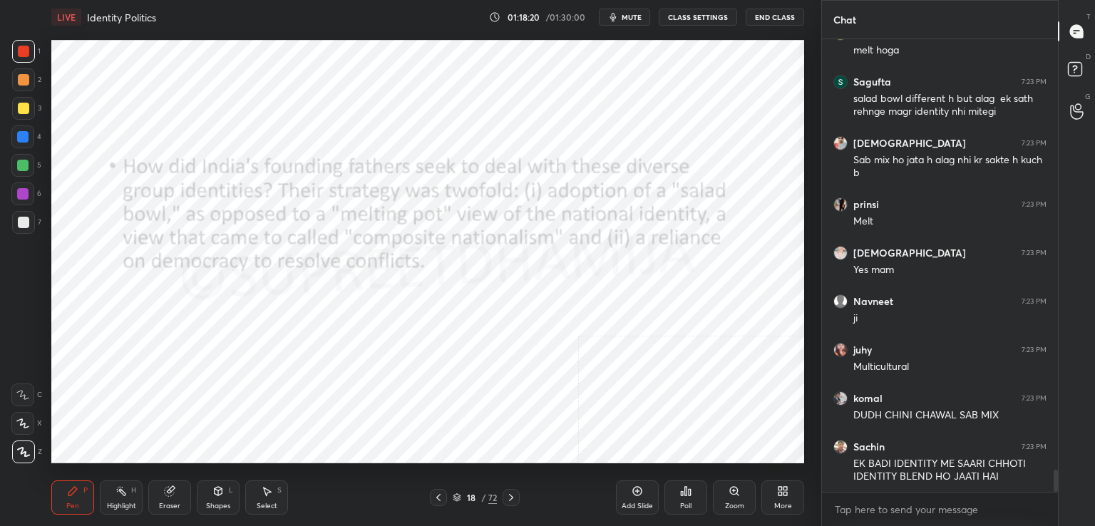
click at [511, 492] on icon at bounding box center [511, 497] width 11 height 11
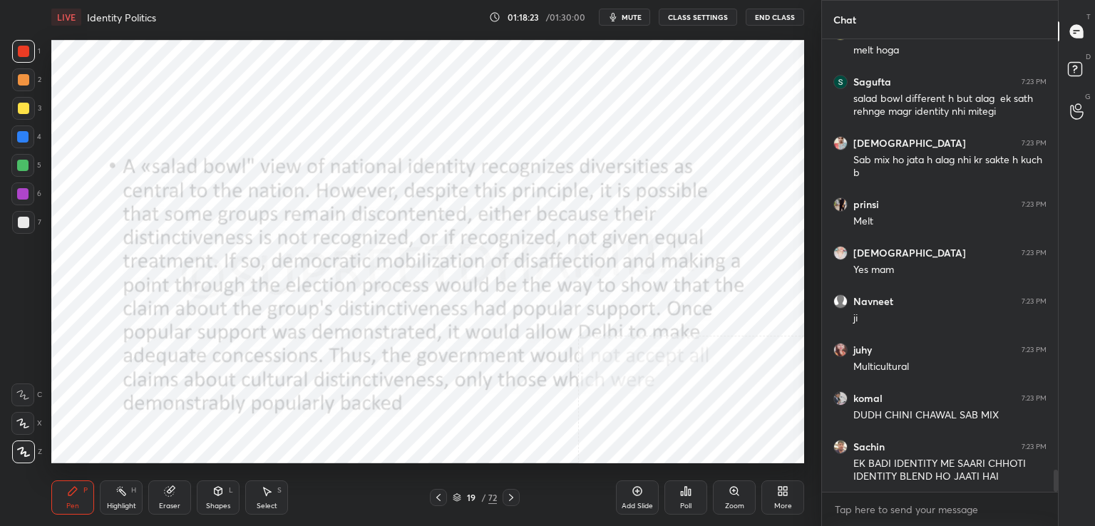
click at [511, 498] on icon at bounding box center [511, 497] width 11 height 11
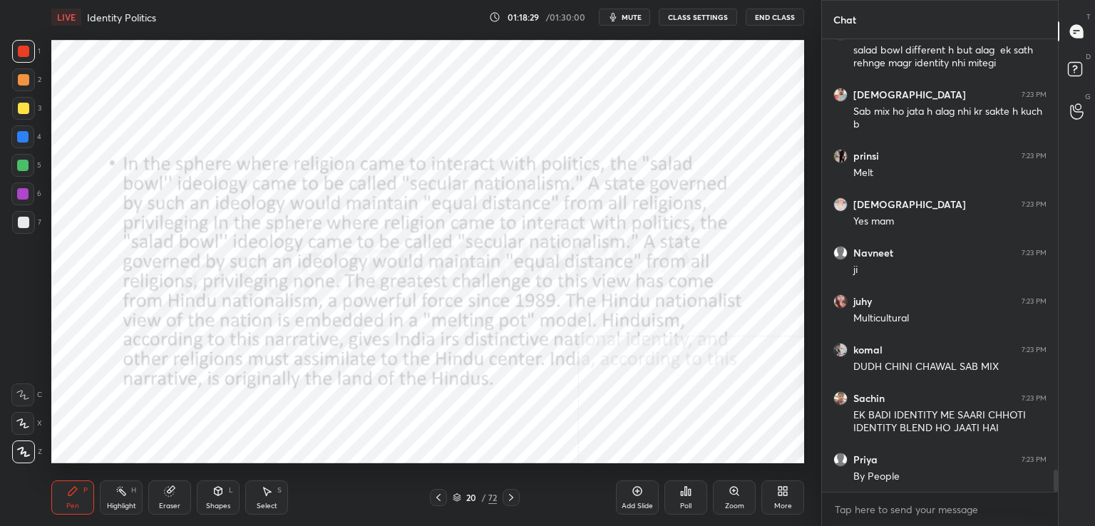
click at [508, 499] on icon at bounding box center [511, 497] width 11 height 11
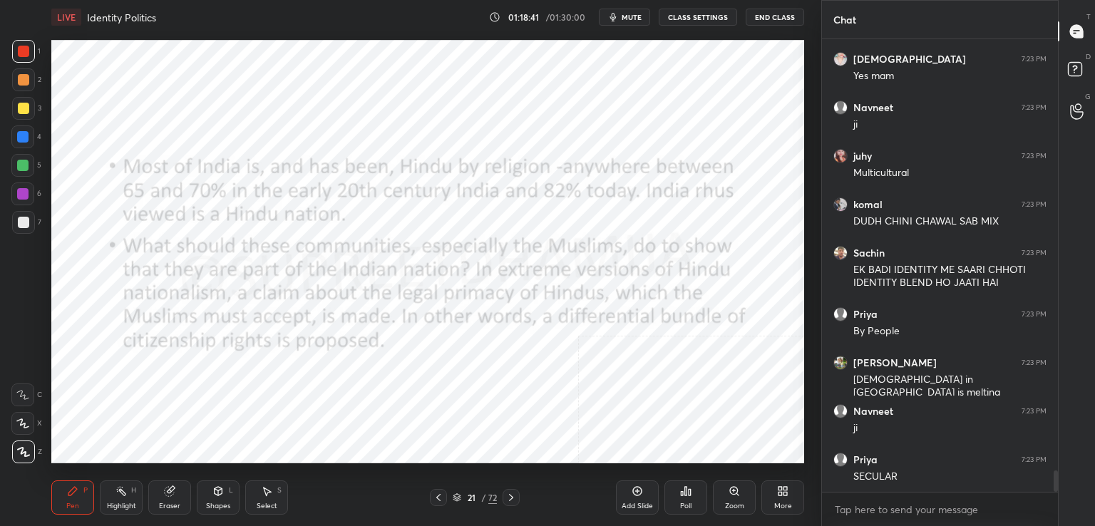
scroll to position [9207, 0]
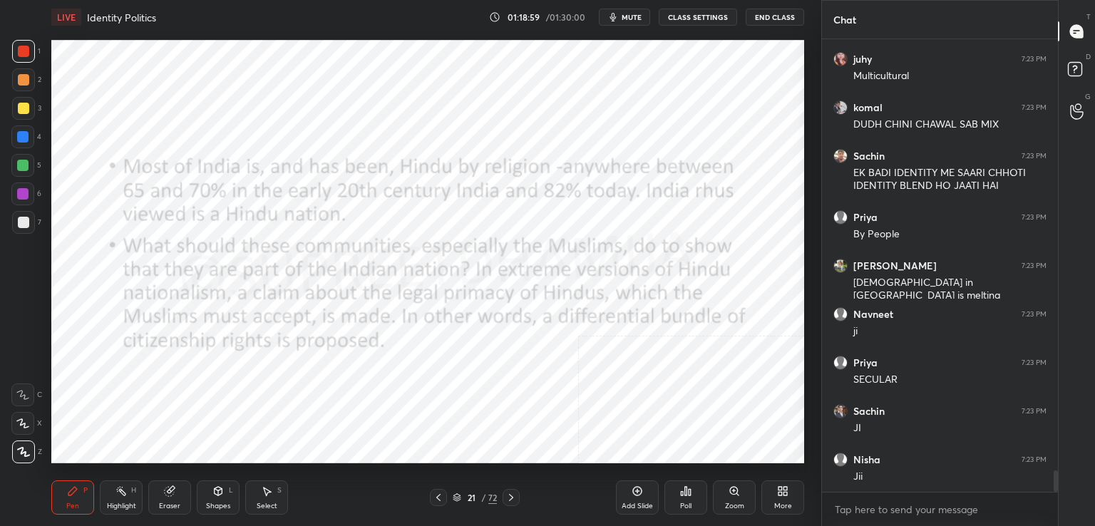
click at [511, 497] on icon at bounding box center [511, 497] width 4 height 7
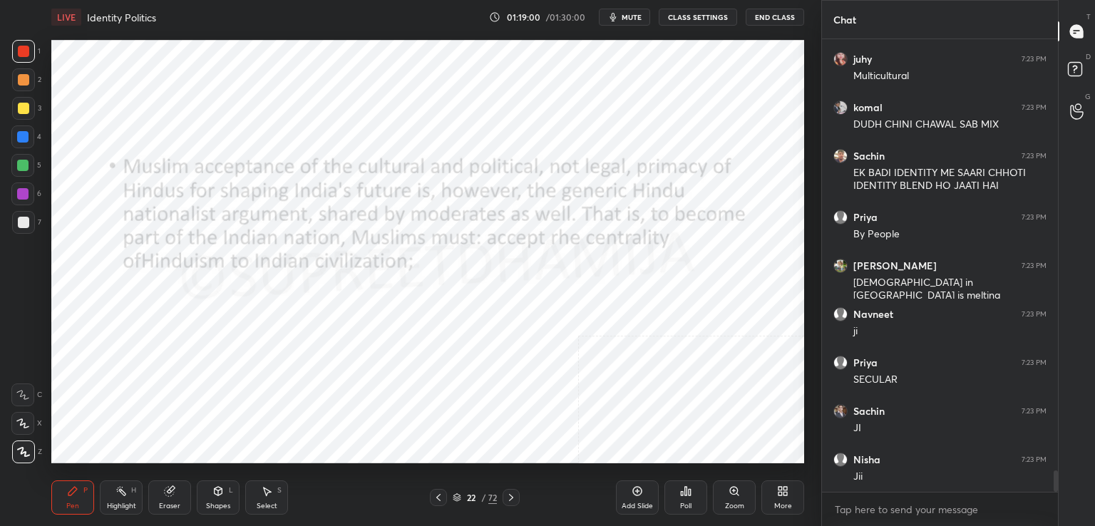
click at [511, 497] on icon at bounding box center [511, 497] width 11 height 11
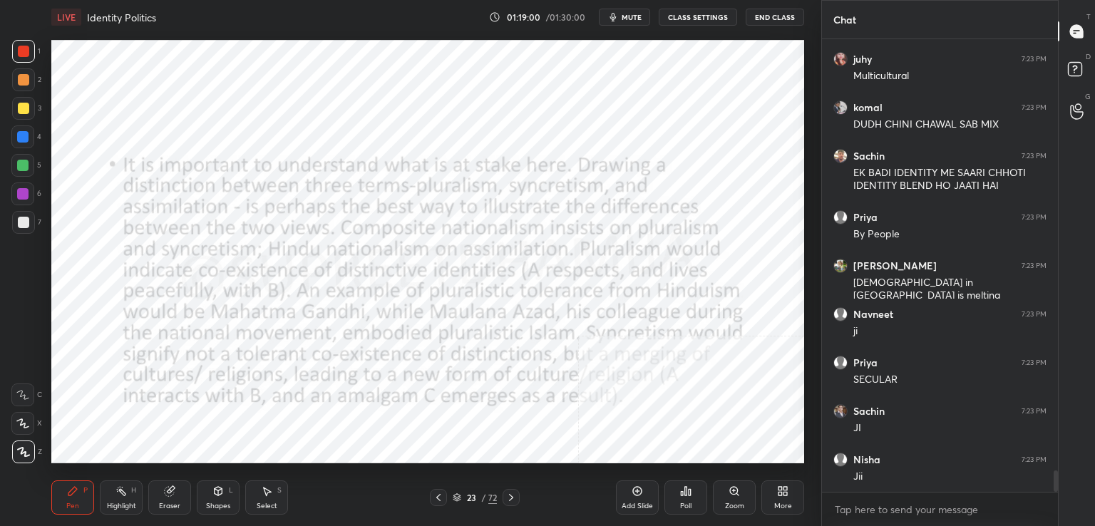
click at [511, 501] on icon at bounding box center [511, 497] width 11 height 11
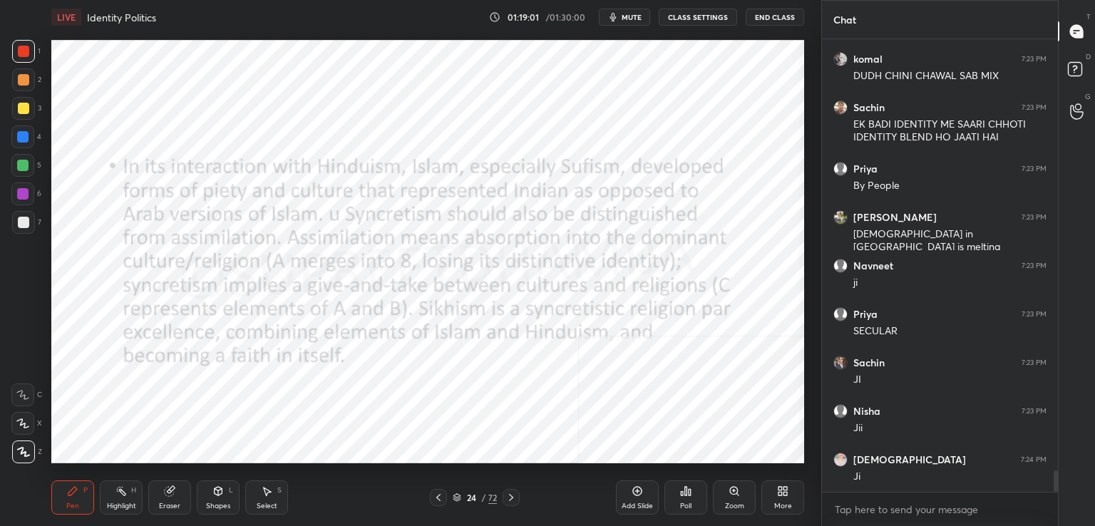
click at [511, 501] on icon at bounding box center [511, 497] width 11 height 11
click at [510, 497] on icon at bounding box center [511, 497] width 11 height 11
click at [511, 498] on icon at bounding box center [511, 497] width 11 height 11
click at [510, 496] on icon at bounding box center [511, 497] width 11 height 11
click at [440, 497] on icon at bounding box center [438, 497] width 11 height 11
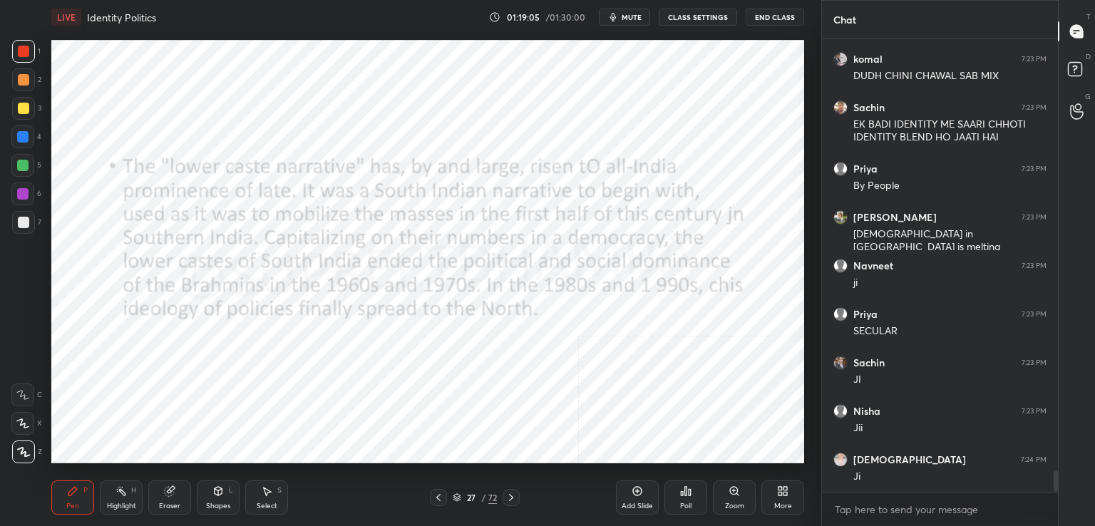
click at [442, 500] on icon at bounding box center [438, 497] width 11 height 11
click at [446, 502] on div at bounding box center [438, 497] width 17 height 17
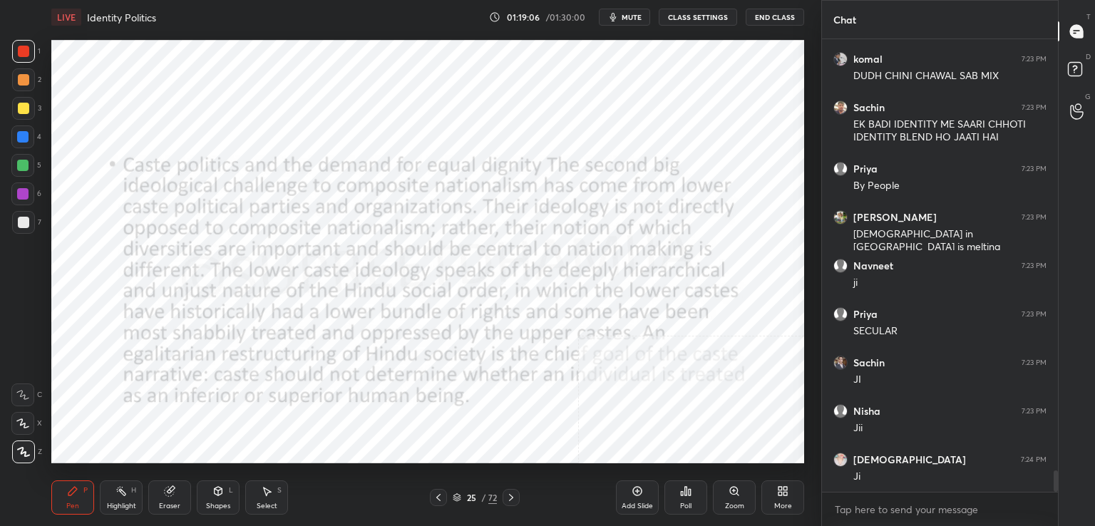
click at [446, 505] on div at bounding box center [438, 497] width 17 height 17
click at [447, 506] on div "24 / 72" at bounding box center [475, 497] width 90 height 17
click at [449, 501] on div "24 / 72" at bounding box center [475, 497] width 90 height 17
click at [446, 499] on div at bounding box center [438, 497] width 17 height 17
click at [445, 501] on div at bounding box center [438, 497] width 17 height 17
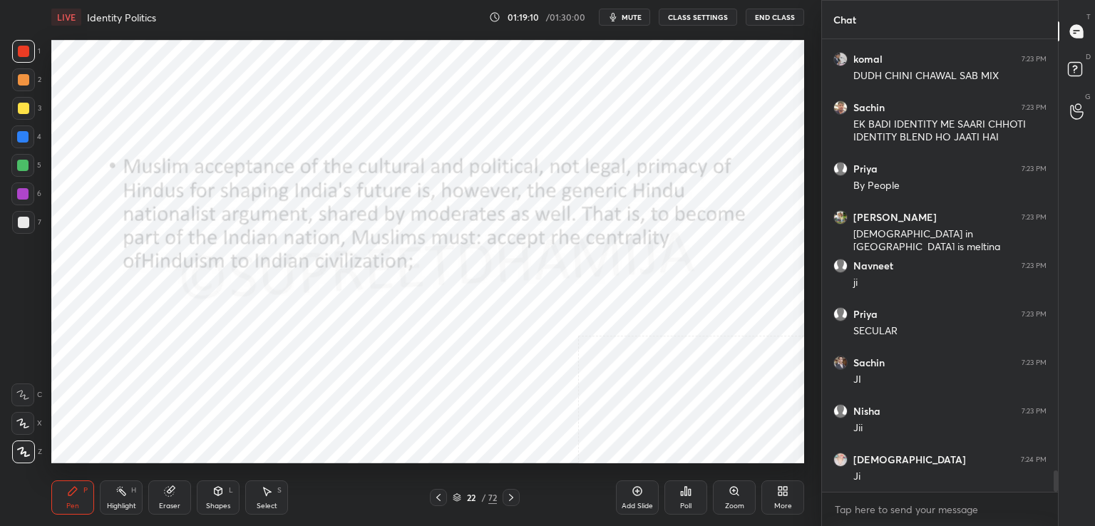
click at [446, 498] on div at bounding box center [438, 497] width 17 height 17
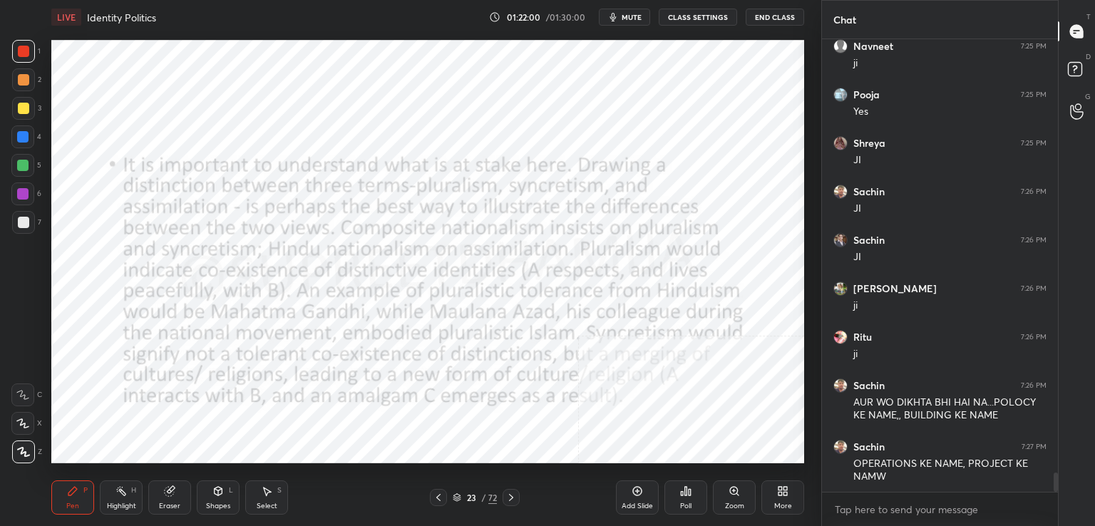
scroll to position [10195, 0]
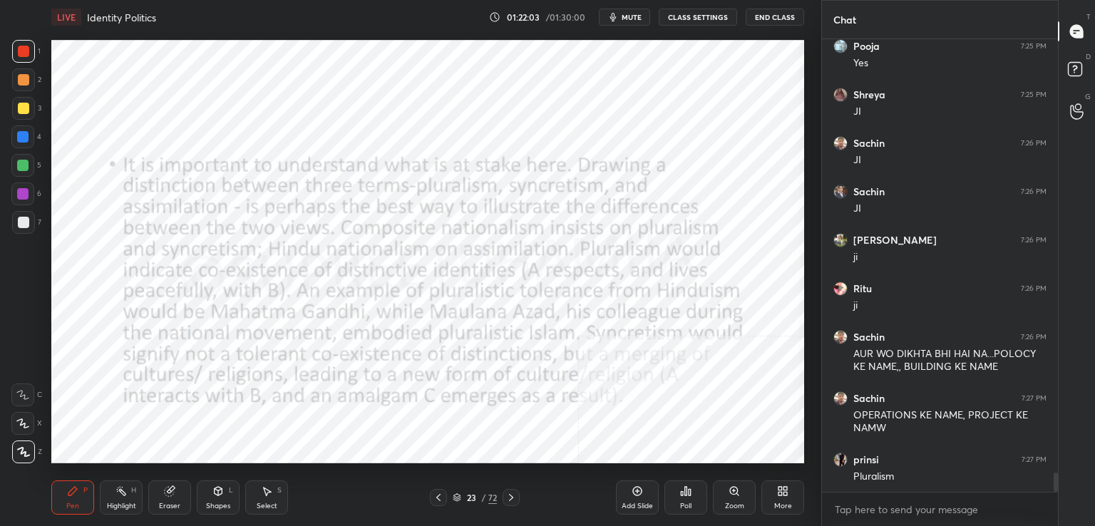
click at [457, 496] on icon at bounding box center [457, 497] width 9 height 9
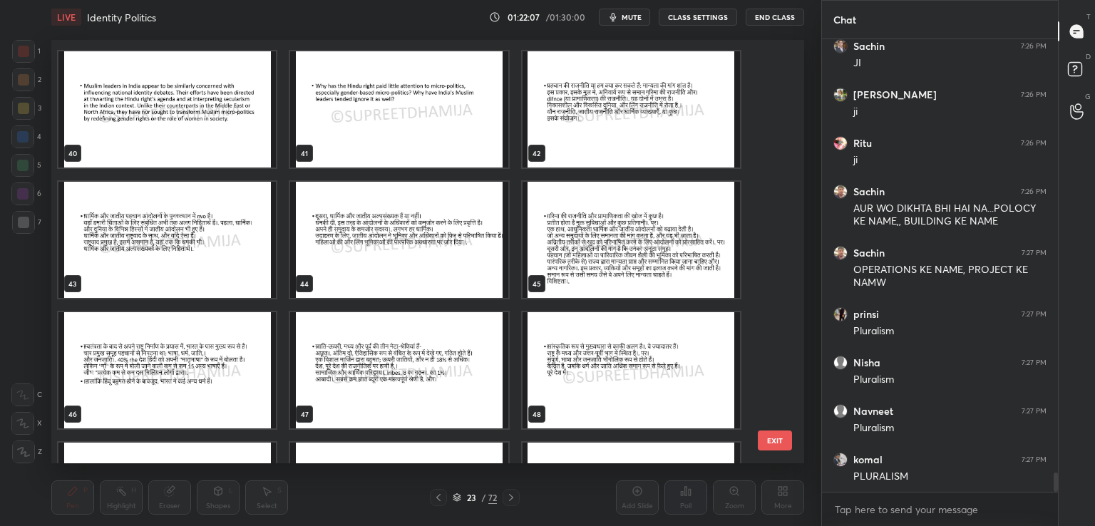
scroll to position [10389, 0]
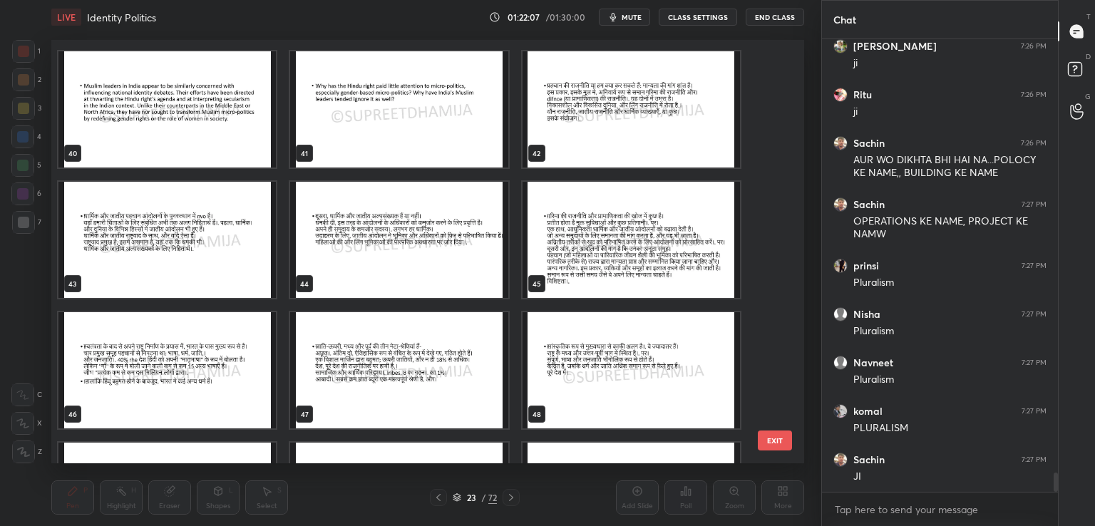
click at [590, 373] on img "grid" at bounding box center [632, 370] width 218 height 116
click at [597, 376] on img "grid" at bounding box center [632, 370] width 218 height 116
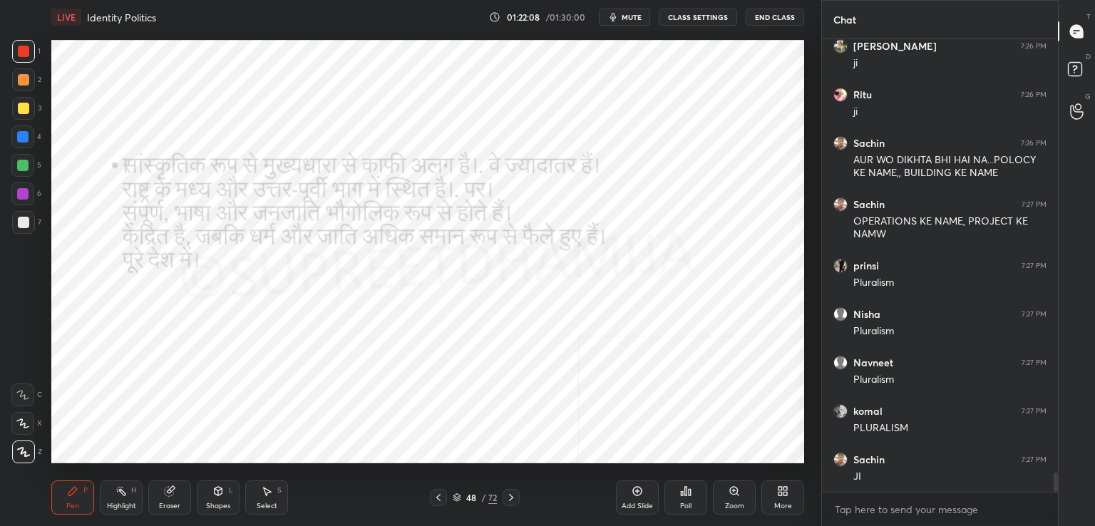
scroll to position [10438, 0]
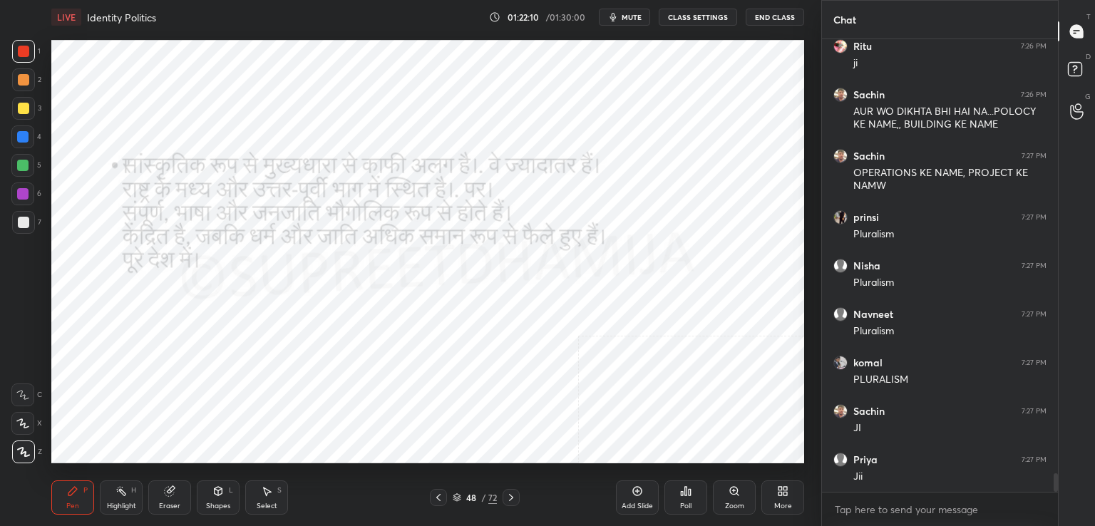
click at [520, 499] on div "48 / 72" at bounding box center [475, 497] width 282 height 17
click at [511, 499] on icon at bounding box center [511, 497] width 11 height 11
click at [512, 496] on icon at bounding box center [511, 497] width 11 height 11
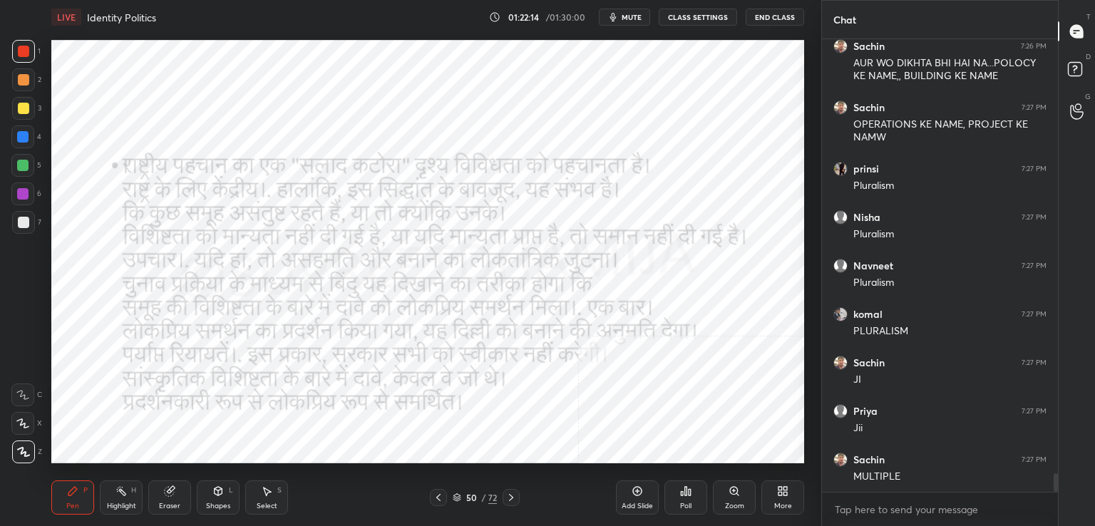
scroll to position [10535, 0]
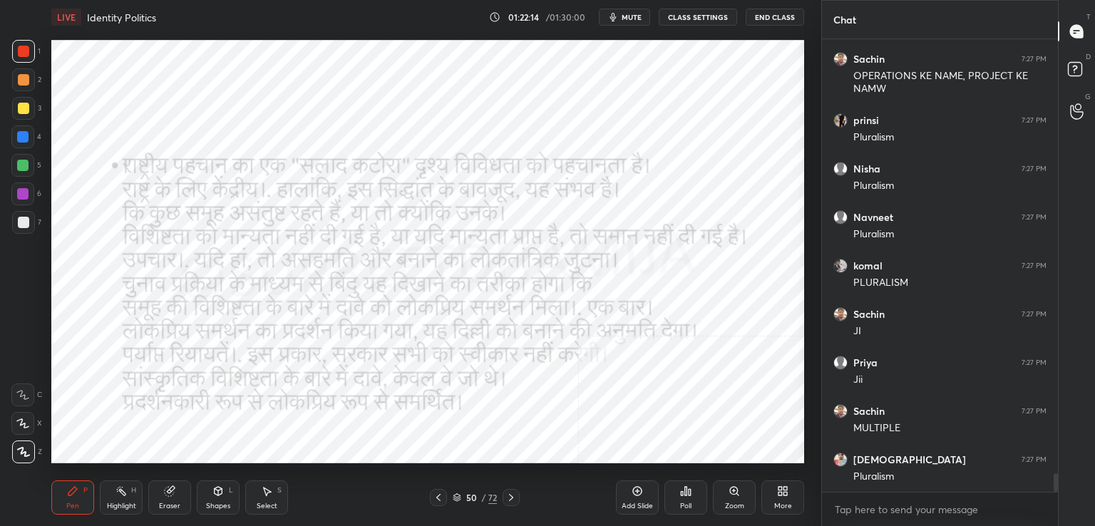
click at [514, 492] on icon at bounding box center [511, 497] width 11 height 11
click at [511, 496] on icon at bounding box center [511, 497] width 4 height 7
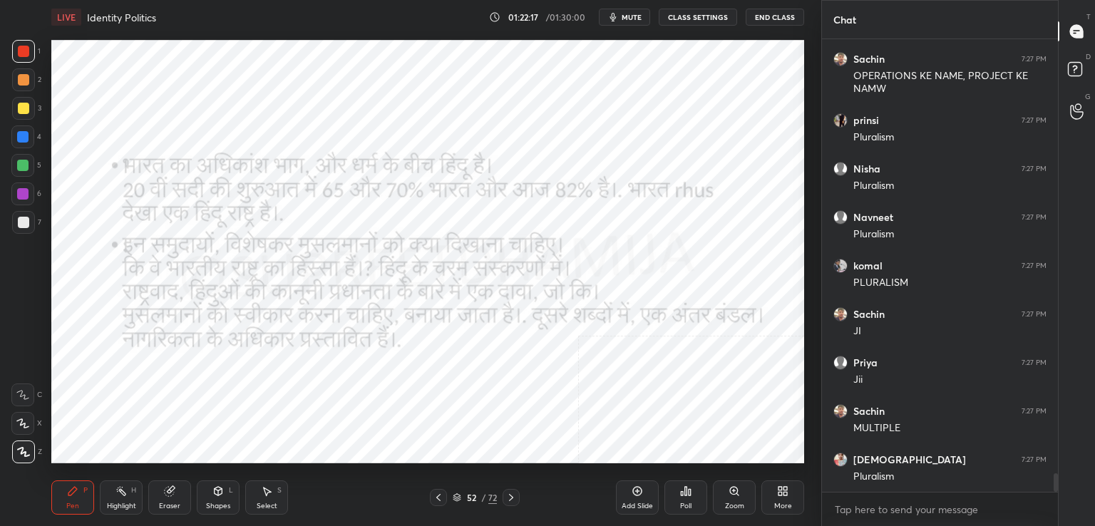
click at [513, 494] on icon at bounding box center [511, 497] width 11 height 11
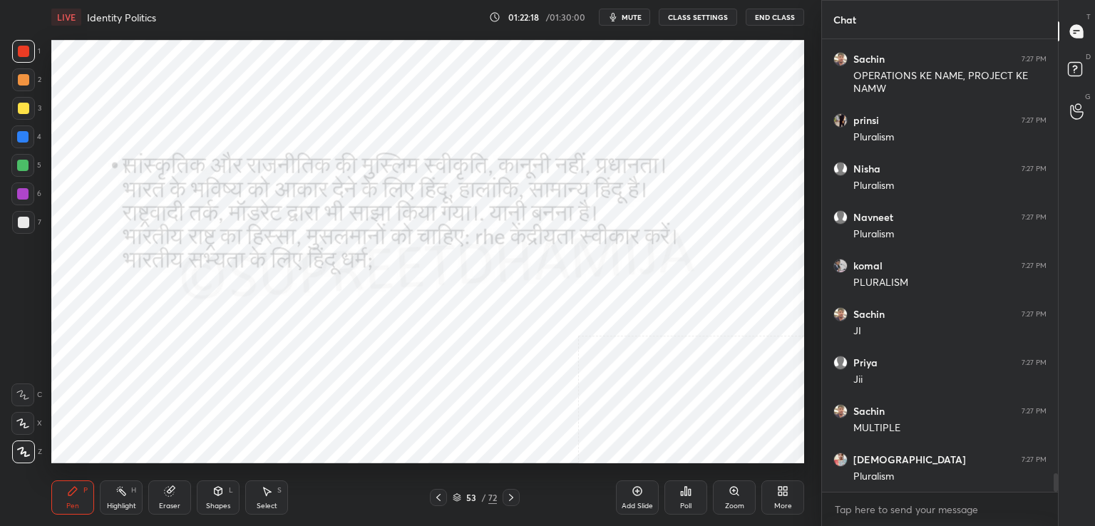
click at [511, 496] on icon at bounding box center [511, 497] width 11 height 11
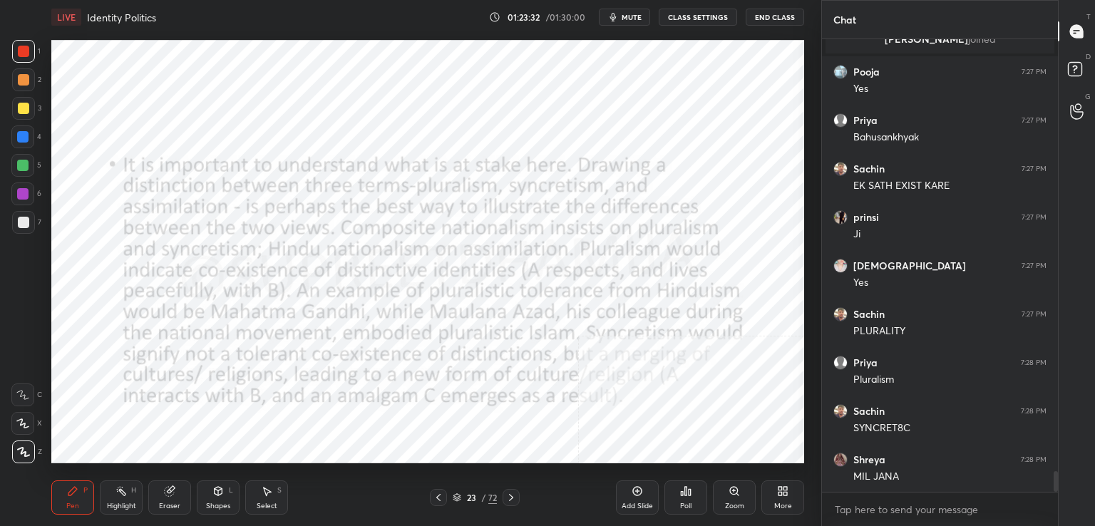
scroll to position [9642, 0]
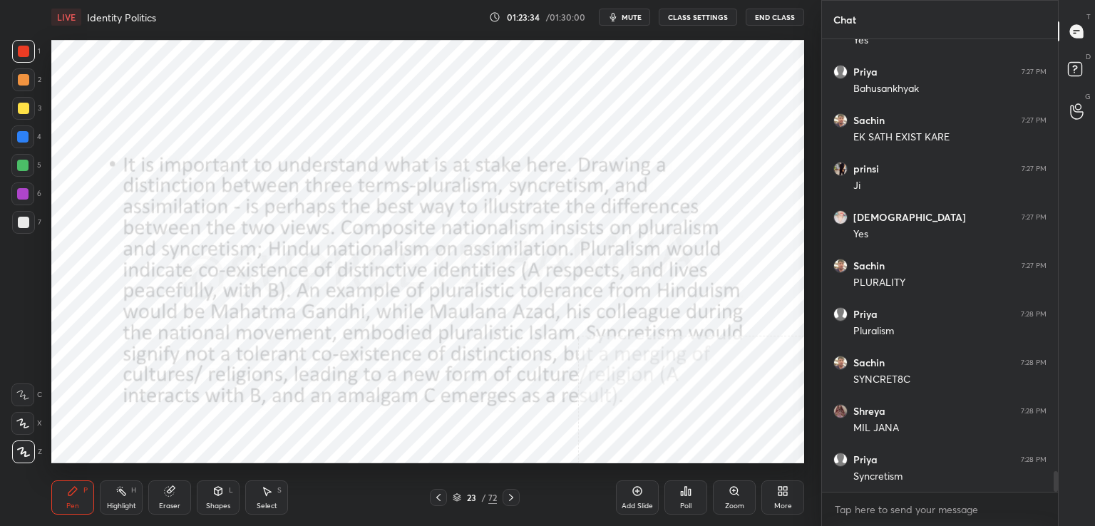
click at [634, 492] on icon at bounding box center [637, 491] width 11 height 11
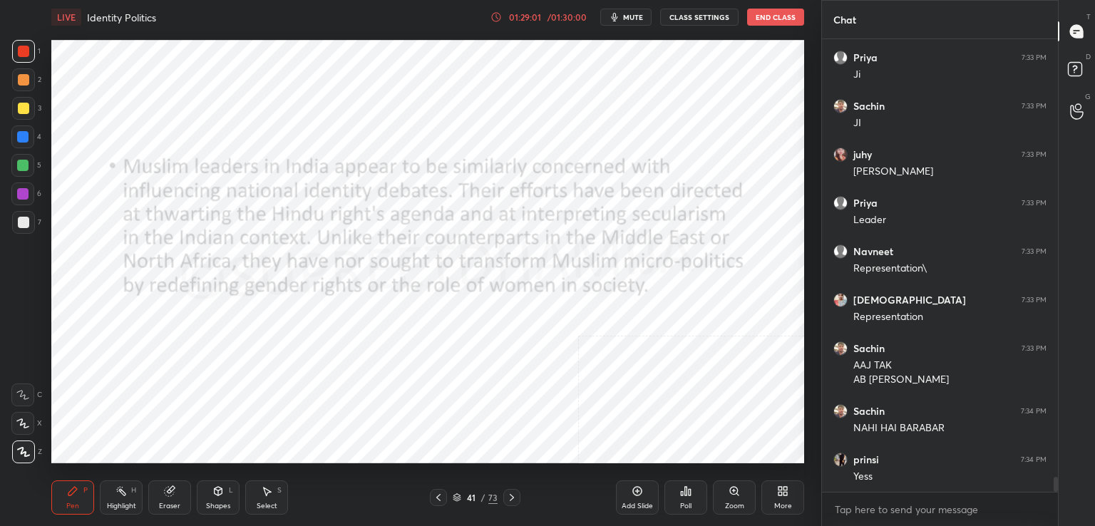
scroll to position [13202, 0]
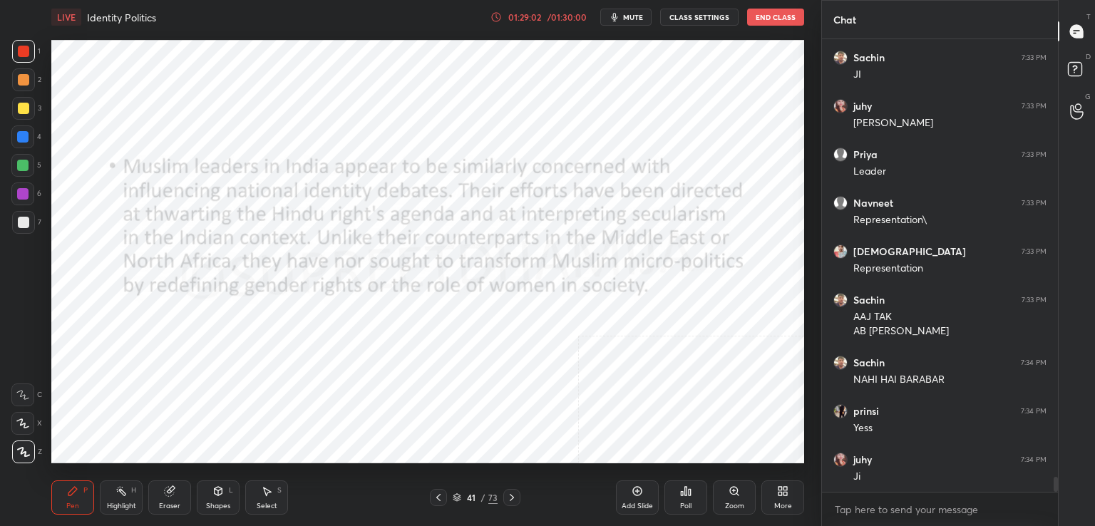
click at [175, 497] on div "Eraser" at bounding box center [169, 498] width 43 height 34
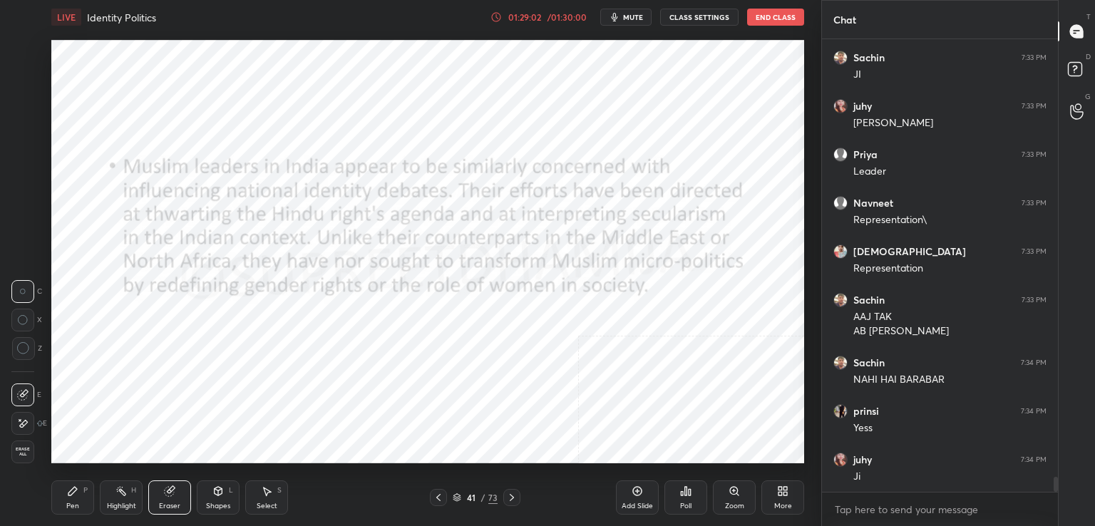
scroll to position [13250, 0]
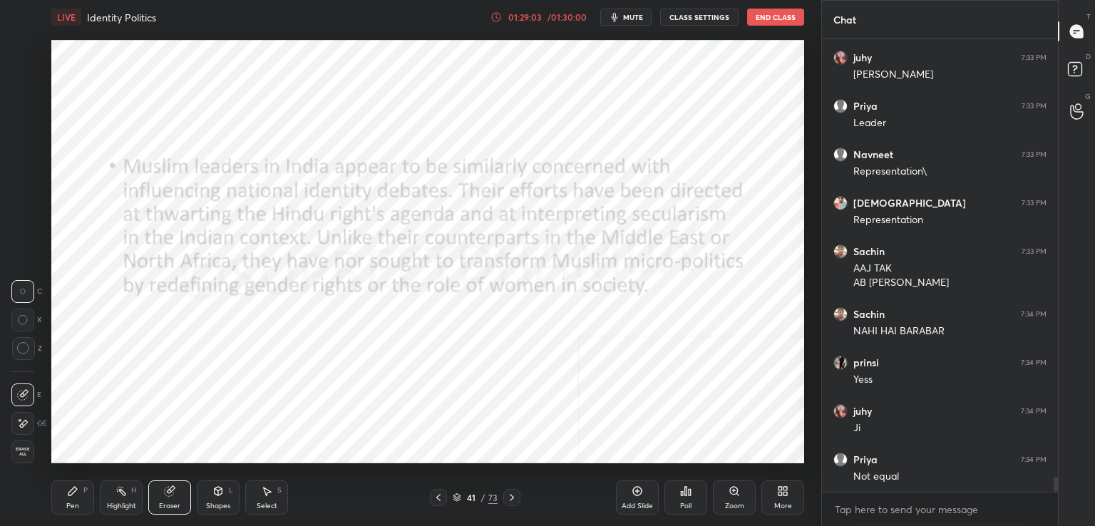
click at [29, 449] on span "Erase all" at bounding box center [22, 452] width 21 height 10
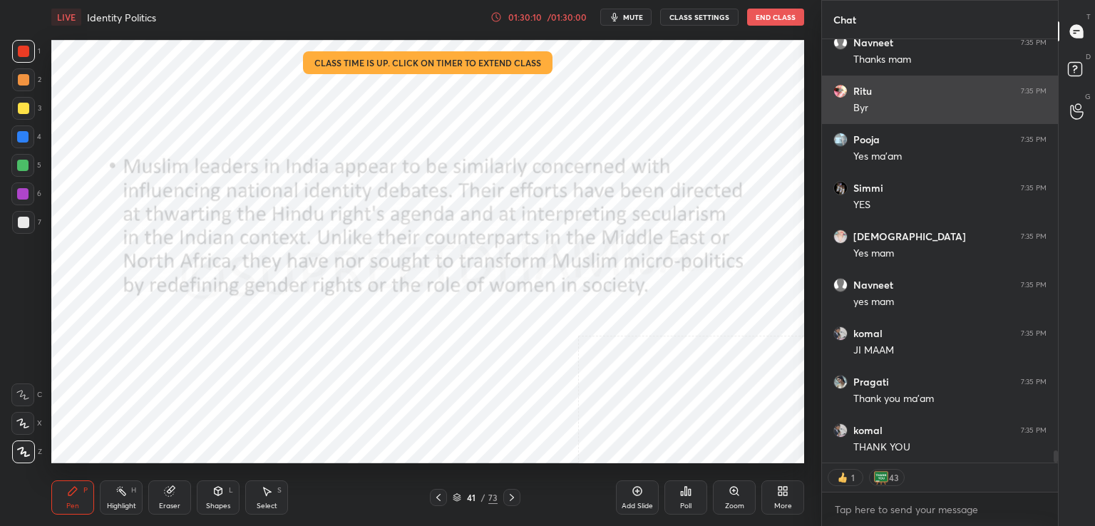
scroll to position [14676, 0]
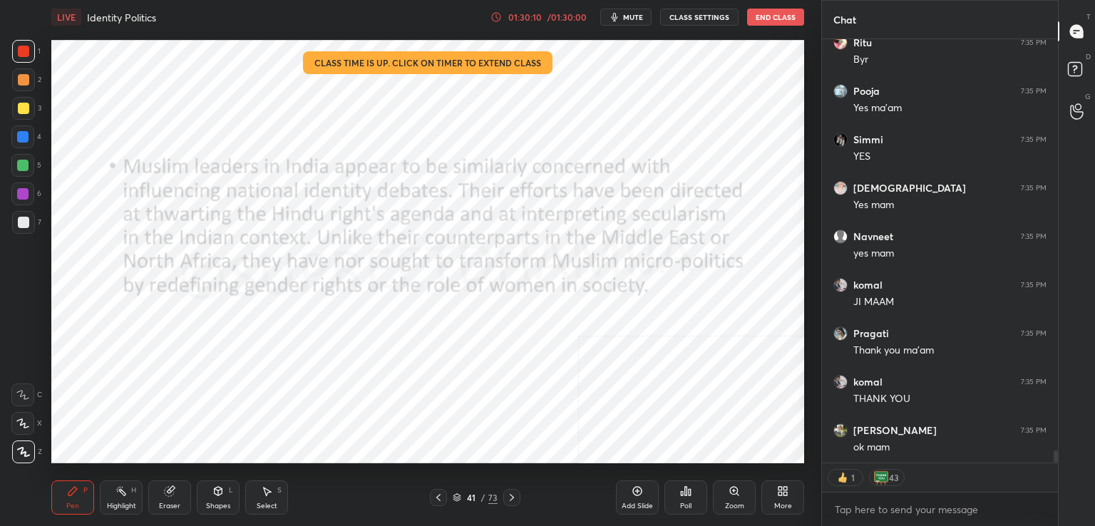
click at [779, 16] on button "End Class" at bounding box center [775, 17] width 57 height 17
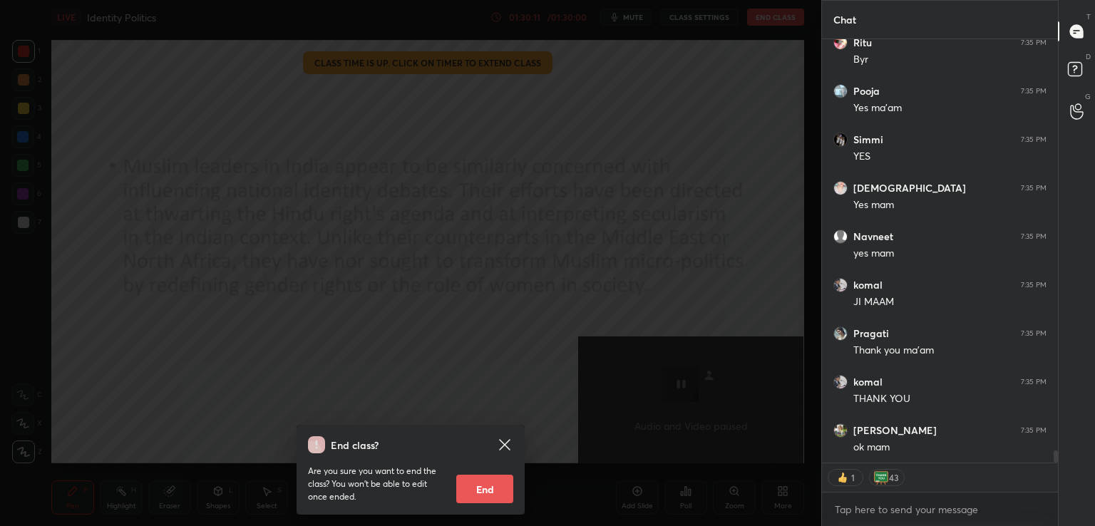
scroll to position [14724, 0]
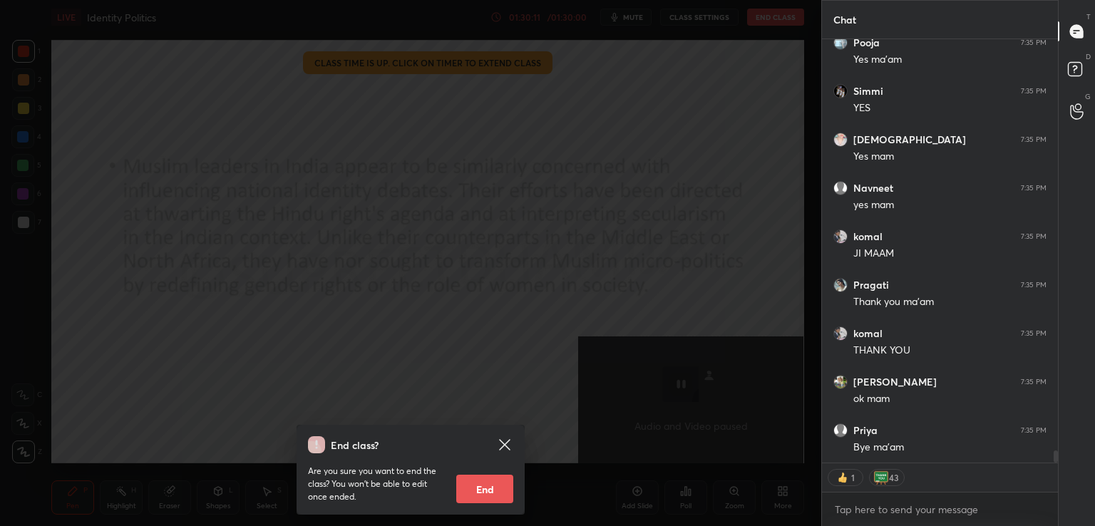
click at [482, 486] on button "End" at bounding box center [484, 489] width 57 height 29
type textarea "x"
